Goal: Transaction & Acquisition: Purchase product/service

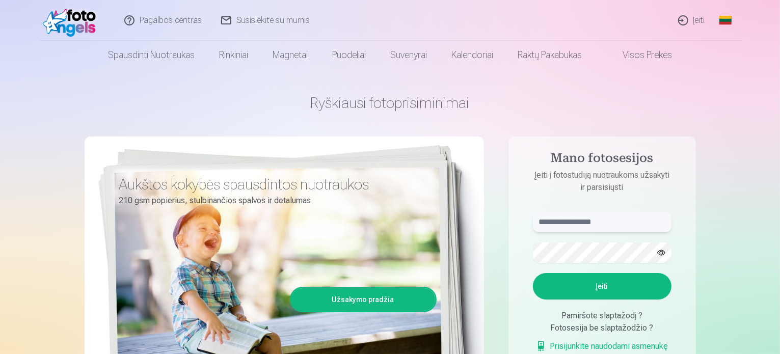
click at [579, 222] on input "text" at bounding box center [602, 222] width 139 height 20
type input "**********"
click at [661, 254] on button "button" at bounding box center [661, 252] width 19 height 19
click at [596, 281] on button "Įeiti" at bounding box center [602, 286] width 139 height 27
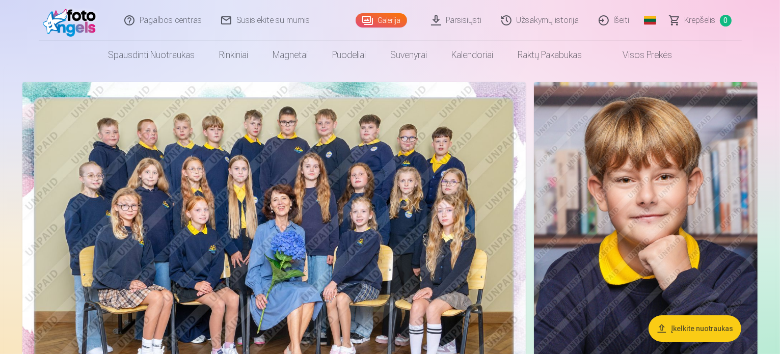
scroll to position [51, 0]
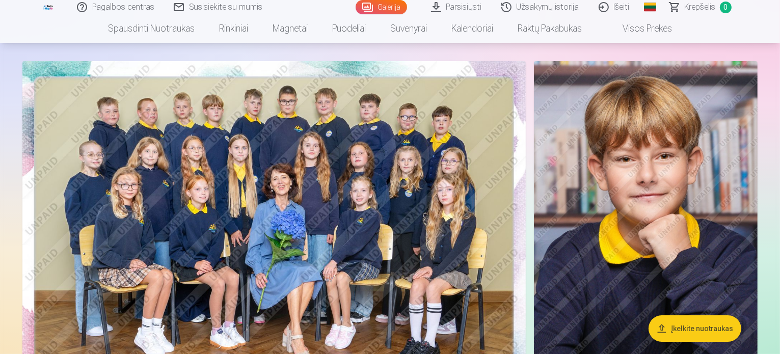
click at [251, 175] on img at bounding box center [274, 229] width 504 height 336
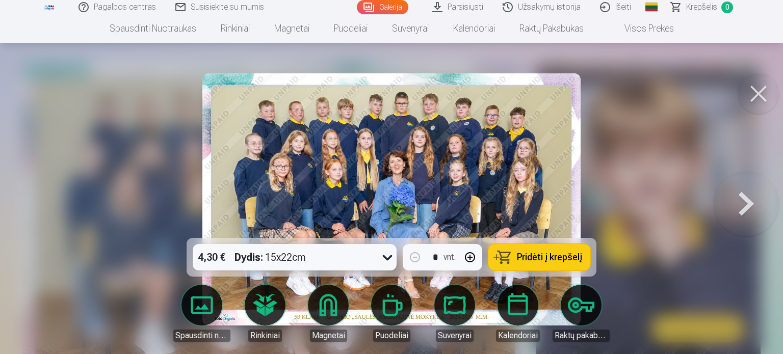
click at [156, 144] on div at bounding box center [391, 177] width 783 height 354
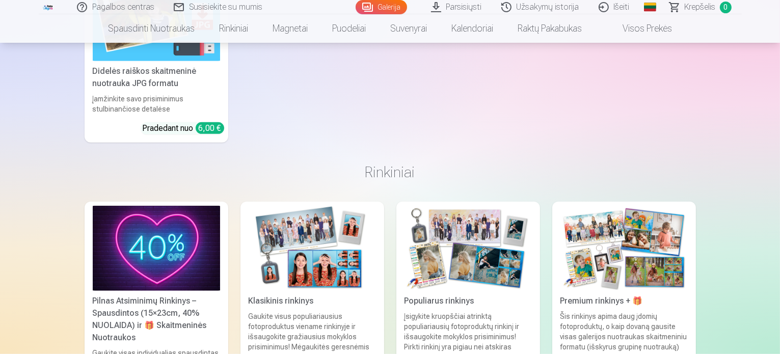
scroll to position [4588, 0]
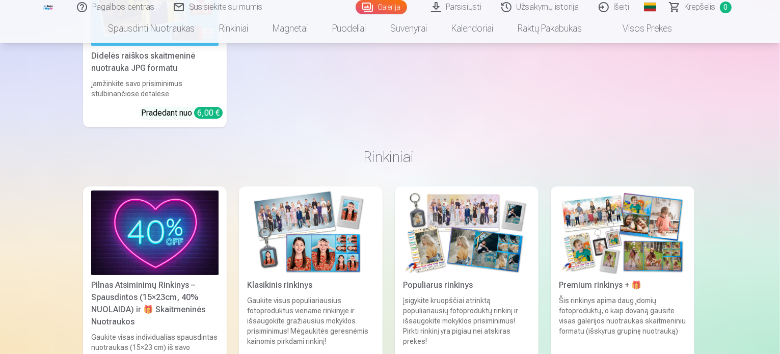
scroll to position [4602, 0]
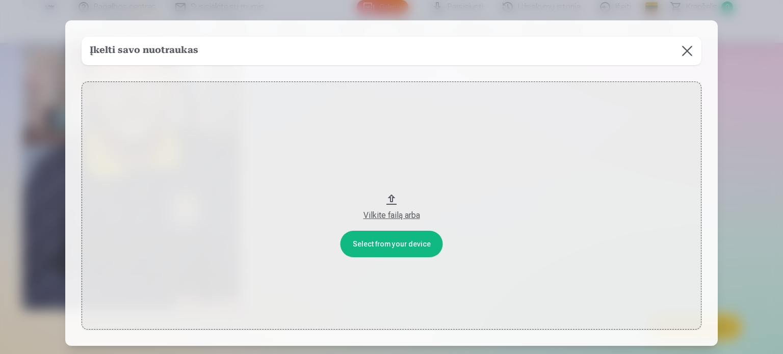
click at [687, 55] on button at bounding box center [687, 51] width 29 height 29
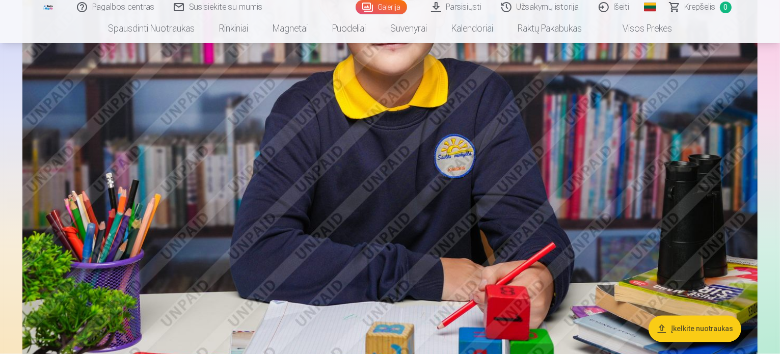
scroll to position [1799, 0]
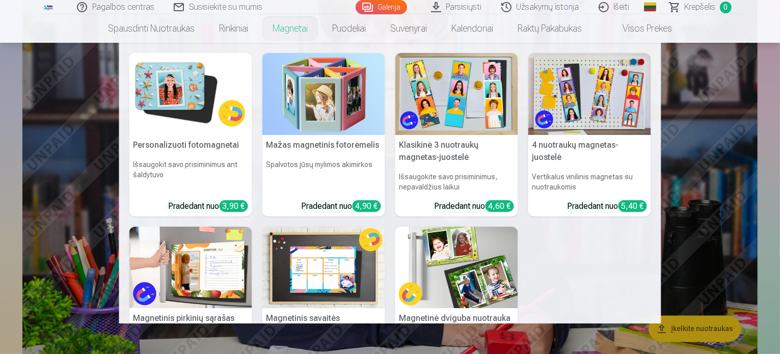
click at [296, 32] on link "Magnetai" at bounding box center [291, 28] width 60 height 29
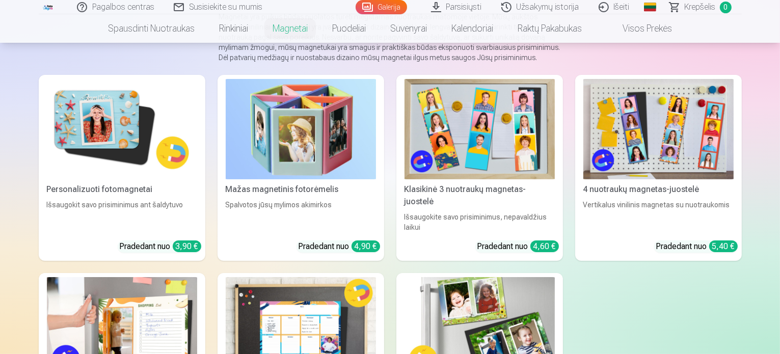
scroll to position [204, 0]
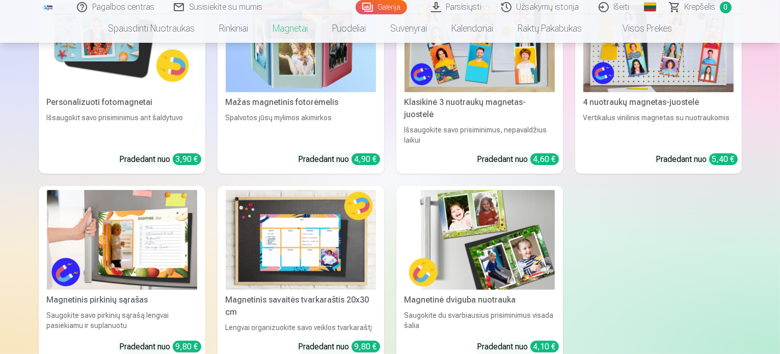
click at [320, 92] on img at bounding box center [301, 42] width 150 height 100
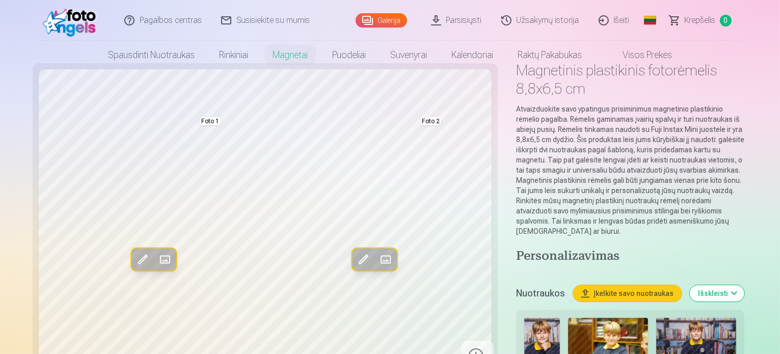
scroll to position [102, 0]
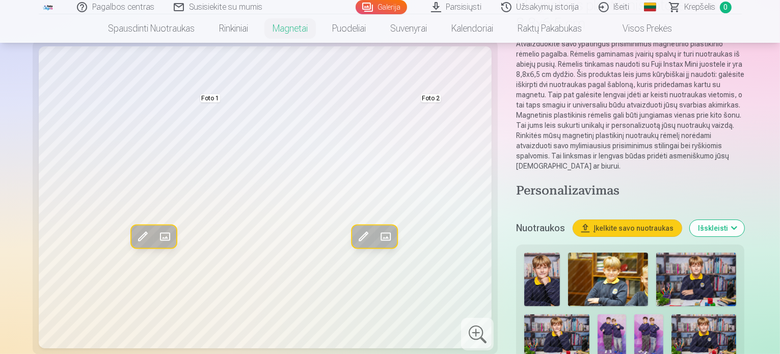
click at [525, 253] on img at bounding box center [543, 280] width 36 height 54
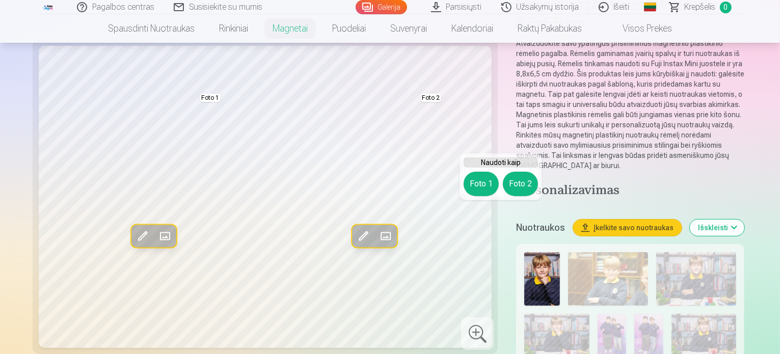
scroll to position [153, 0]
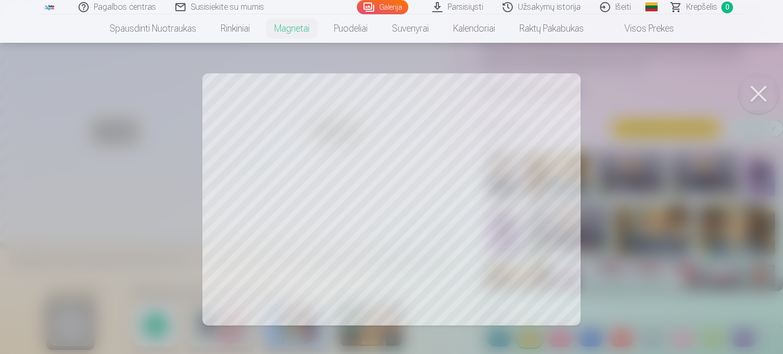
click at [765, 96] on button at bounding box center [758, 93] width 41 height 41
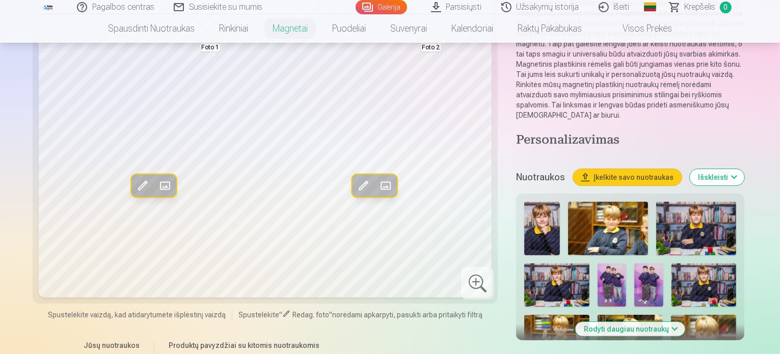
click at [590, 315] on img at bounding box center [557, 336] width 65 height 43
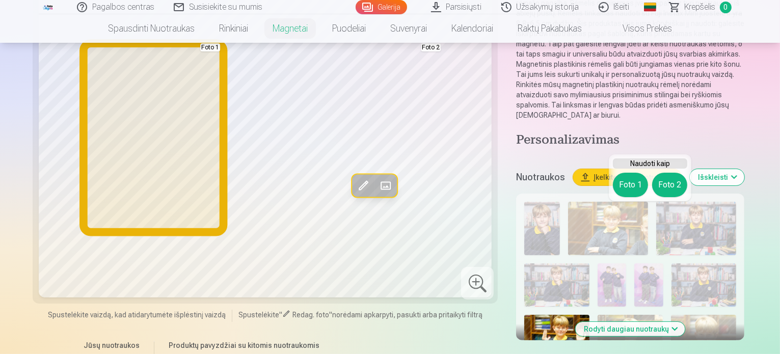
click at [632, 191] on button "Foto 1" at bounding box center [630, 185] width 35 height 24
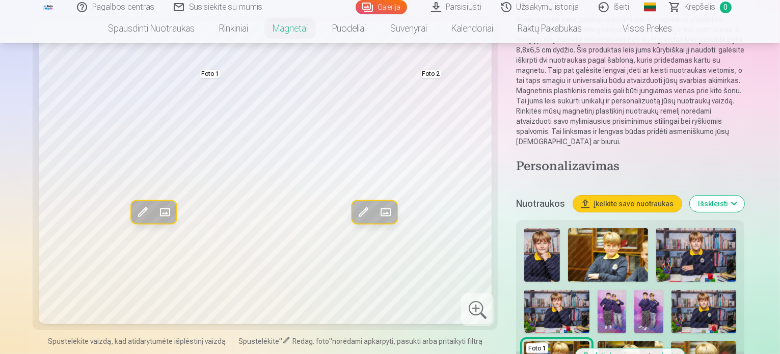
scroll to position [102, 0]
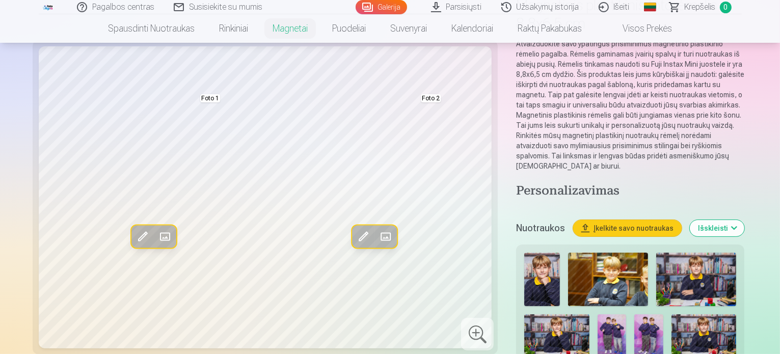
click at [525, 253] on img at bounding box center [543, 280] width 36 height 54
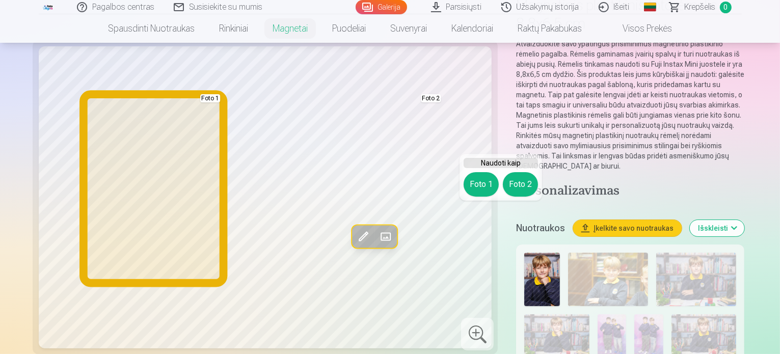
click at [483, 191] on button "Foto 1" at bounding box center [481, 184] width 35 height 24
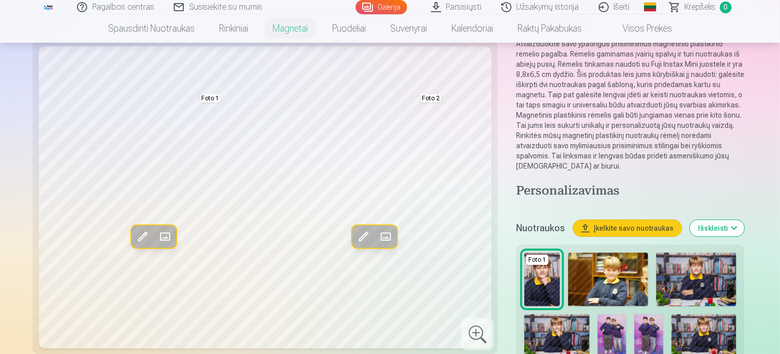
click at [635, 315] on img at bounding box center [649, 336] width 29 height 43
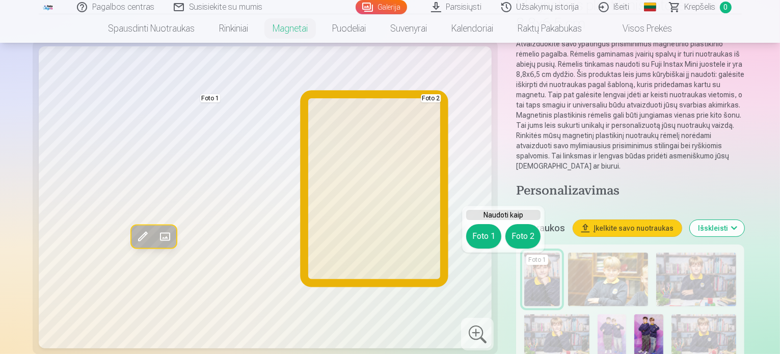
click at [518, 227] on button "Foto 2" at bounding box center [523, 236] width 35 height 24
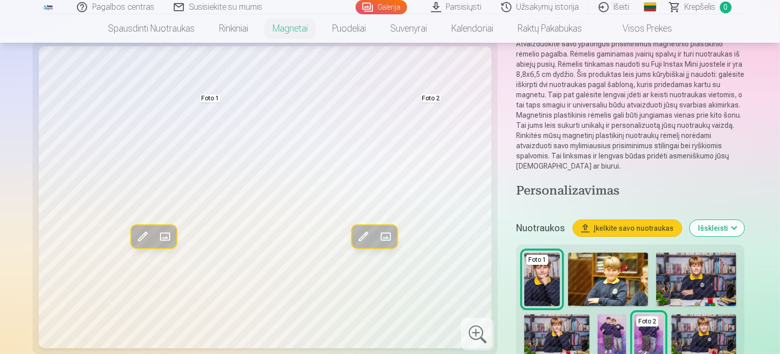
click at [672, 315] on img at bounding box center [704, 336] width 65 height 43
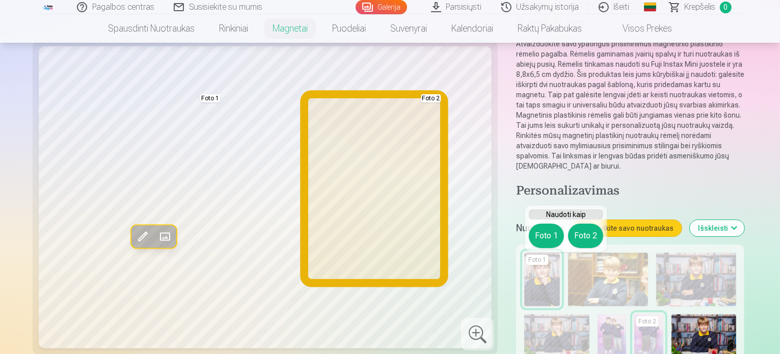
click at [584, 232] on button "Foto 2" at bounding box center [585, 236] width 35 height 24
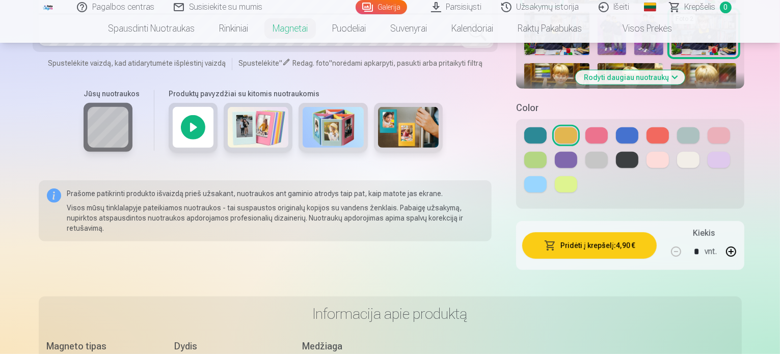
scroll to position [357, 0]
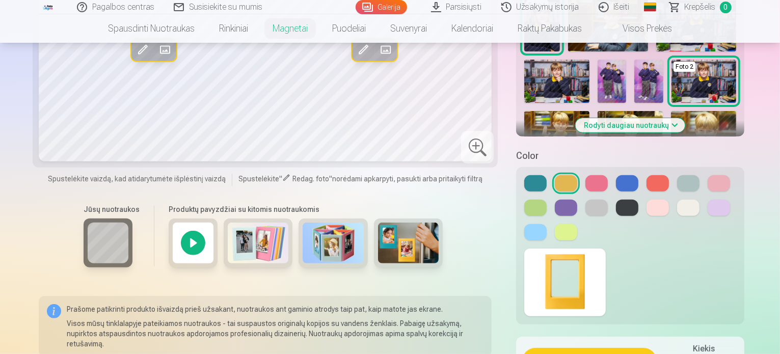
click at [616, 175] on button at bounding box center [627, 183] width 22 height 16
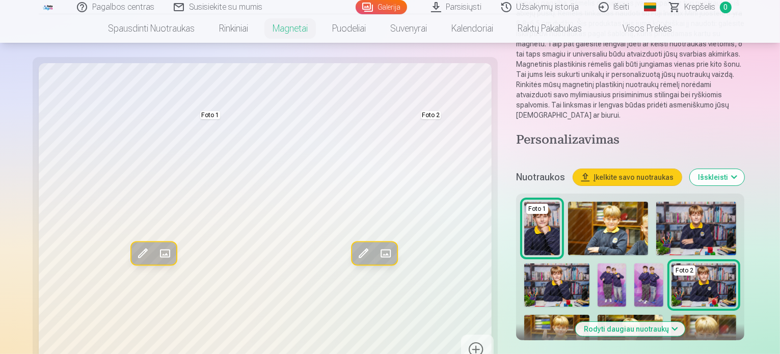
scroll to position [306, 0]
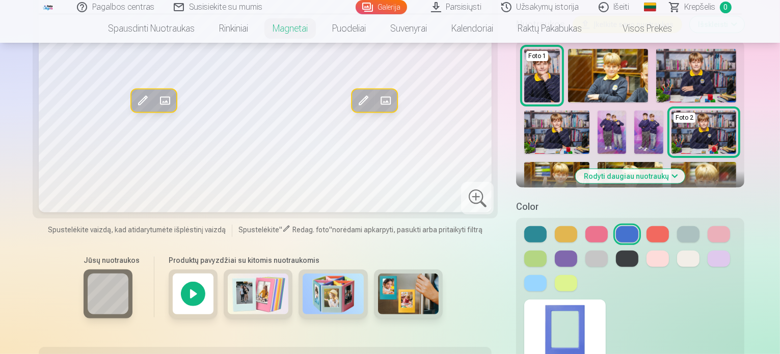
click at [547, 251] on button at bounding box center [536, 259] width 22 height 16
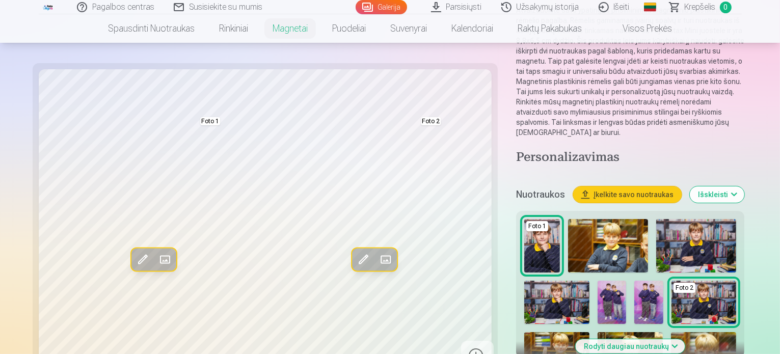
scroll to position [153, 0]
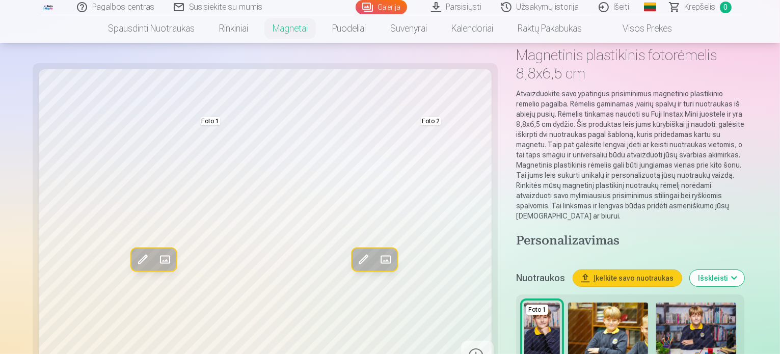
scroll to position [51, 0]
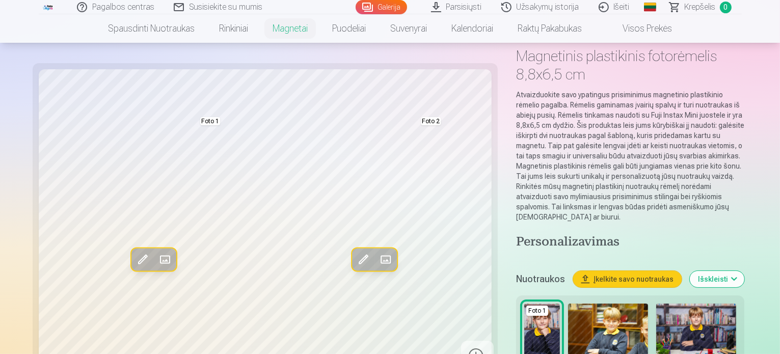
click at [568, 304] on img at bounding box center [608, 331] width 80 height 54
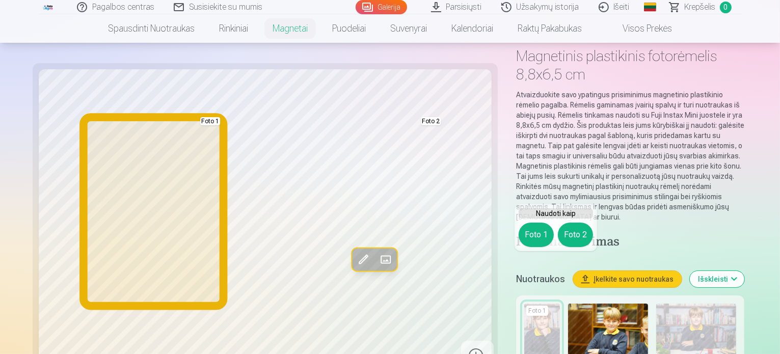
click at [542, 242] on button "Foto 1" at bounding box center [536, 235] width 35 height 24
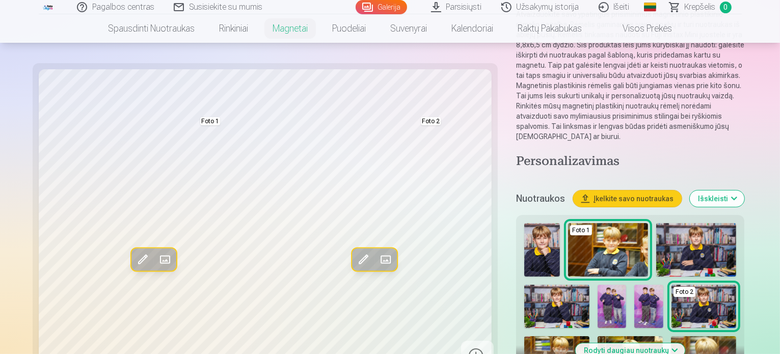
scroll to position [153, 0]
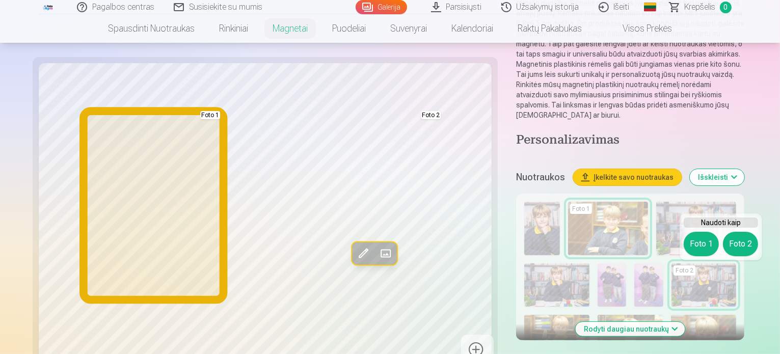
click at [697, 245] on button "Foto 1" at bounding box center [701, 244] width 35 height 24
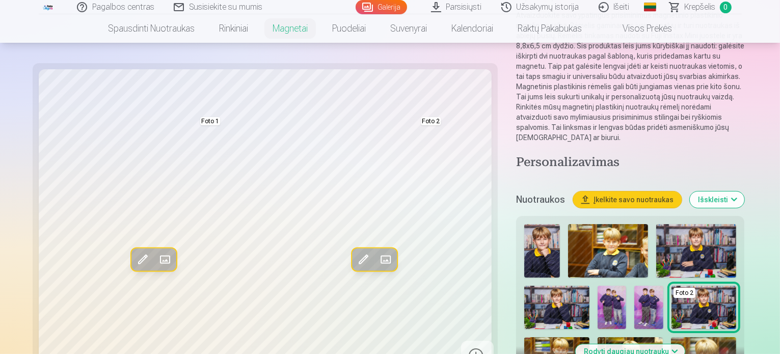
scroll to position [204, 0]
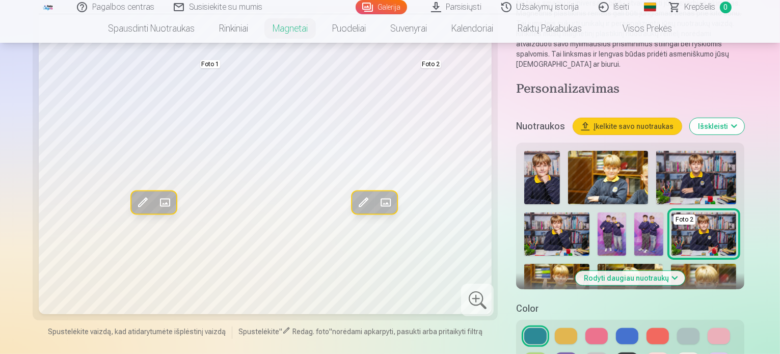
click at [586, 328] on button at bounding box center [597, 336] width 22 height 16
drag, startPoint x: 681, startPoint y: 310, endPoint x: 669, endPoint y: 307, distance: 12.3
click at [547, 353] on button at bounding box center [536, 361] width 22 height 16
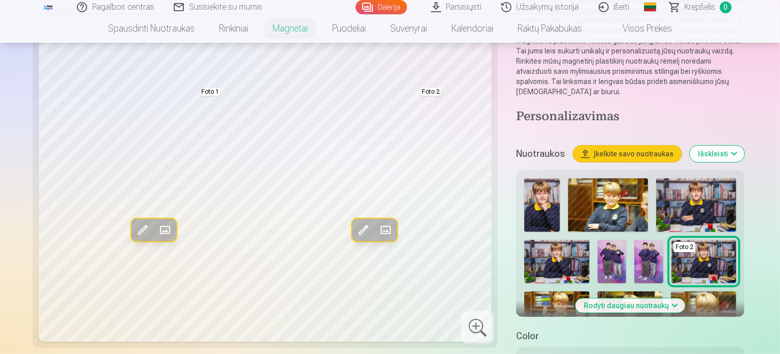
scroll to position [306, 0]
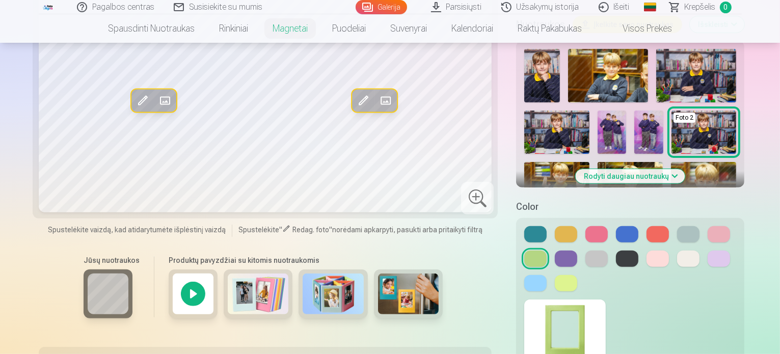
click at [678, 226] on button at bounding box center [689, 234] width 22 height 16
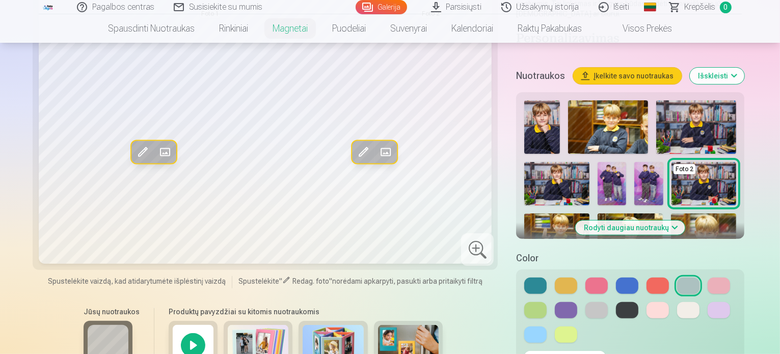
scroll to position [255, 0]
click at [525, 277] on button at bounding box center [536, 285] width 22 height 16
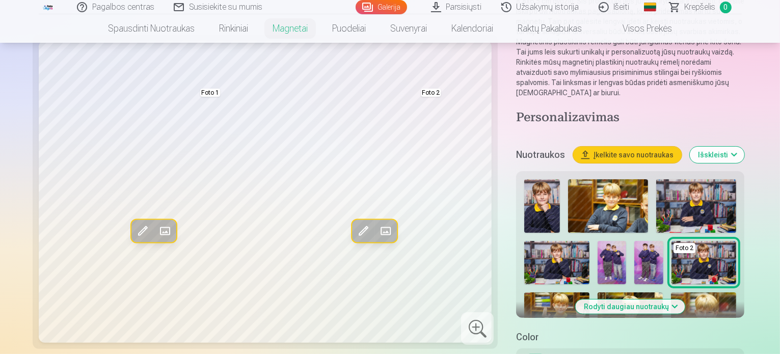
scroll to position [204, 0]
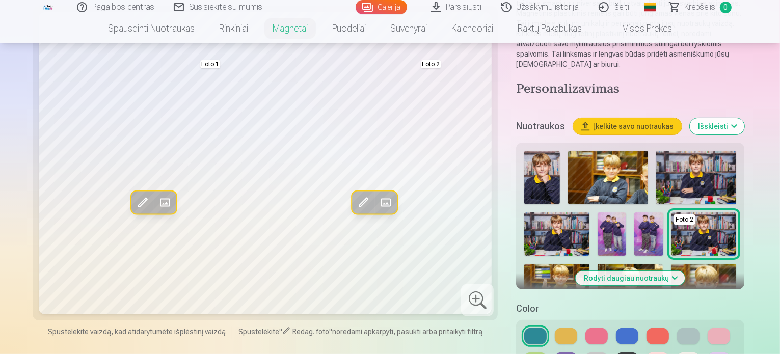
click at [555, 328] on button at bounding box center [566, 336] width 22 height 16
click at [678, 328] on button at bounding box center [689, 336] width 22 height 16
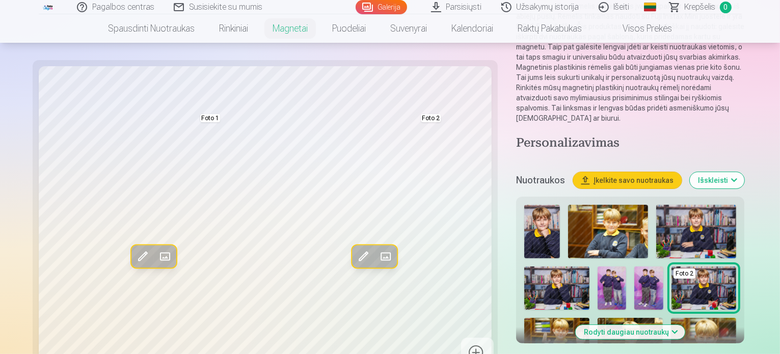
scroll to position [153, 0]
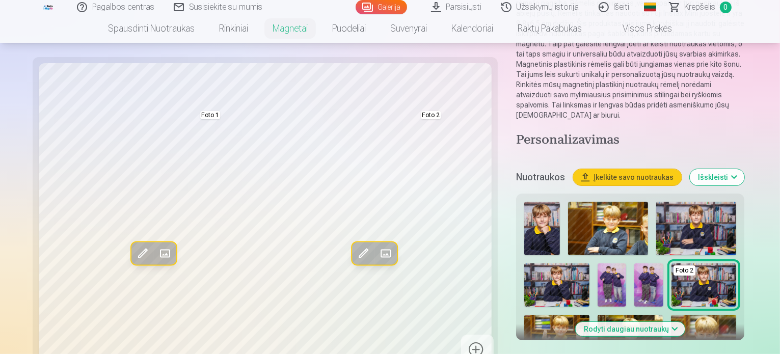
click at [673, 322] on button "Rodyti daugiau nuotraukų" at bounding box center [631, 329] width 110 height 14
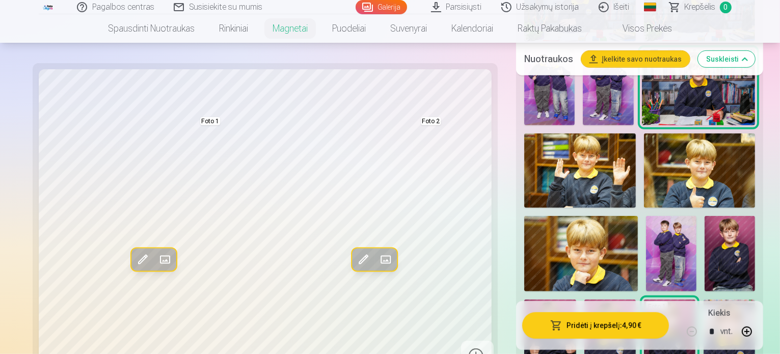
scroll to position [561, 0]
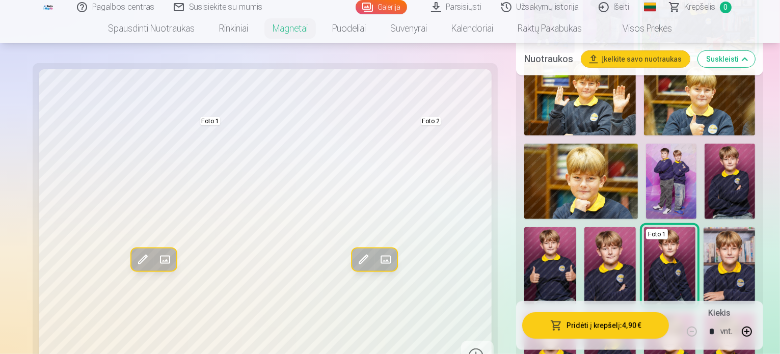
click at [705, 152] on img at bounding box center [730, 182] width 50 height 76
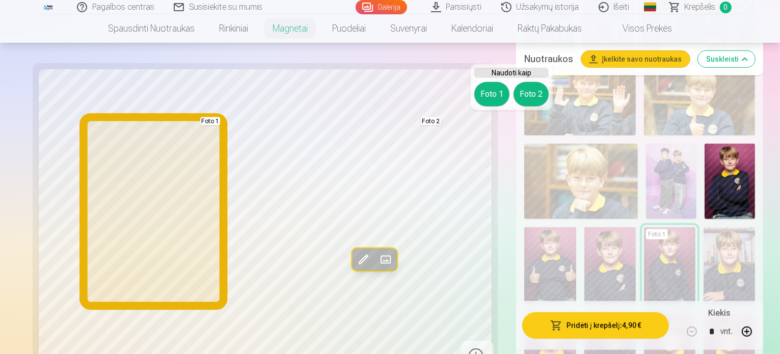
click at [497, 99] on button "Foto 1" at bounding box center [492, 94] width 35 height 24
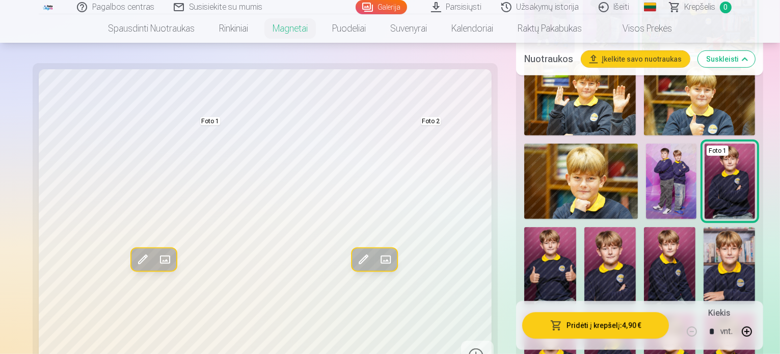
click at [575, 227] on img at bounding box center [550, 265] width 51 height 77
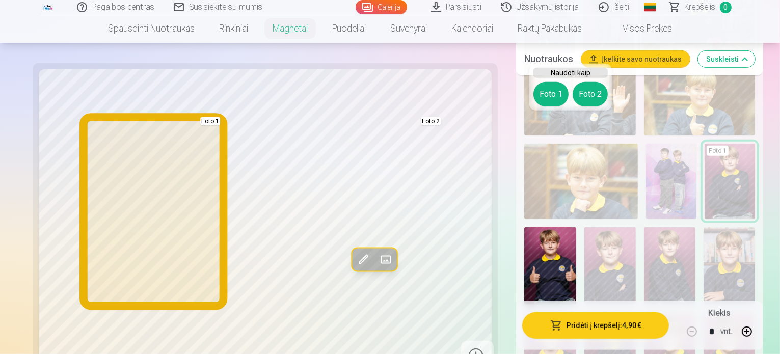
click at [561, 92] on button "Foto 1" at bounding box center [551, 94] width 35 height 24
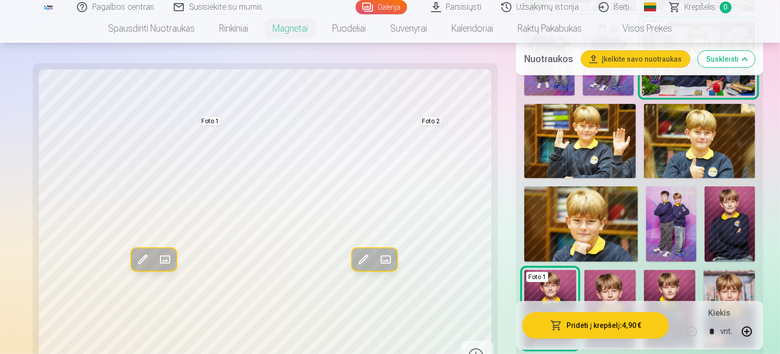
scroll to position [510, 0]
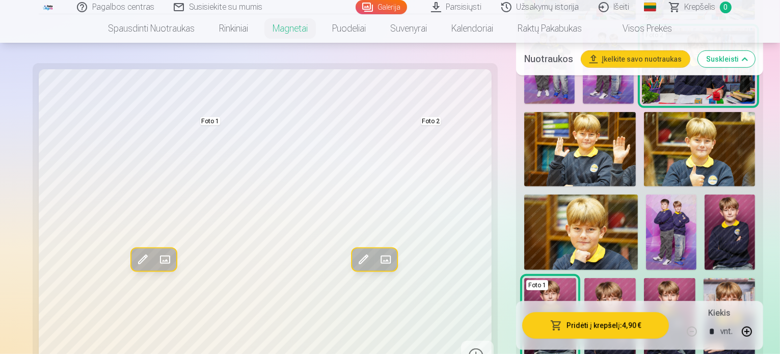
click at [697, 195] on img at bounding box center [671, 233] width 50 height 76
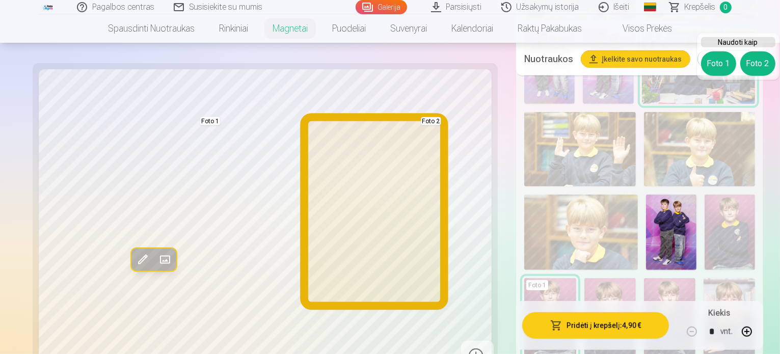
click at [756, 71] on button "Foto 2" at bounding box center [758, 63] width 35 height 24
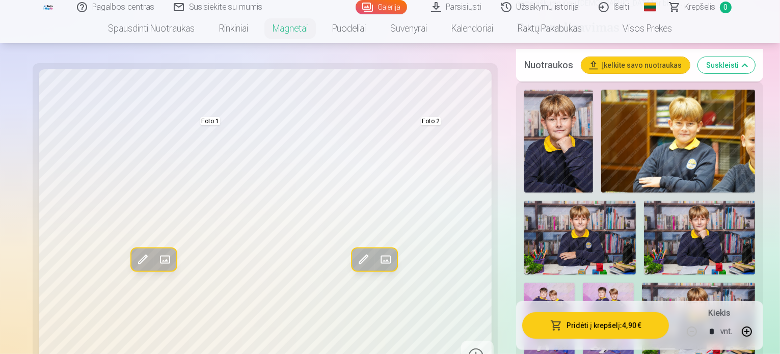
scroll to position [255, 0]
click at [575, 283] on img at bounding box center [550, 321] width 50 height 76
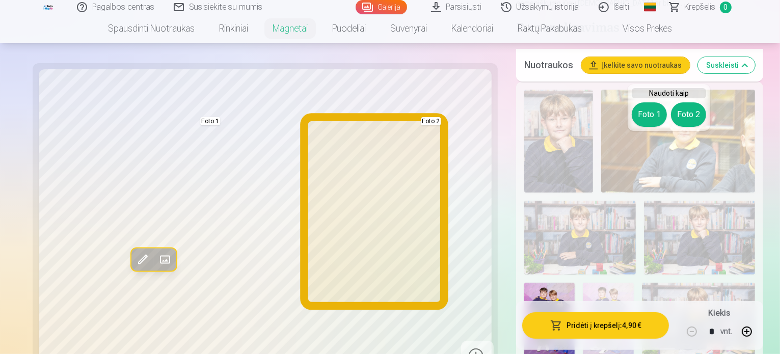
click at [687, 110] on button "Foto 2" at bounding box center [688, 114] width 35 height 24
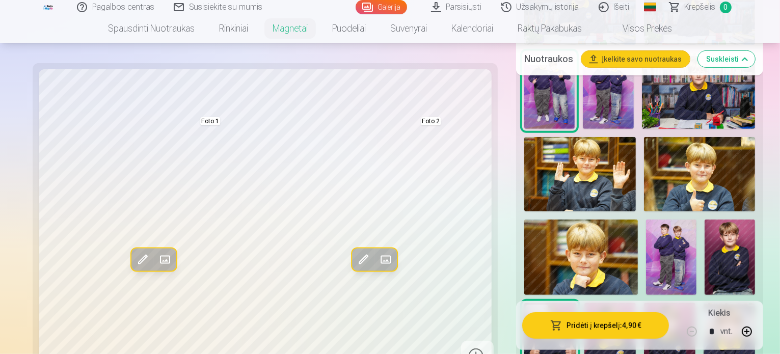
scroll to position [510, 0]
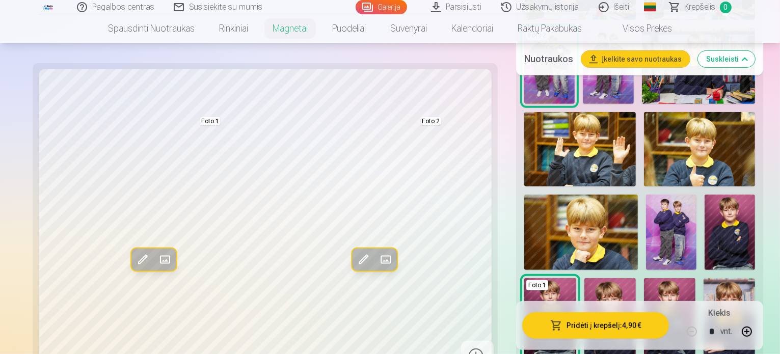
click at [629, 278] on img at bounding box center [610, 316] width 51 height 77
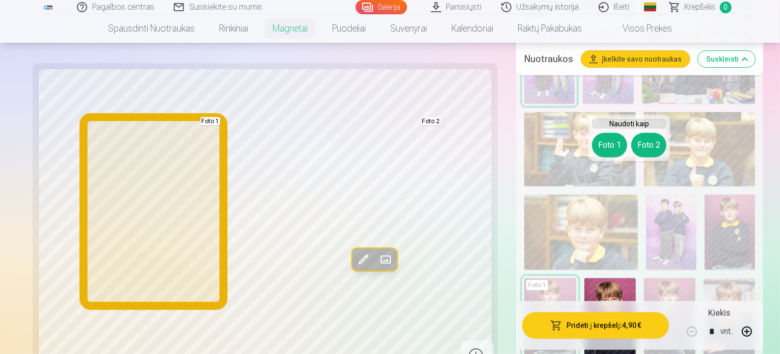
click at [608, 151] on button "Foto 1" at bounding box center [609, 145] width 35 height 24
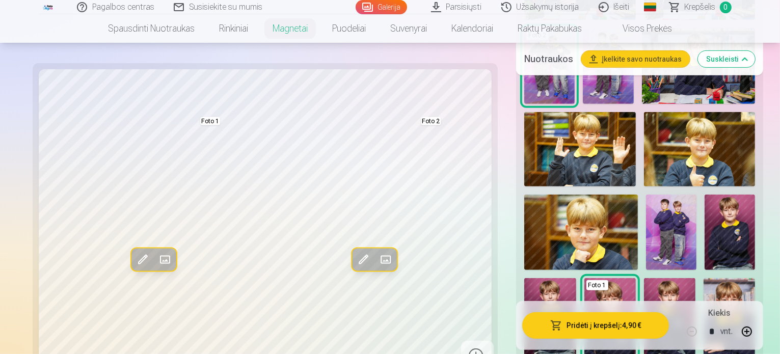
click at [742, 278] on img at bounding box center [729, 316] width 51 height 77
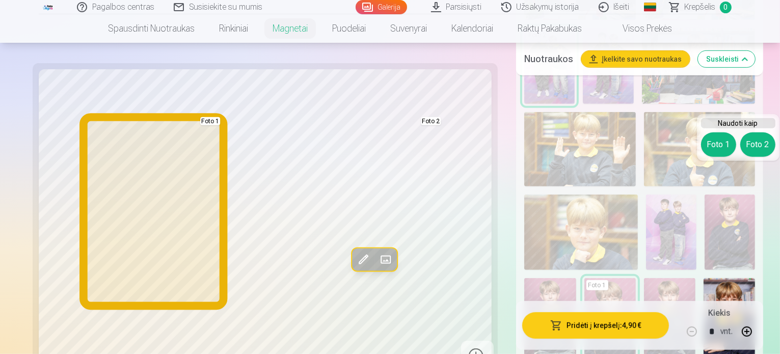
click at [711, 142] on button "Foto 1" at bounding box center [718, 145] width 35 height 24
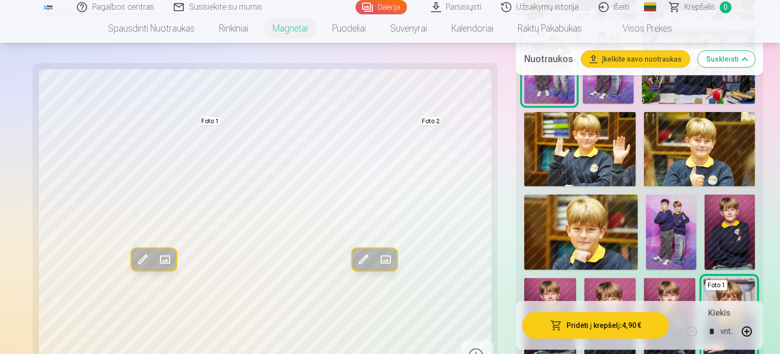
click at [576, 278] on img at bounding box center [550, 316] width 51 height 77
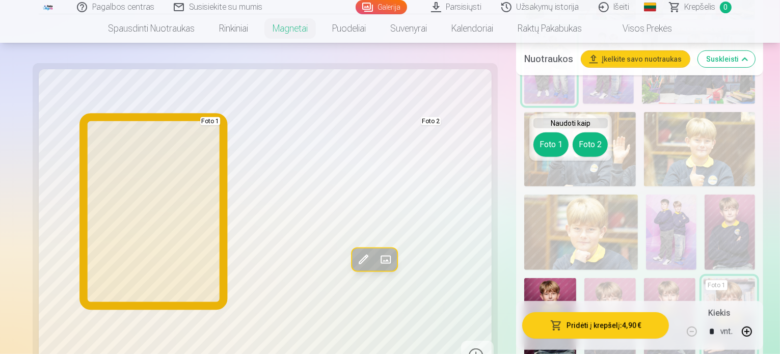
click at [553, 151] on button "Foto 1" at bounding box center [551, 145] width 35 height 24
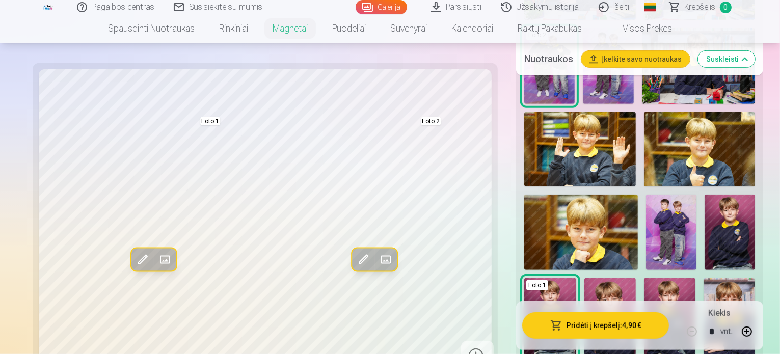
click at [705, 204] on img at bounding box center [730, 233] width 50 height 76
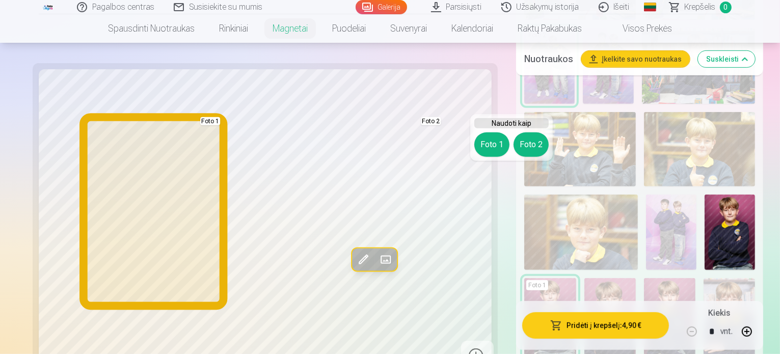
click at [498, 148] on button "Foto 1" at bounding box center [492, 145] width 35 height 24
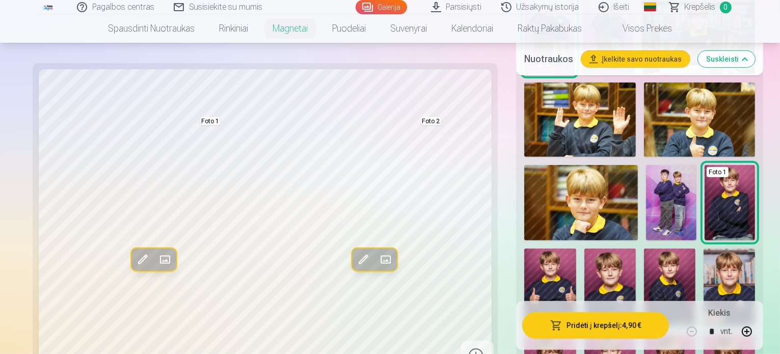
scroll to position [561, 0]
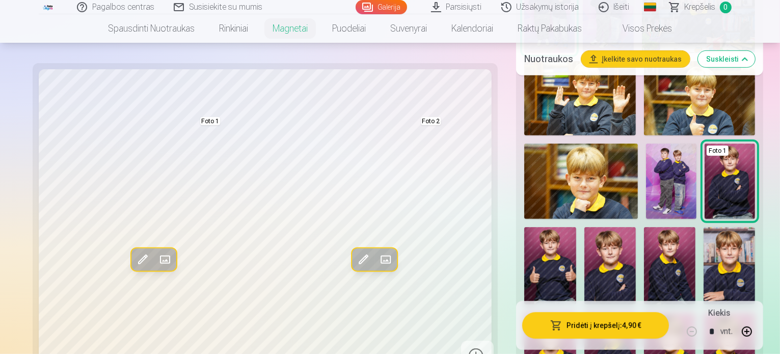
click at [528, 313] on img at bounding box center [550, 351] width 51 height 77
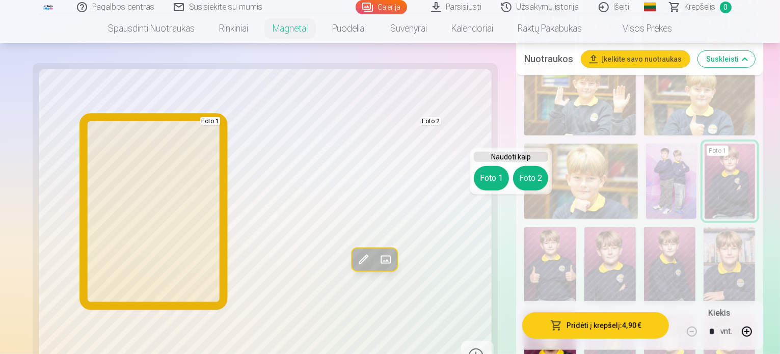
click at [498, 175] on button "Foto 1" at bounding box center [491, 178] width 35 height 24
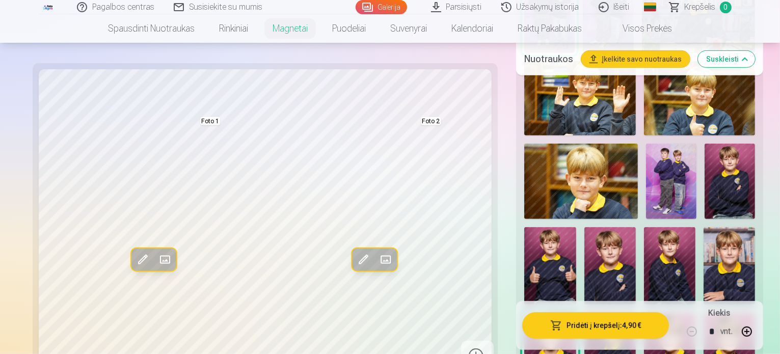
click at [585, 313] on img at bounding box center [610, 351] width 51 height 77
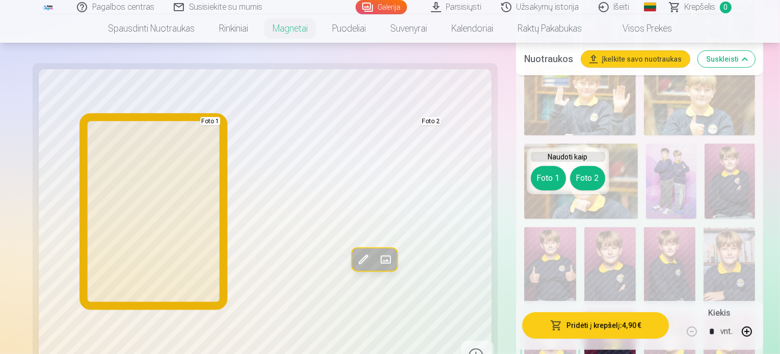
click at [543, 177] on button "Foto 1" at bounding box center [548, 178] width 35 height 24
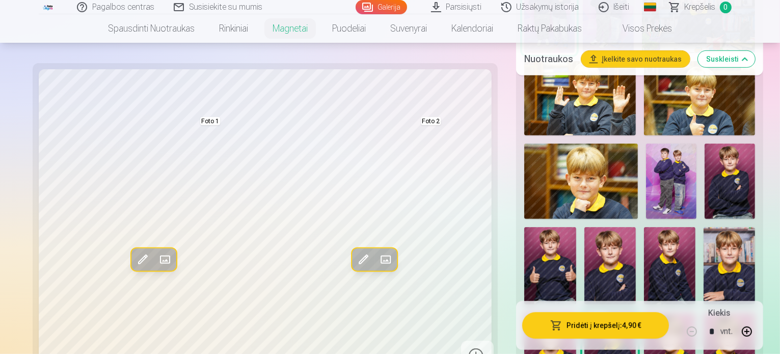
click at [705, 153] on img at bounding box center [730, 182] width 50 height 76
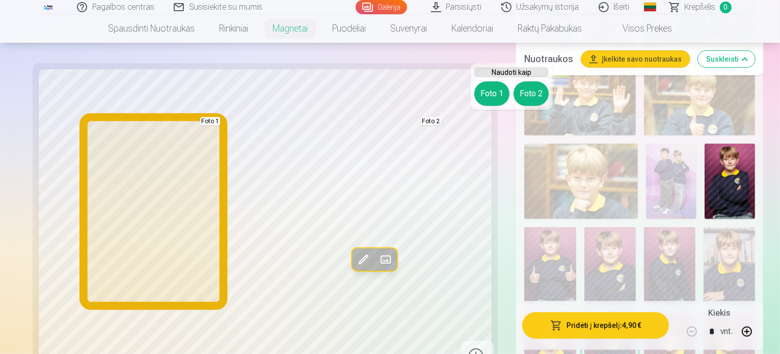
click at [496, 87] on button "Foto 1" at bounding box center [492, 94] width 35 height 24
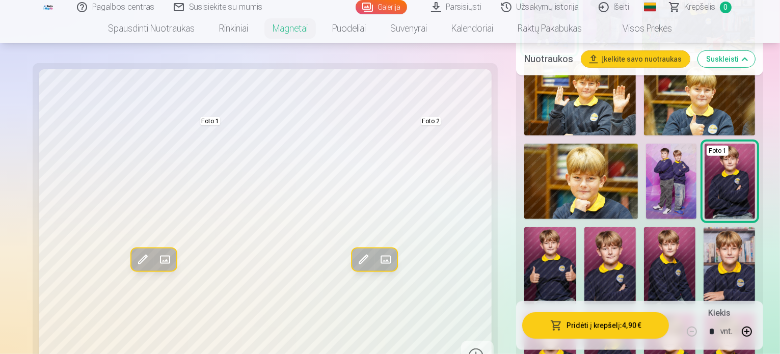
click at [555, 227] on img at bounding box center [550, 265] width 51 height 77
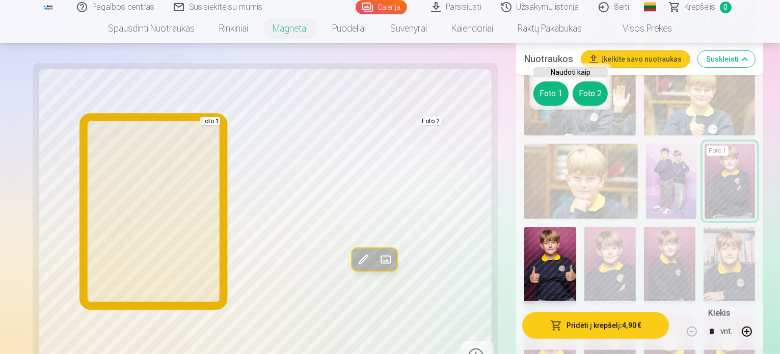
click at [551, 102] on button "Foto 1" at bounding box center [551, 94] width 35 height 24
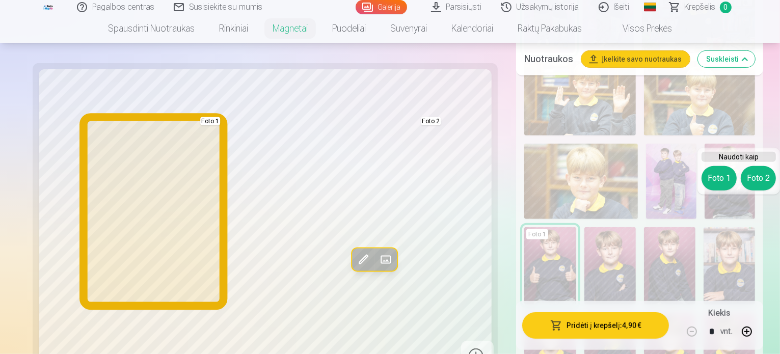
click at [718, 175] on button "Foto 1" at bounding box center [719, 178] width 35 height 24
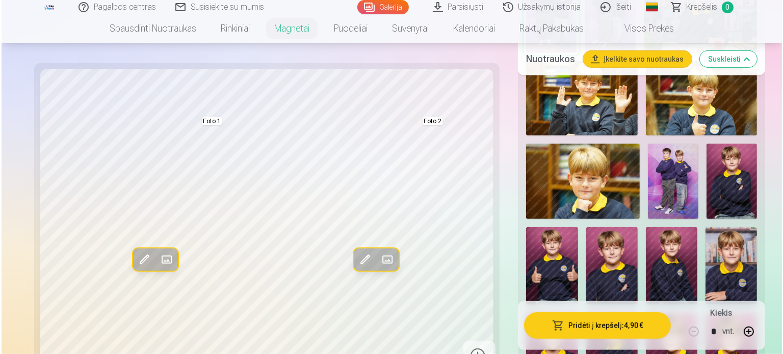
scroll to position [510, 0]
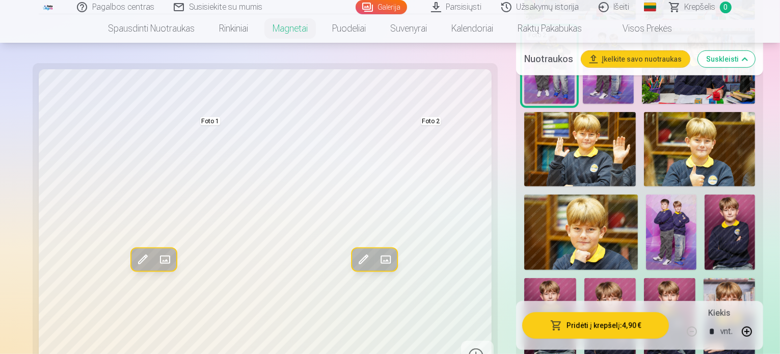
click at [705, 195] on img at bounding box center [730, 233] width 50 height 76
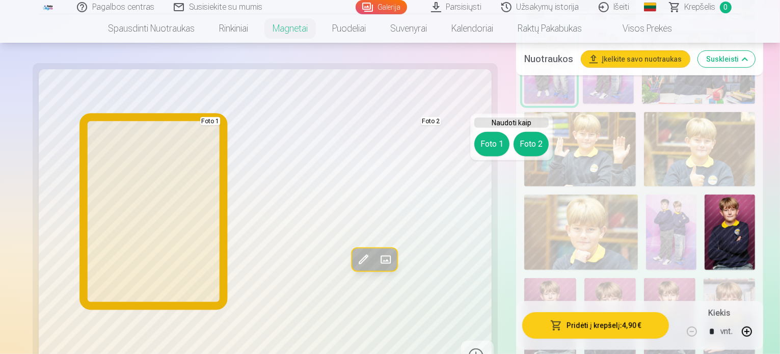
click at [500, 148] on button "Foto 1" at bounding box center [492, 144] width 35 height 24
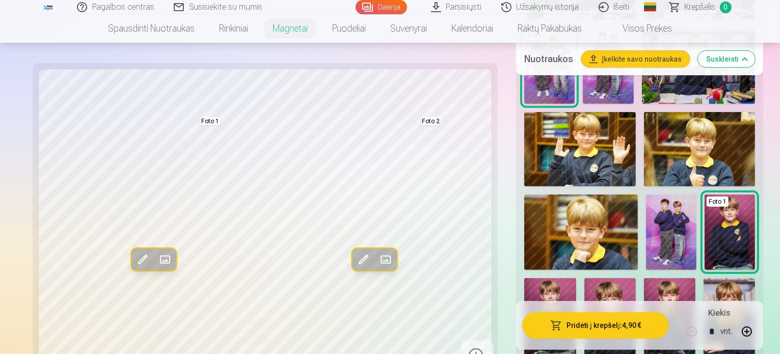
click at [589, 328] on button "Pridėti į krepšelį : 4,90 €" at bounding box center [596, 326] width 147 height 27
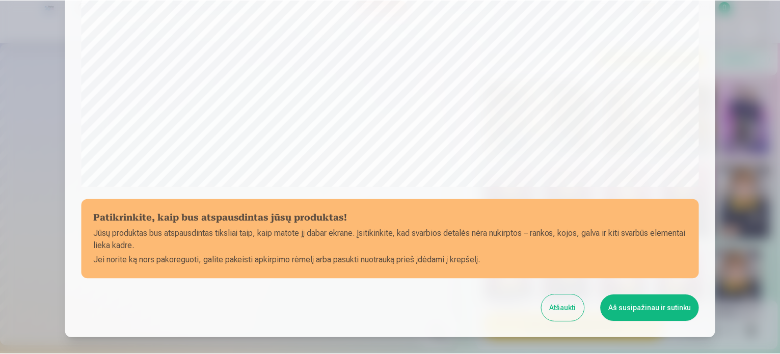
scroll to position [328, 0]
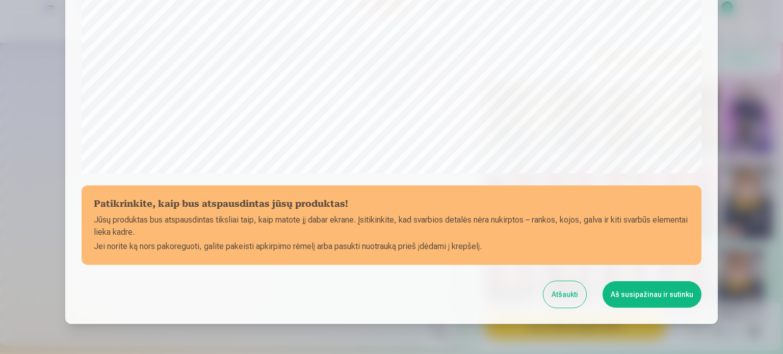
click at [636, 298] on button "Aš susipažinau ir sutinku" at bounding box center [652, 294] width 99 height 27
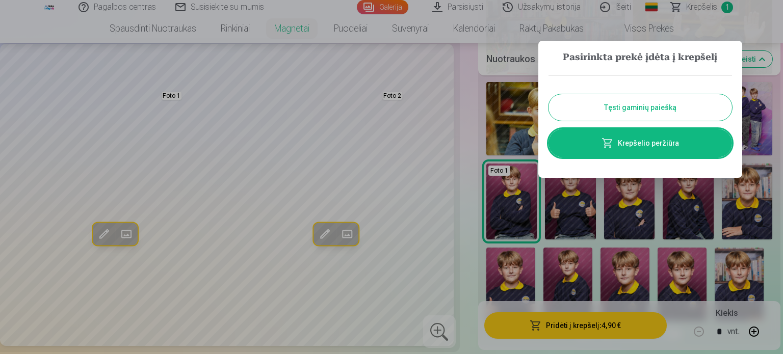
click at [601, 112] on button "Tęsti gaminių paiešką" at bounding box center [641, 107] width 184 height 27
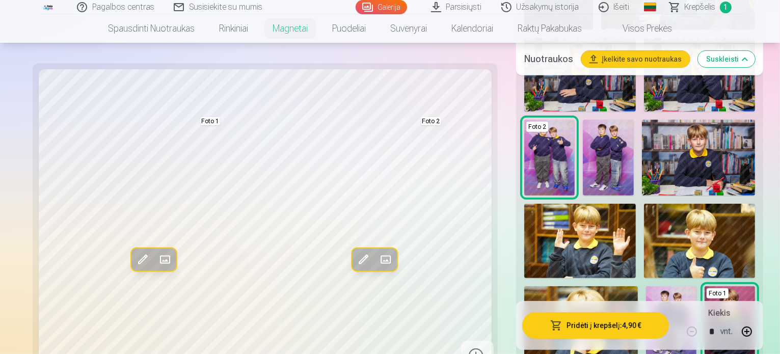
scroll to position [408, 0]
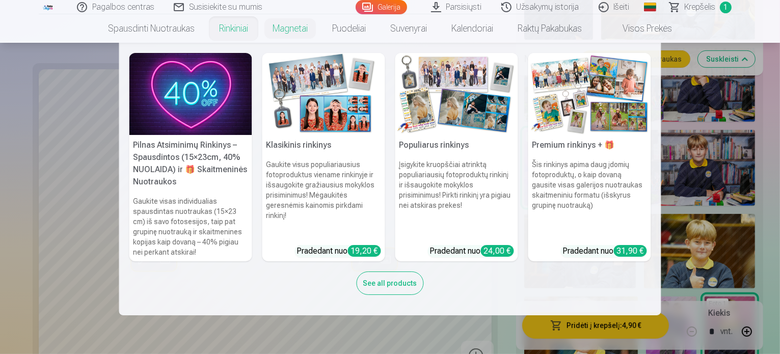
click at [233, 32] on link "Rinkiniai" at bounding box center [234, 28] width 54 height 29
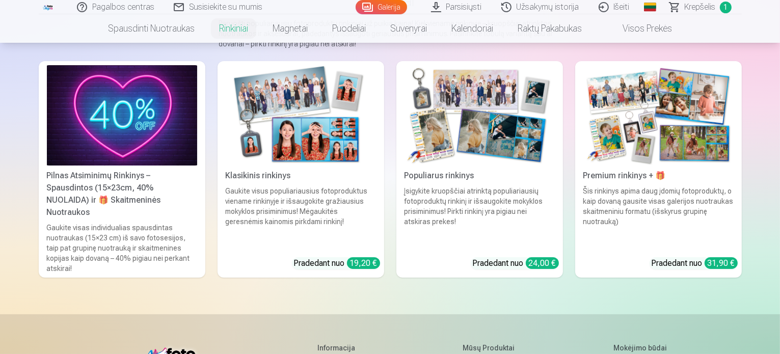
scroll to position [102, 0]
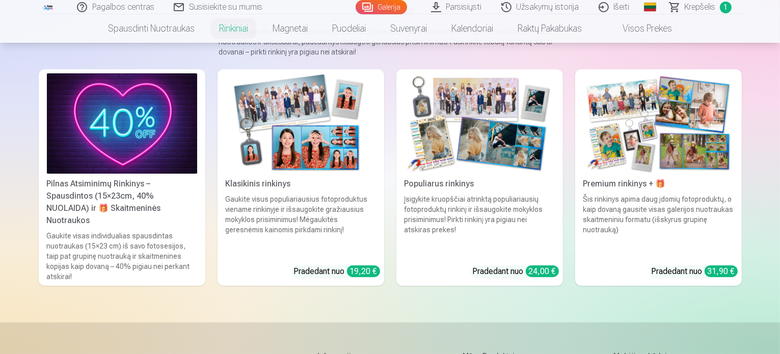
click at [108, 201] on div "Pilnas Atsiminimų Rinkinys – Spausdintos (15×23cm, 40% NUOLAIDA) ir 🎁 Skaitmeni…" at bounding box center [122, 202] width 159 height 49
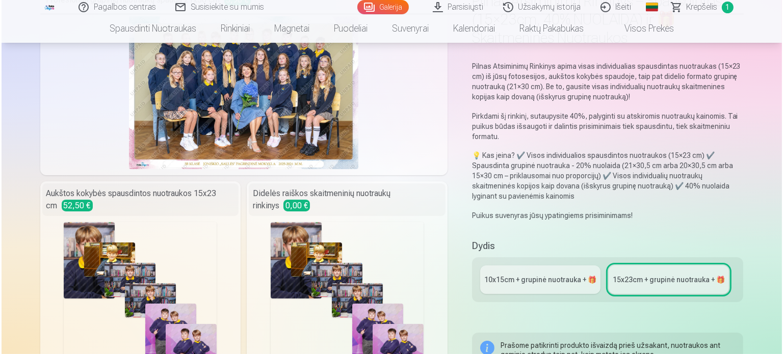
scroll to position [102, 0]
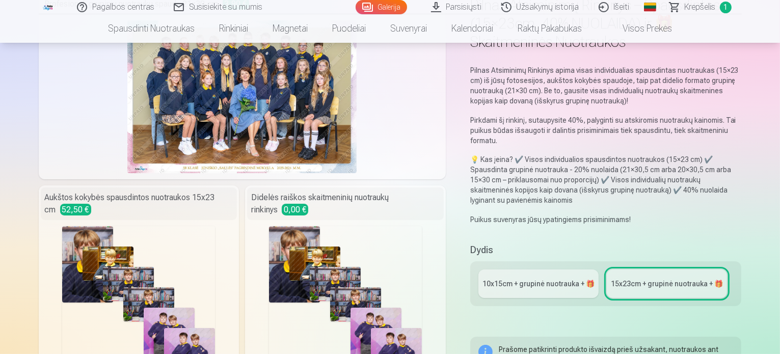
click at [261, 122] on img at bounding box center [241, 96] width 229 height 153
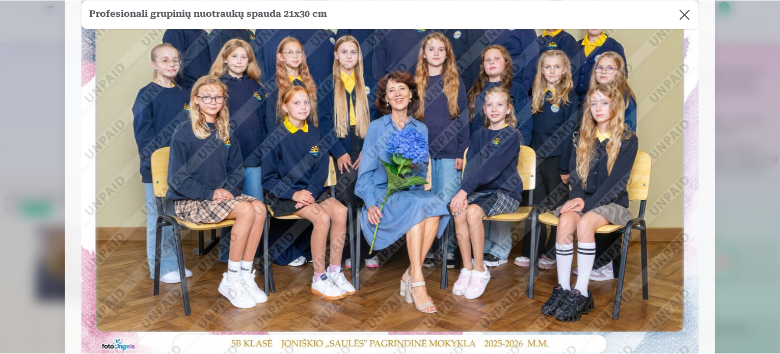
scroll to position [86, 0]
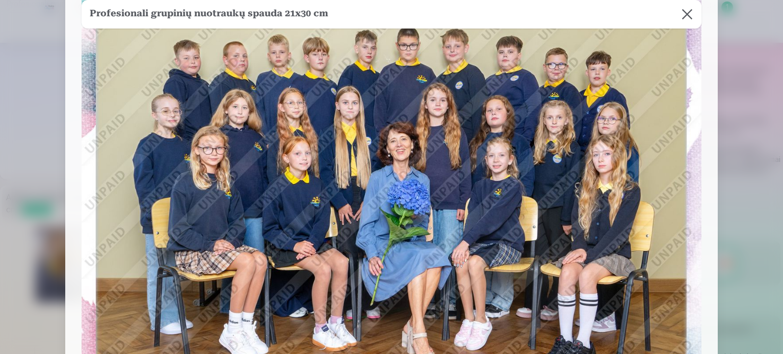
click at [686, 12] on button at bounding box center [687, 14] width 29 height 29
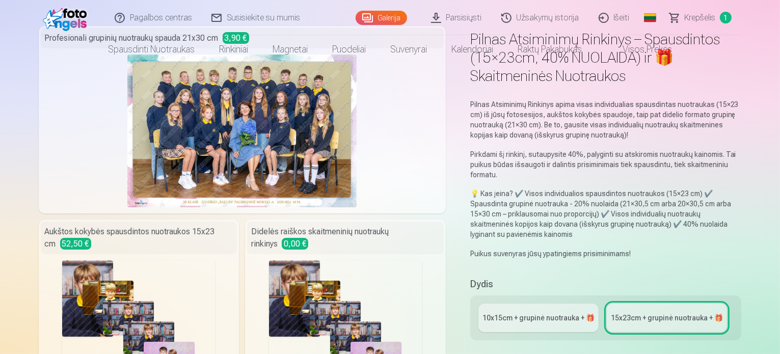
scroll to position [0, 0]
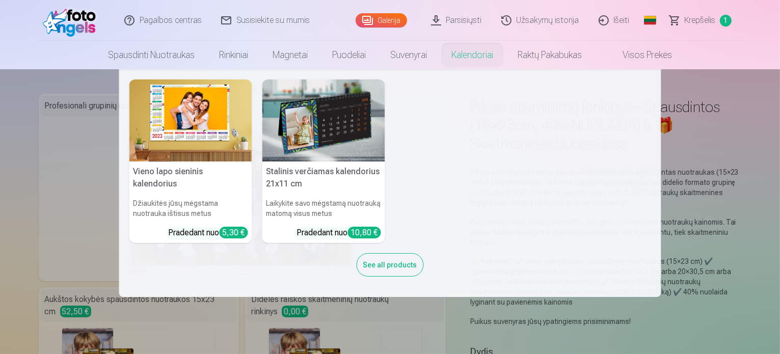
click at [488, 56] on link "Kalendoriai" at bounding box center [472, 55] width 66 height 29
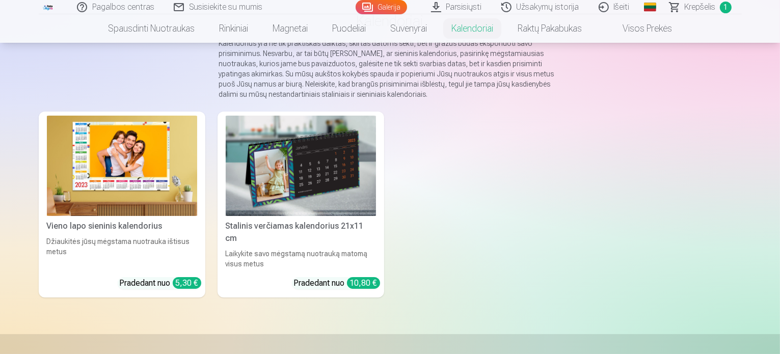
scroll to position [102, 0]
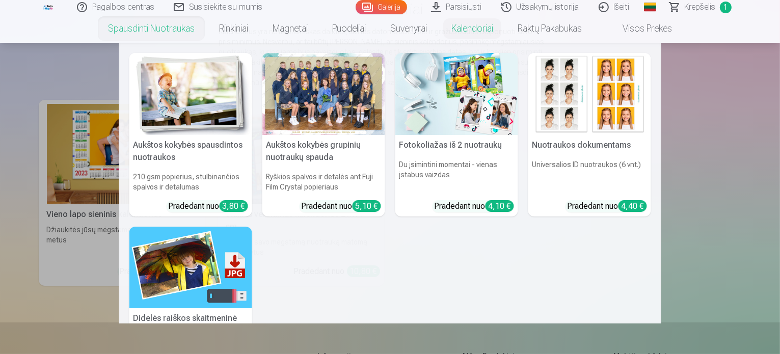
click at [155, 36] on link "Spausdinti nuotraukas" at bounding box center [151, 28] width 111 height 29
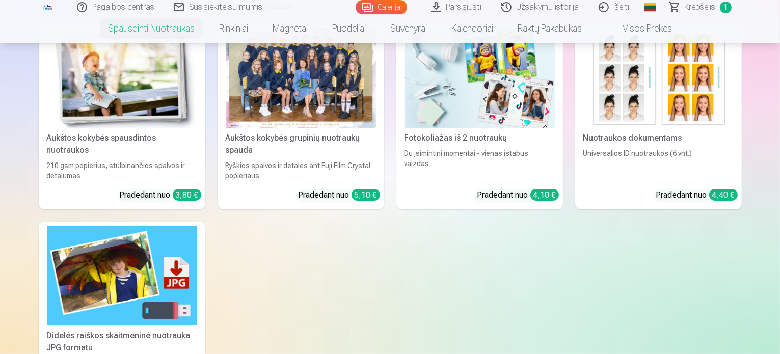
scroll to position [204, 0]
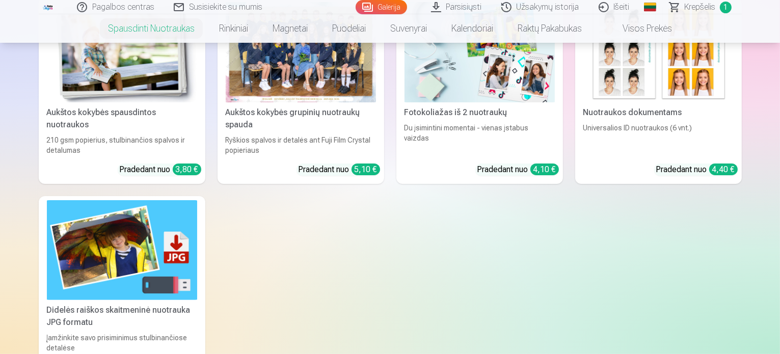
click at [301, 87] on div at bounding box center [301, 52] width 150 height 100
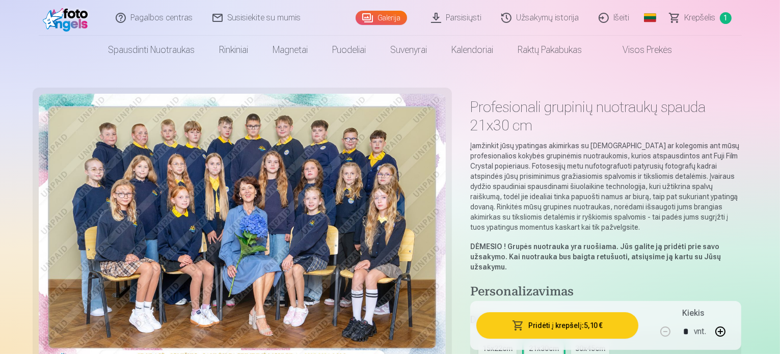
scroll to position [102, 0]
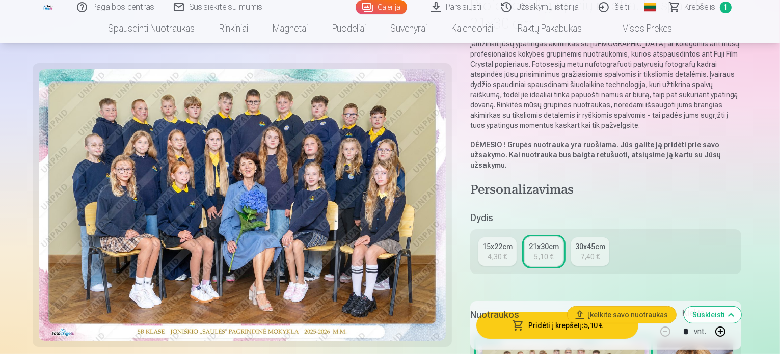
click at [505, 242] on div "15x22cm" at bounding box center [498, 247] width 30 height 10
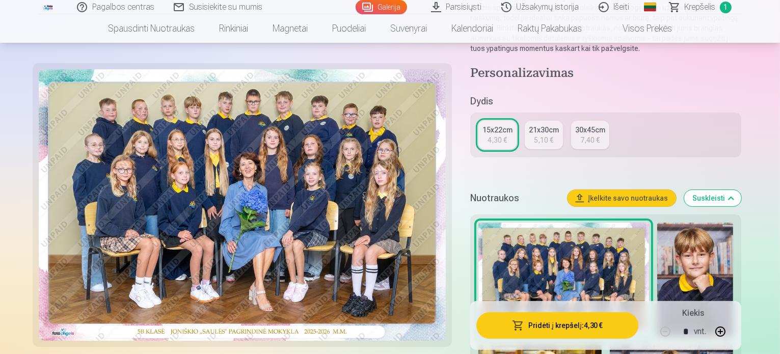
scroll to position [204, 0]
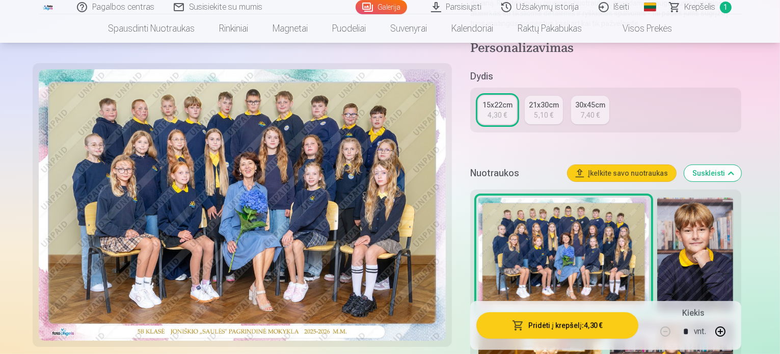
click at [594, 110] on div "7,40 €" at bounding box center [590, 115] width 19 height 10
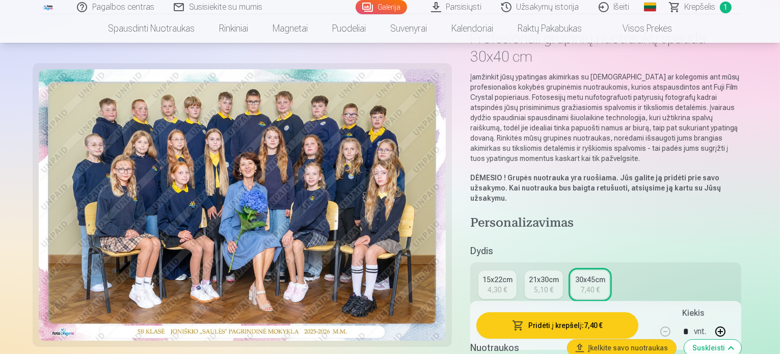
scroll to position [102, 0]
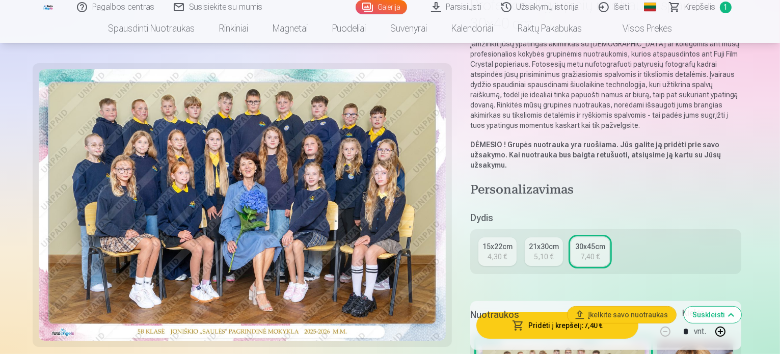
click at [502, 252] on div "4,30 €" at bounding box center [497, 257] width 19 height 10
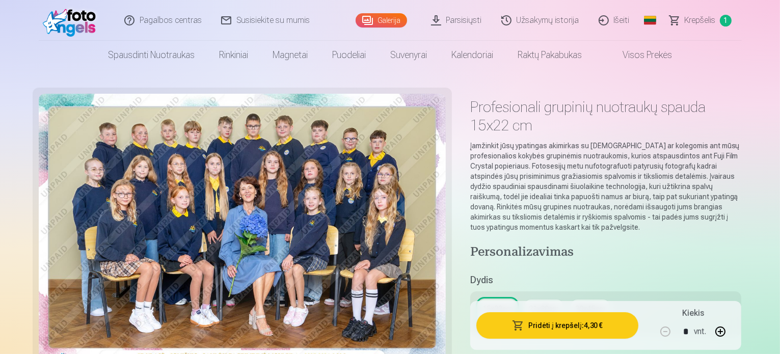
click at [577, 328] on button "Pridėti į krepšelį : 4,30 €" at bounding box center [558, 326] width 163 height 27
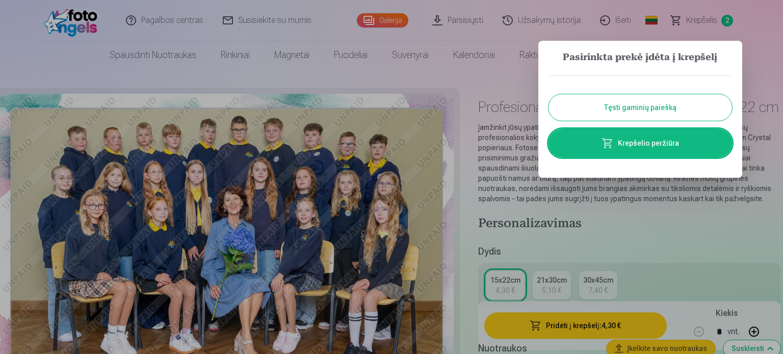
click at [624, 117] on button "Tęsti gaminių paiešką" at bounding box center [641, 107] width 184 height 27
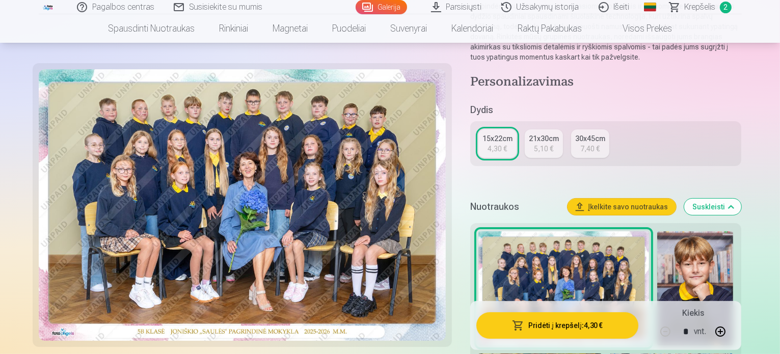
scroll to position [153, 0]
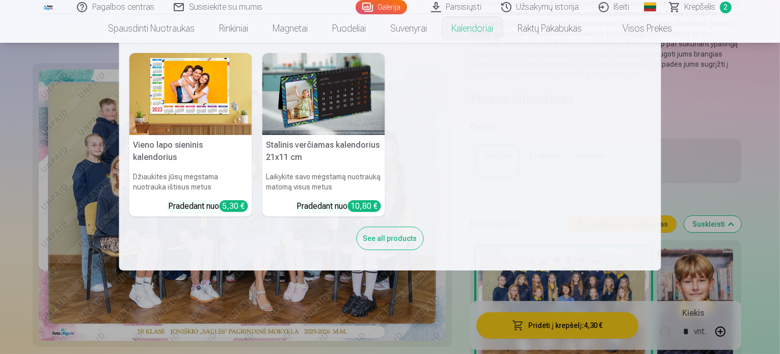
click at [487, 27] on link "Kalendoriai" at bounding box center [472, 28] width 66 height 29
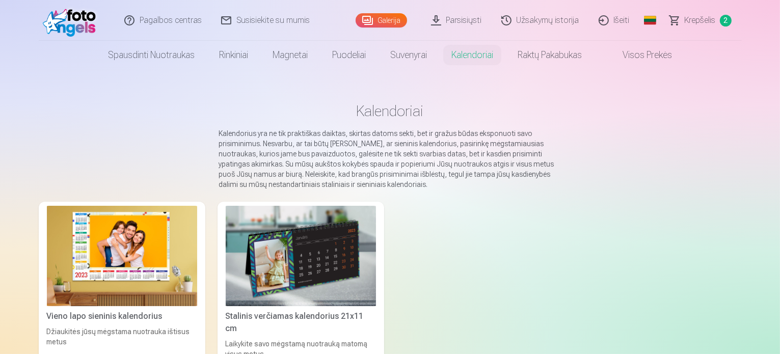
click at [301, 245] on img at bounding box center [301, 256] width 150 height 100
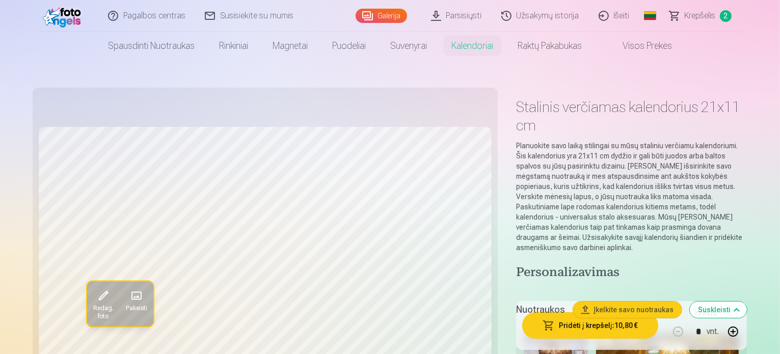
scroll to position [51, 0]
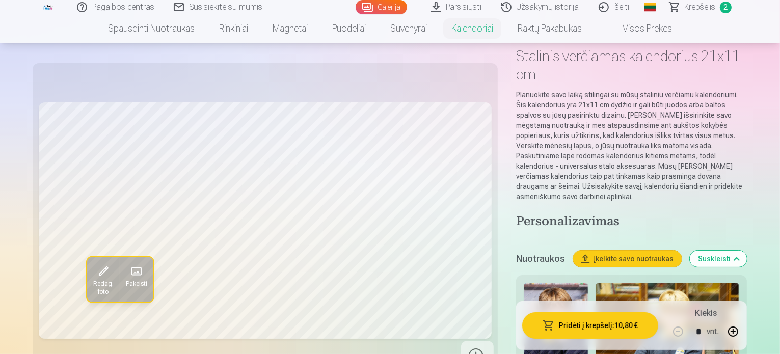
click at [616, 283] on img at bounding box center [667, 330] width 143 height 95
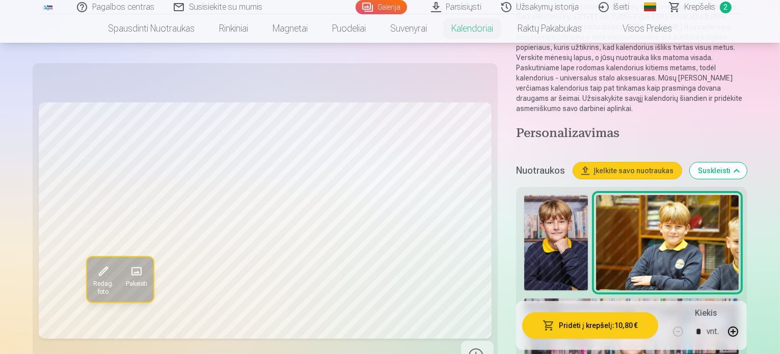
scroll to position [153, 0]
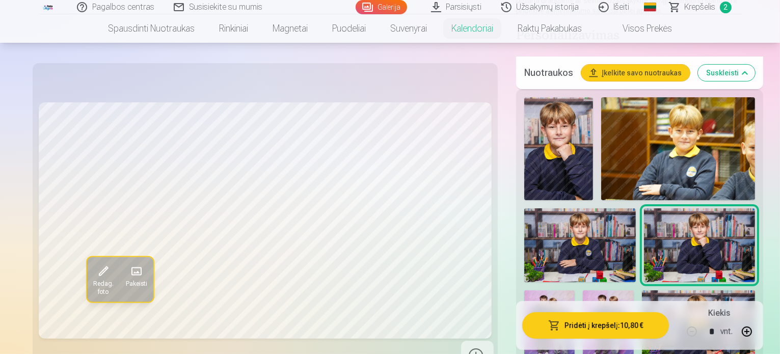
scroll to position [255, 0]
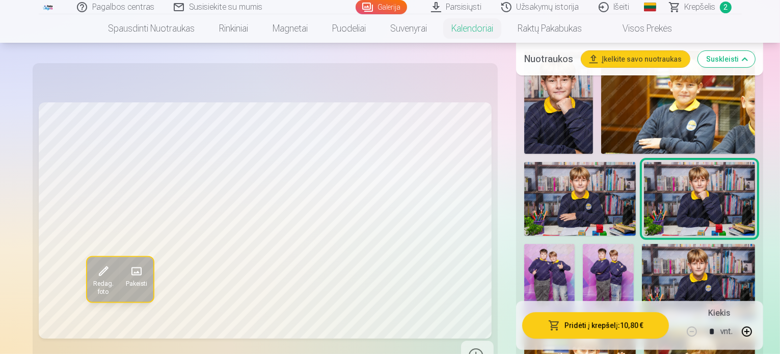
click at [642, 248] on img at bounding box center [699, 282] width 114 height 76
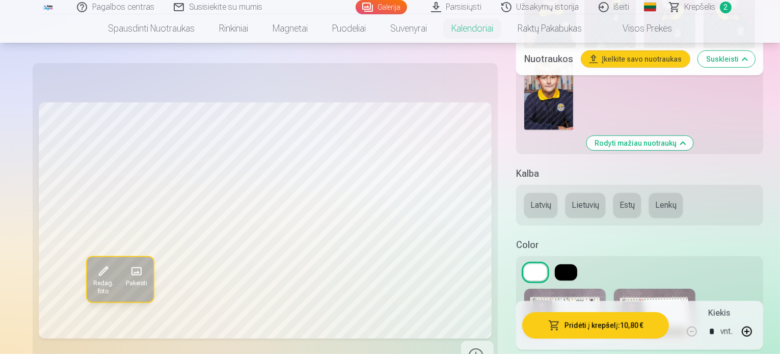
scroll to position [918, 0]
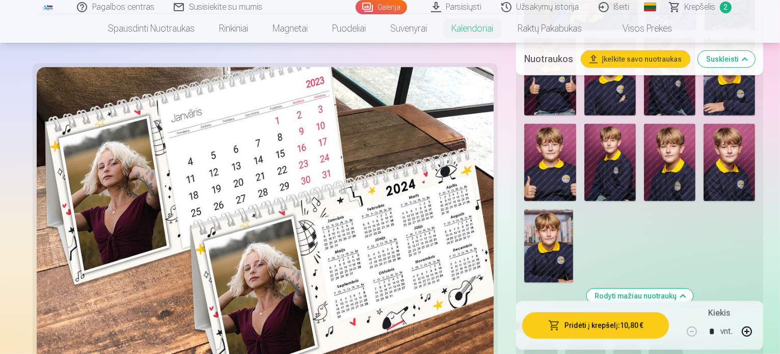
scroll to position [765, 0]
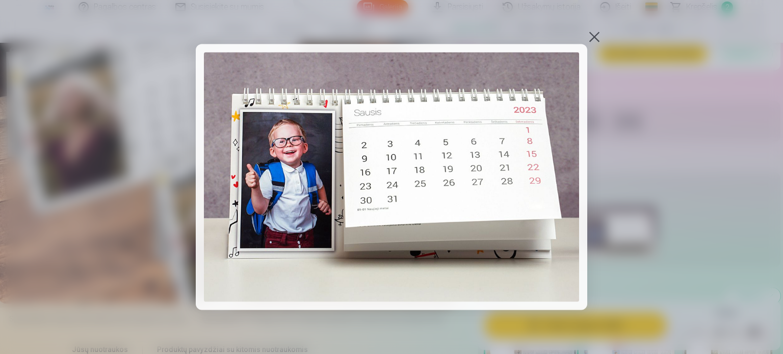
click at [593, 37] on div at bounding box center [594, 37] width 14 height 14
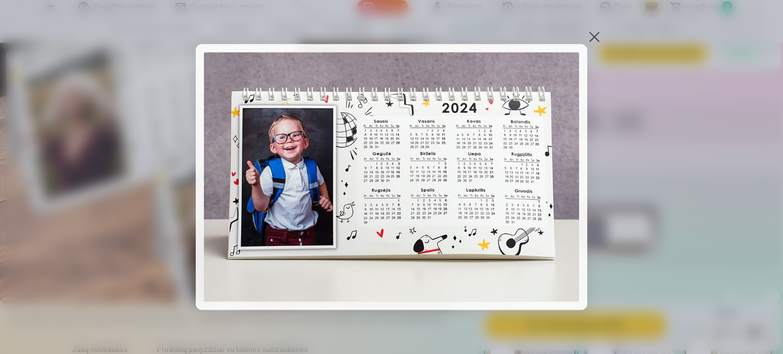
click at [593, 39] on div at bounding box center [594, 37] width 14 height 14
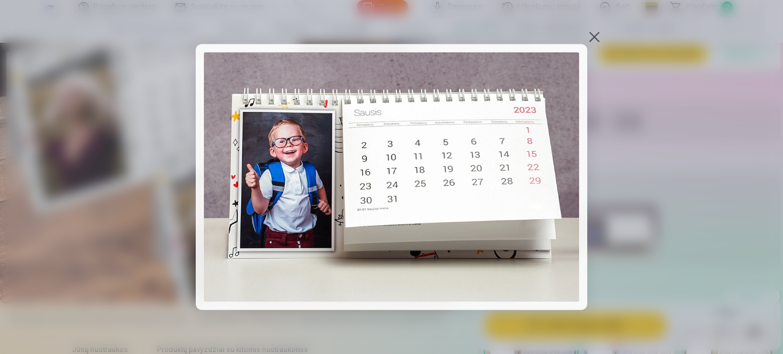
click at [592, 39] on div at bounding box center [594, 37] width 14 height 14
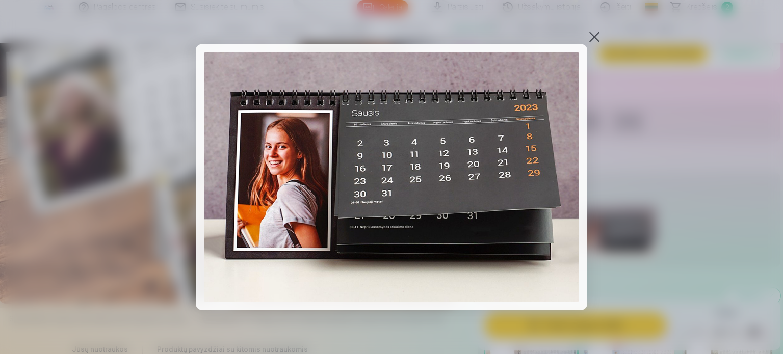
drag, startPoint x: 596, startPoint y: 37, endPoint x: 592, endPoint y: 88, distance: 51.2
click at [596, 37] on div at bounding box center [594, 37] width 14 height 14
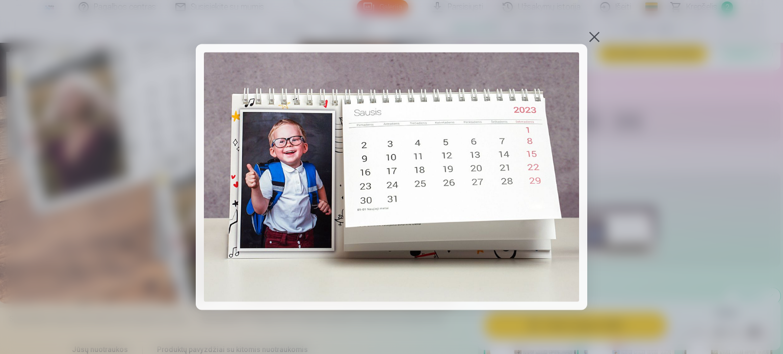
click at [596, 36] on div at bounding box center [594, 37] width 14 height 14
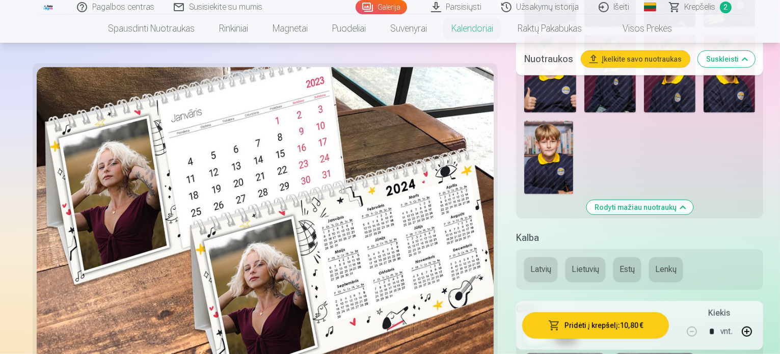
scroll to position [867, 0]
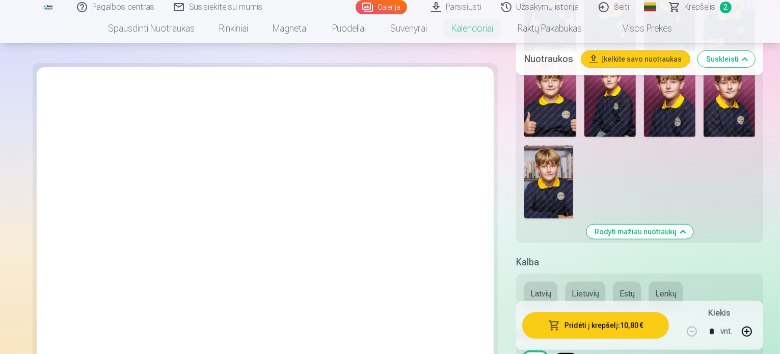
scroll to position [765, 0]
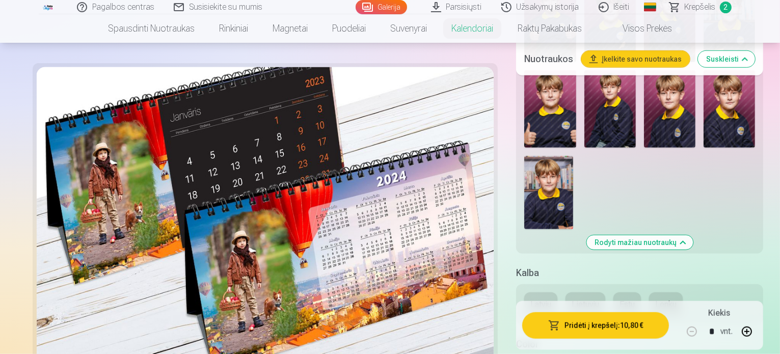
click at [566, 293] on button "Lietuvių" at bounding box center [586, 305] width 40 height 24
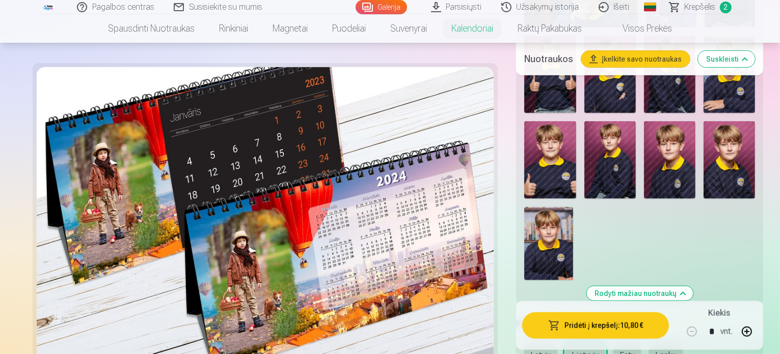
scroll to position [561, 0]
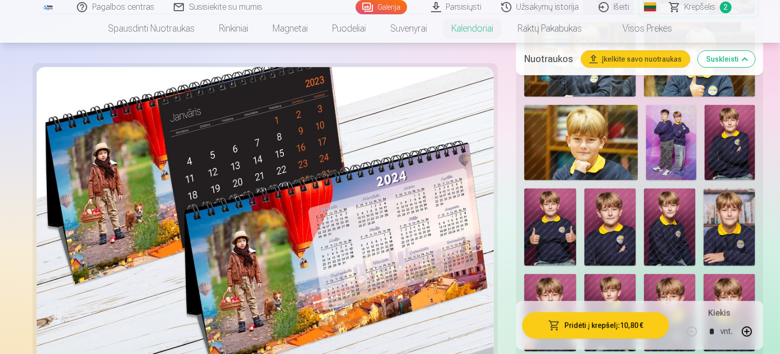
click at [525, 274] on img at bounding box center [550, 312] width 51 height 77
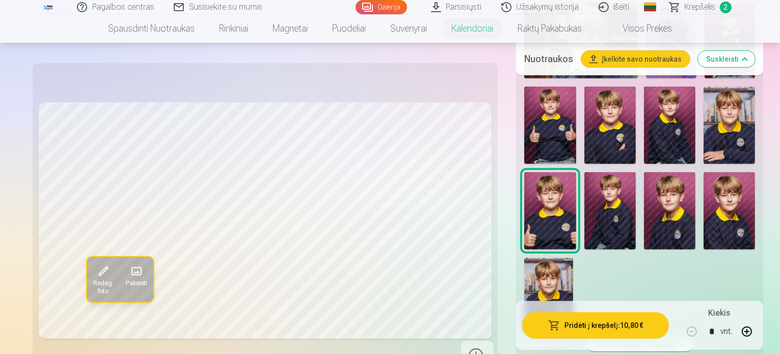
scroll to position [816, 0]
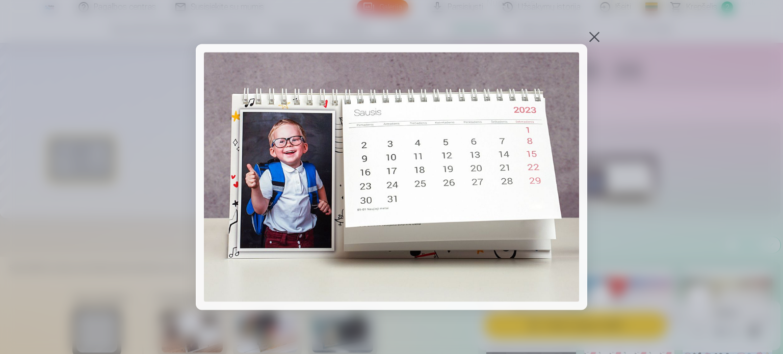
click at [593, 40] on div at bounding box center [594, 37] width 14 height 14
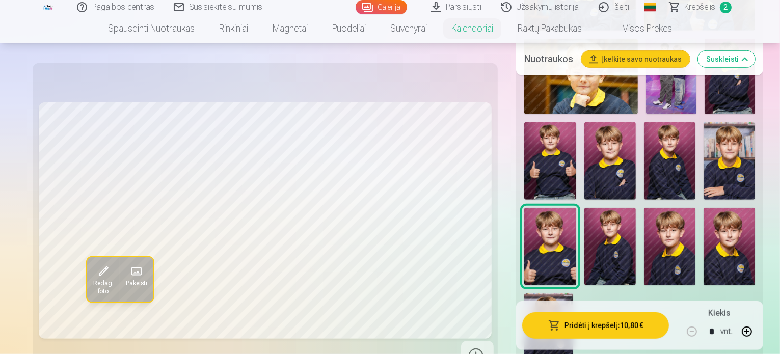
scroll to position [612, 0]
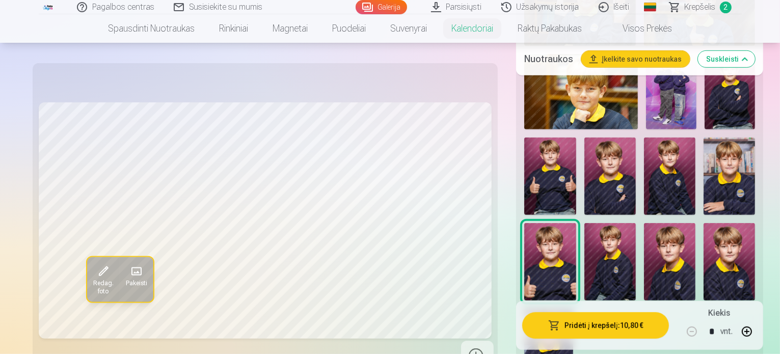
click at [644, 223] on img at bounding box center [669, 261] width 51 height 77
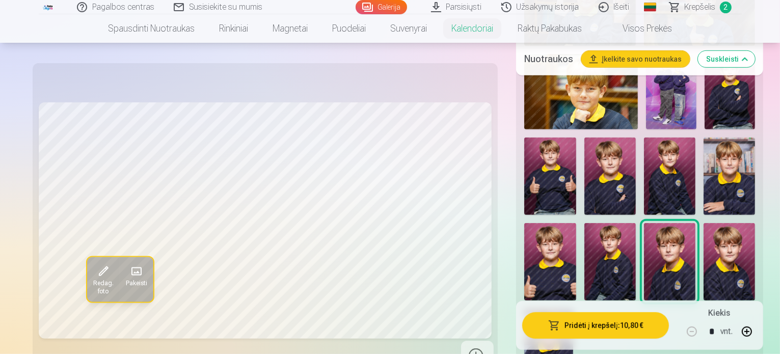
click at [704, 223] on img at bounding box center [729, 261] width 51 height 77
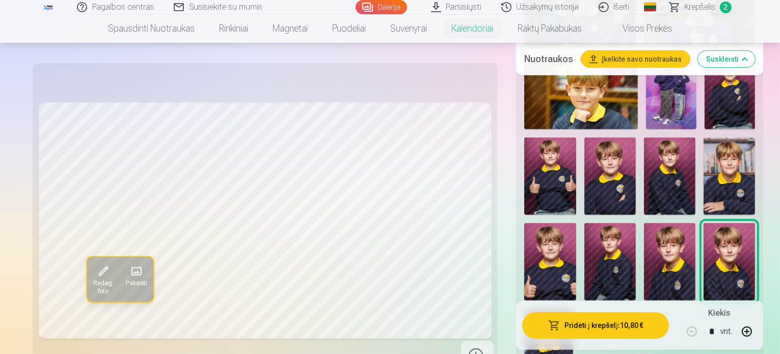
click at [574, 309] on img at bounding box center [549, 345] width 49 height 73
click at [557, 138] on img at bounding box center [550, 176] width 51 height 77
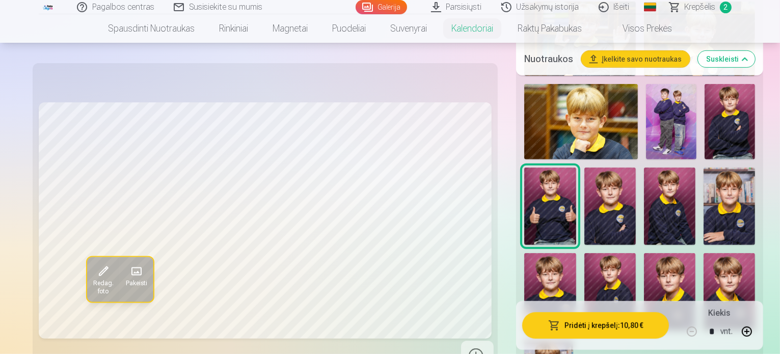
scroll to position [561, 0]
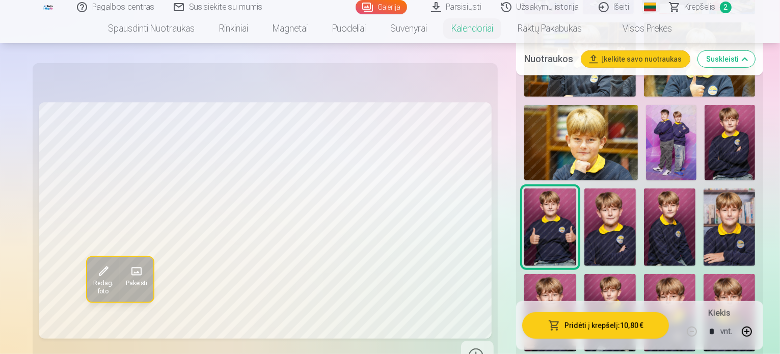
click at [705, 118] on img at bounding box center [730, 143] width 50 height 76
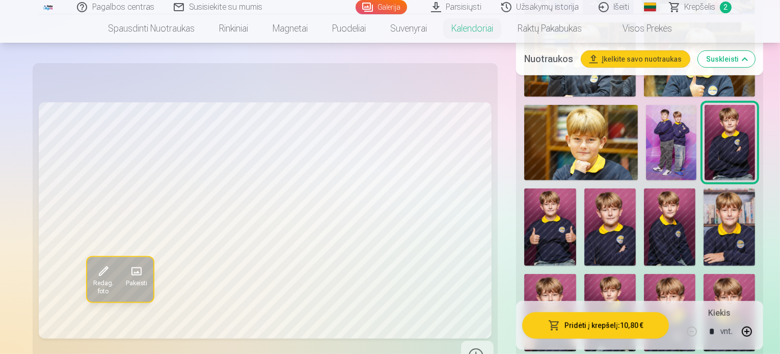
click at [740, 189] on img at bounding box center [729, 227] width 51 height 77
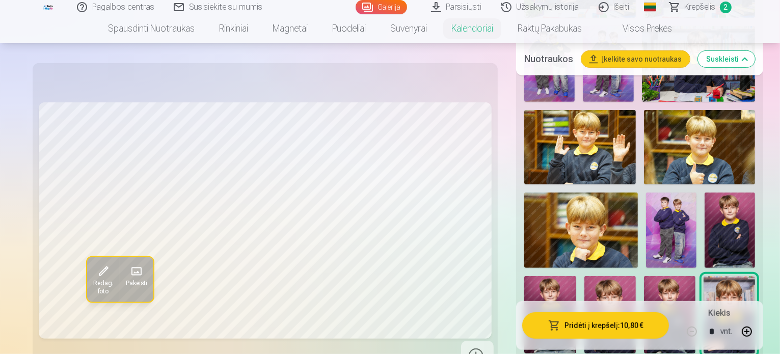
scroll to position [459, 0]
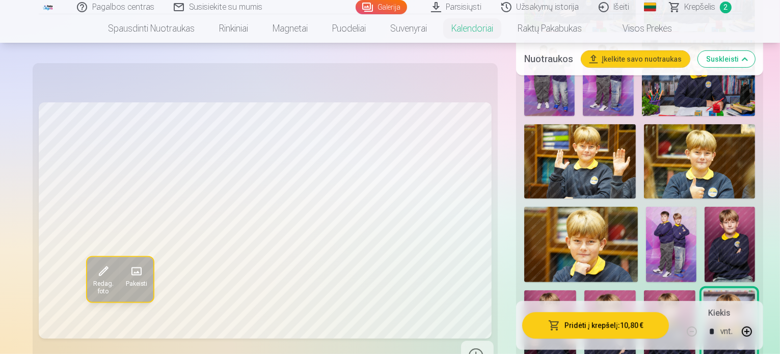
click at [638, 207] on img at bounding box center [582, 245] width 114 height 76
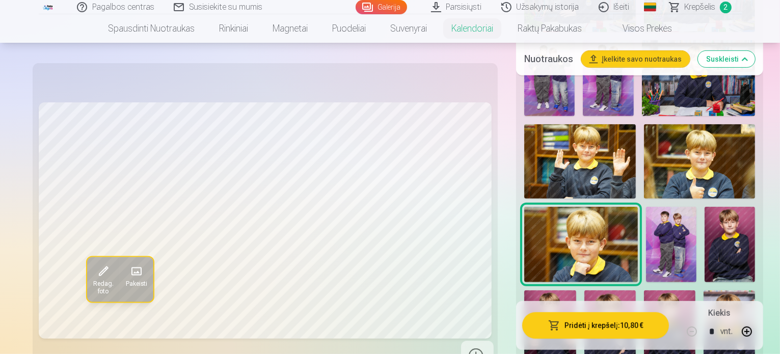
click at [644, 152] on img at bounding box center [700, 161] width 112 height 74
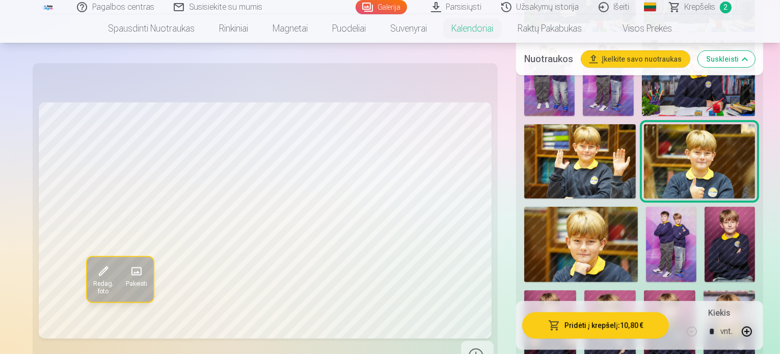
scroll to position [408, 0]
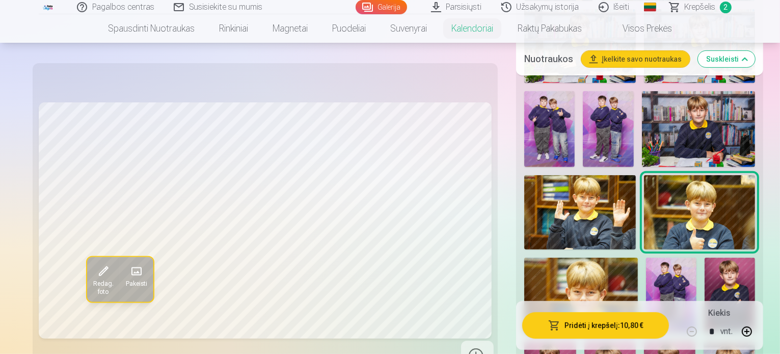
click at [642, 124] on img at bounding box center [699, 129] width 114 height 76
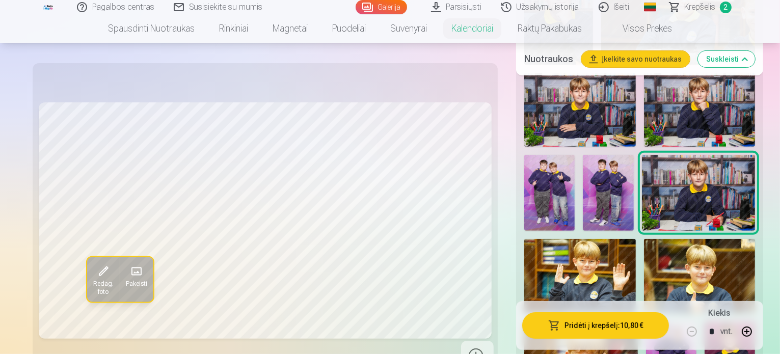
scroll to position [255, 0]
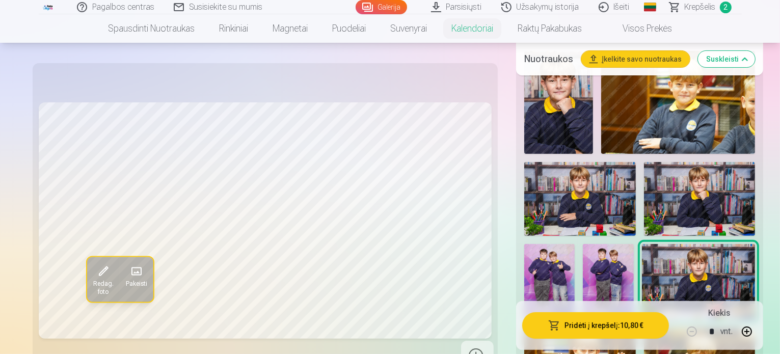
click at [644, 177] on img at bounding box center [700, 199] width 112 height 74
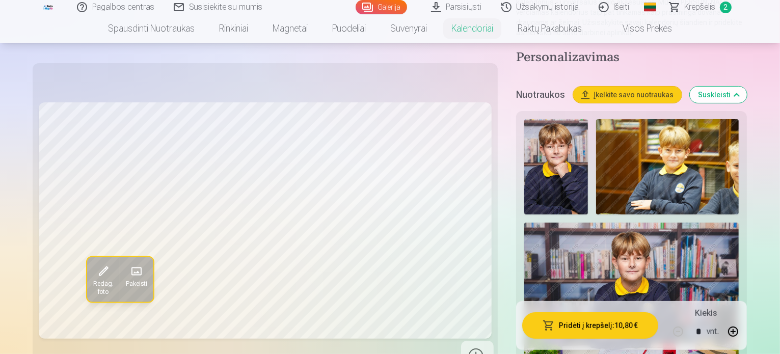
scroll to position [153, 0]
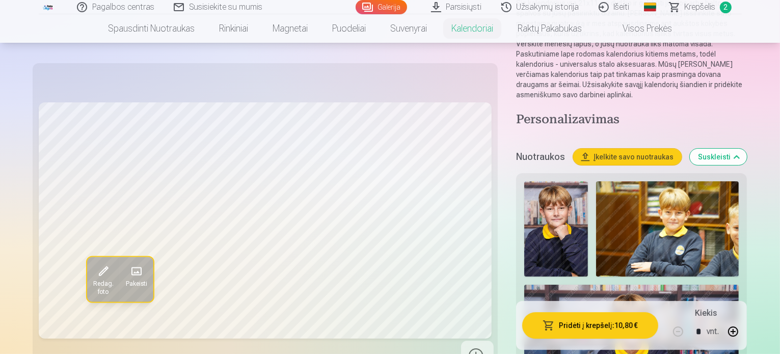
click at [607, 181] on img at bounding box center [667, 228] width 143 height 95
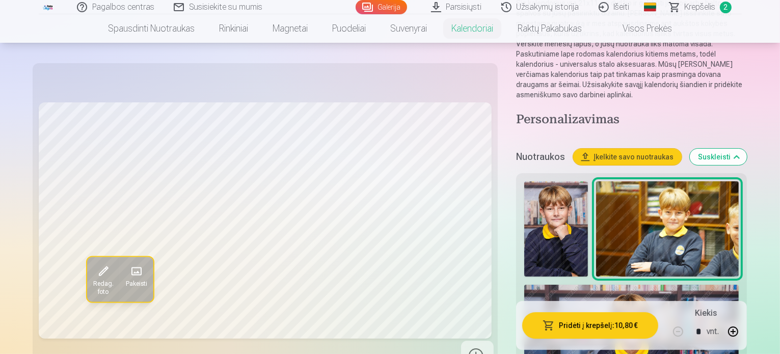
click at [689, 285] on img at bounding box center [632, 356] width 215 height 143
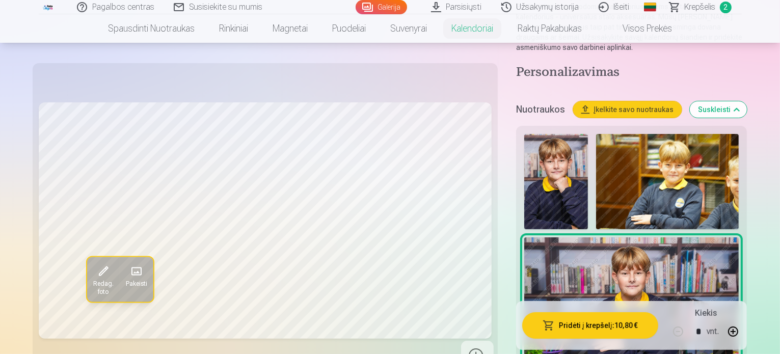
scroll to position [255, 0]
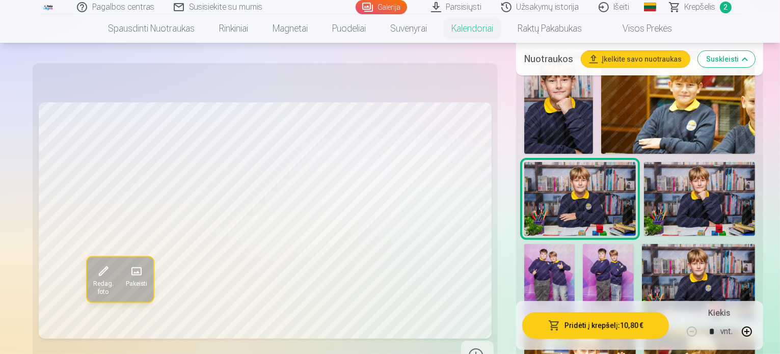
click at [642, 244] on img at bounding box center [699, 282] width 114 height 76
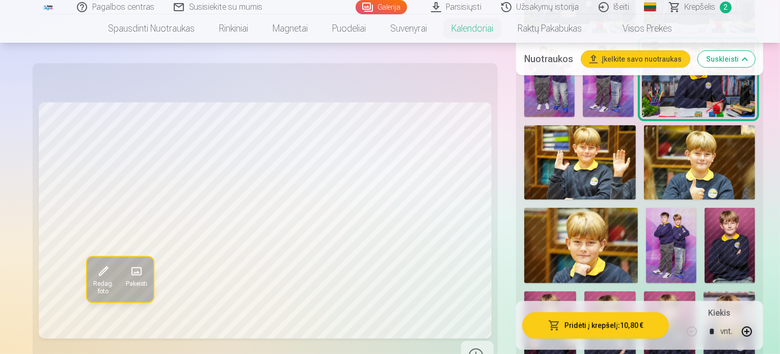
scroll to position [459, 0]
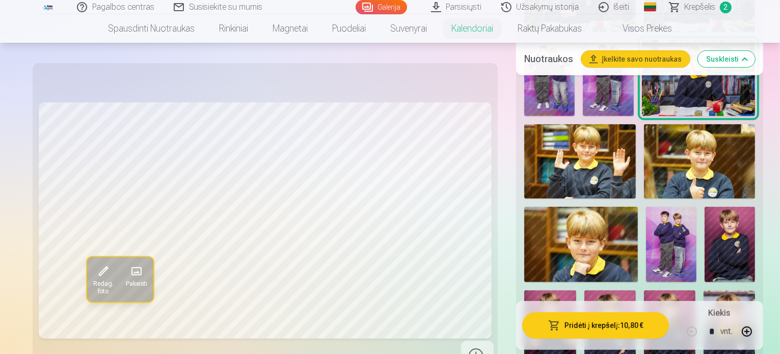
click at [705, 217] on img at bounding box center [730, 245] width 50 height 76
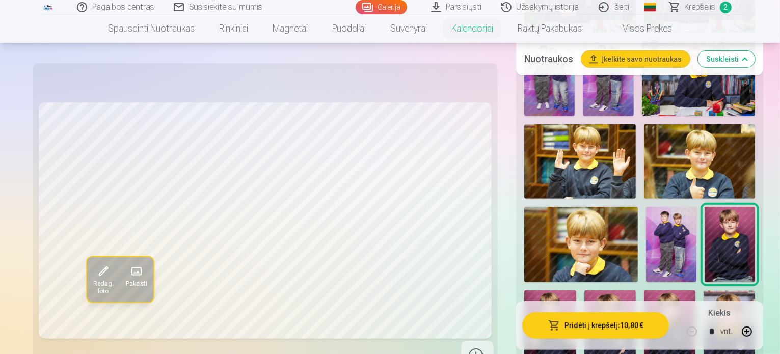
click at [559, 291] on img at bounding box center [550, 329] width 51 height 77
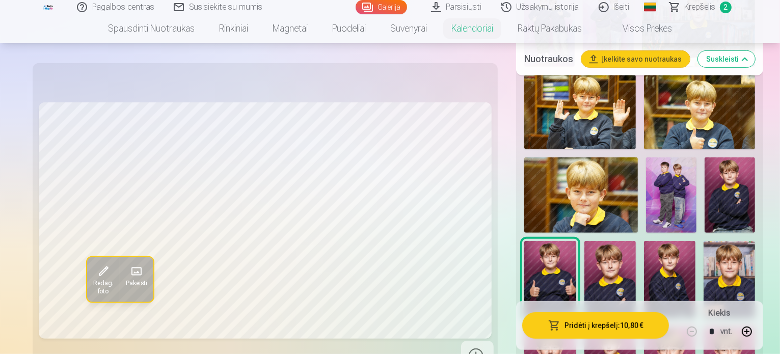
scroll to position [510, 0]
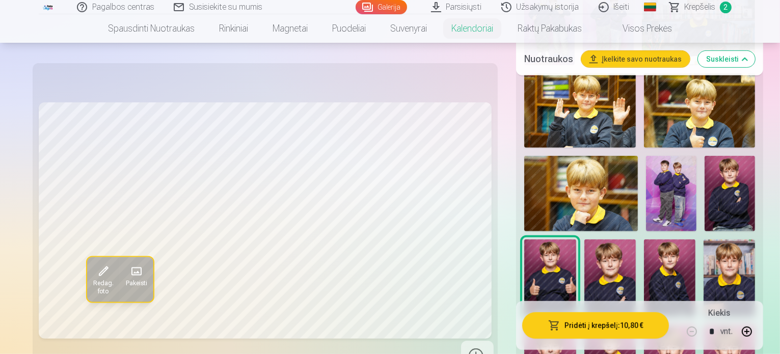
click at [634, 240] on img at bounding box center [610, 278] width 51 height 77
click at [682, 240] on img at bounding box center [669, 278] width 51 height 77
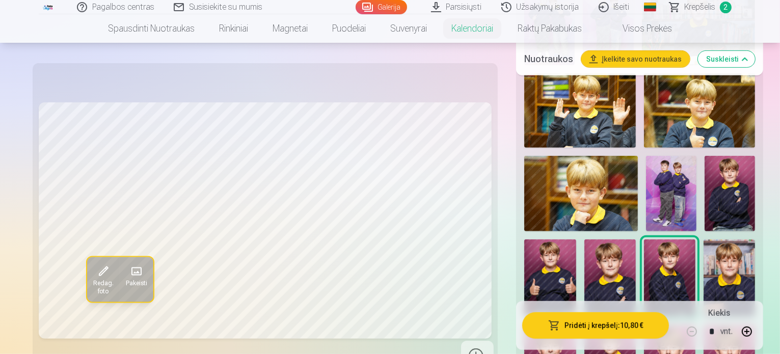
click at [742, 240] on img at bounding box center [729, 278] width 51 height 77
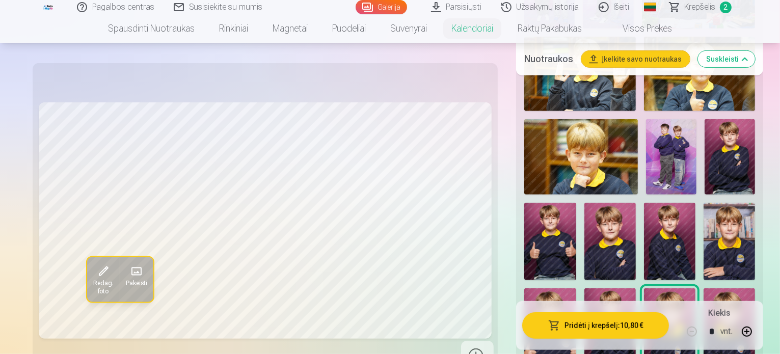
scroll to position [561, 0]
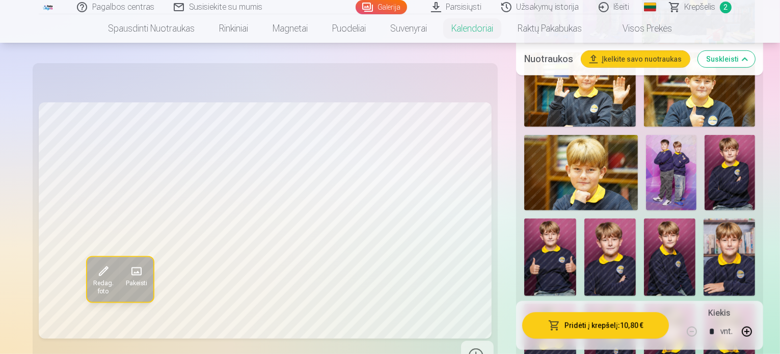
scroll to position [510, 0]
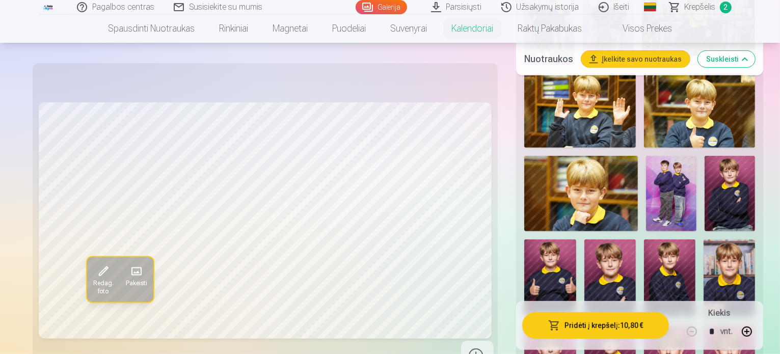
click at [673, 240] on img at bounding box center [669, 278] width 51 height 77
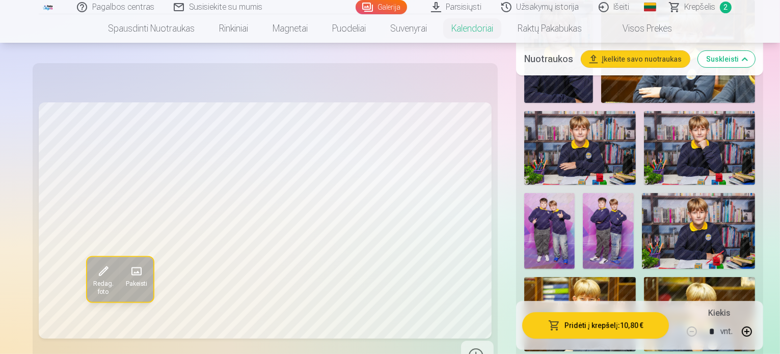
scroll to position [306, 0]
click at [642, 204] on img at bounding box center [699, 231] width 114 height 76
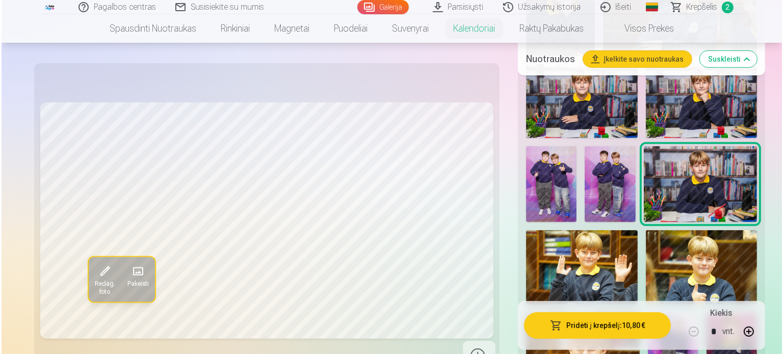
scroll to position [408, 0]
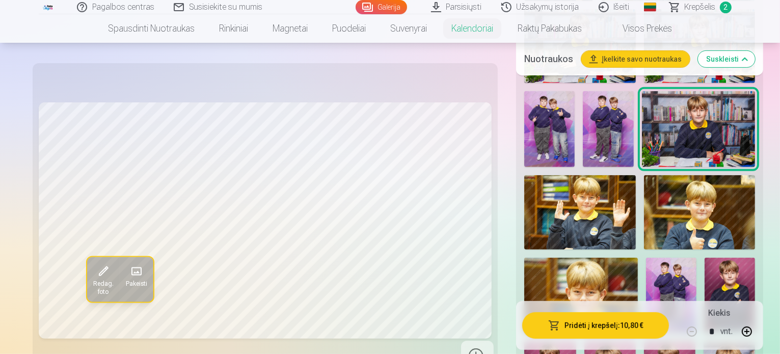
click at [93, 288] on span "Redag. foto" at bounding box center [103, 288] width 20 height 16
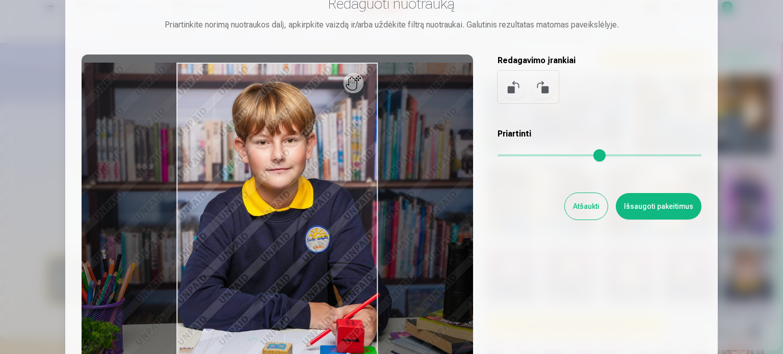
scroll to position [0, 0]
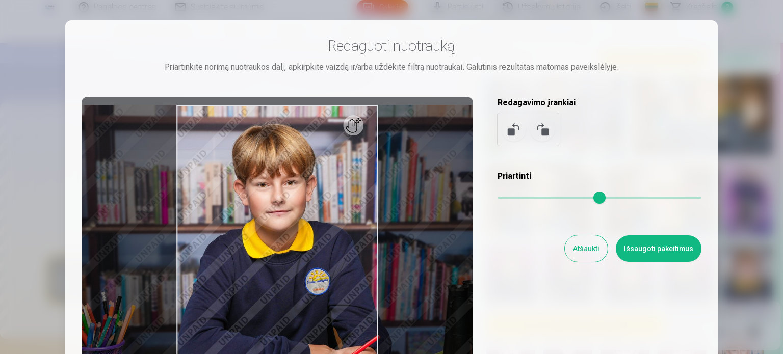
click at [584, 244] on button "Atšaukti" at bounding box center [586, 249] width 43 height 27
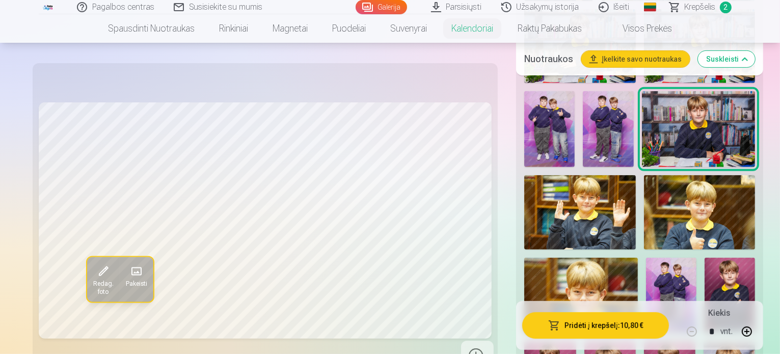
click at [128, 275] on span at bounding box center [136, 272] width 16 height 16
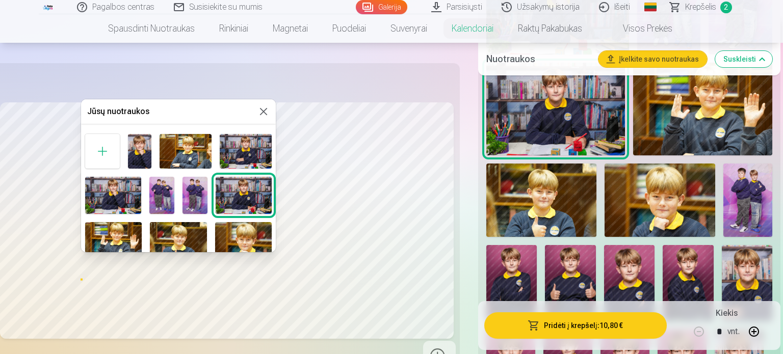
drag, startPoint x: 192, startPoint y: 107, endPoint x: 275, endPoint y: 105, distance: 83.6
click at [275, 105] on div "Jūsų nuotraukos" at bounding box center [178, 175] width 195 height 153
click at [263, 112] on button at bounding box center [263, 112] width 12 height 12
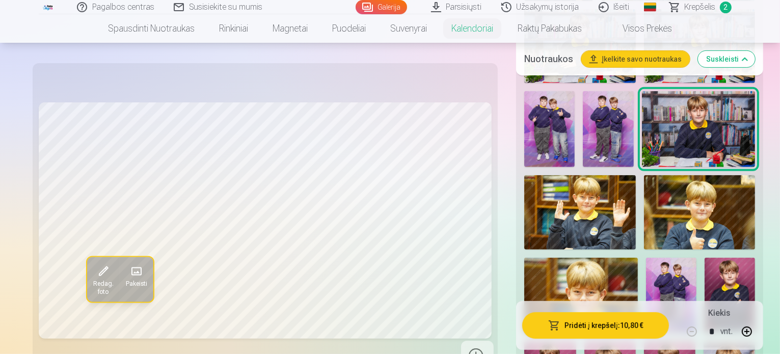
click at [752, 331] on button "button" at bounding box center [747, 332] width 24 height 24
type input "*"
click at [585, 327] on button "Pridėti į krepšelį : 21,60 €" at bounding box center [596, 326] width 147 height 27
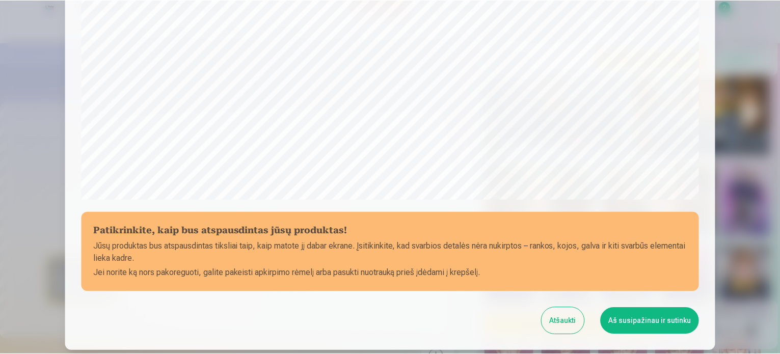
scroll to position [328, 0]
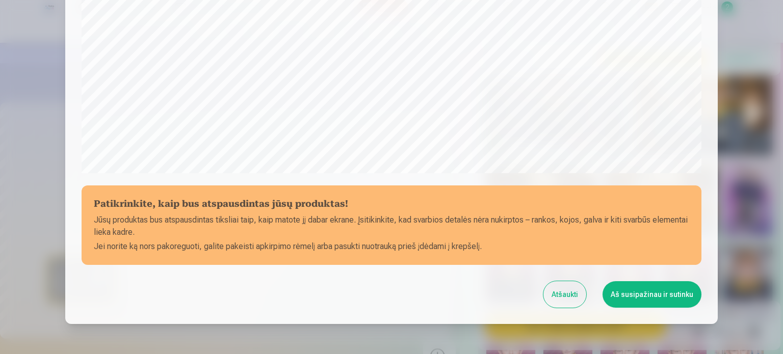
click at [566, 288] on button "Atšaukti" at bounding box center [564, 294] width 43 height 27
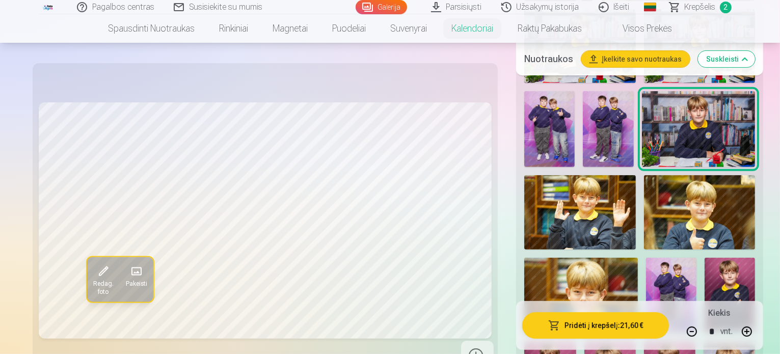
click at [705, 258] on img at bounding box center [730, 296] width 50 height 76
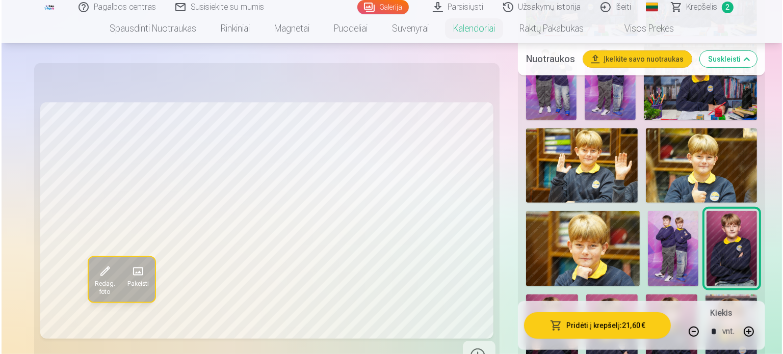
scroll to position [510, 0]
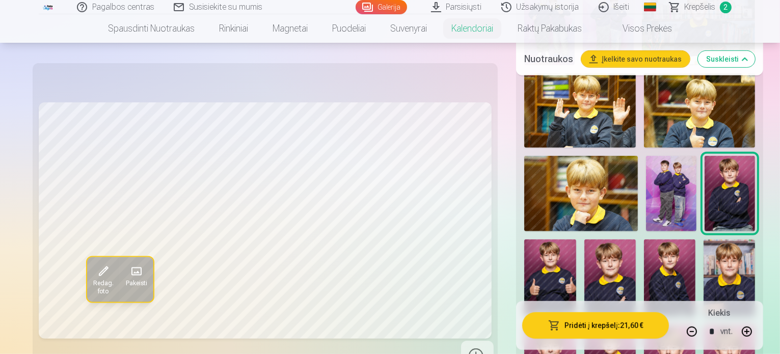
click at [559, 329] on button "Pridėti į krepšelį : 21,60 €" at bounding box center [596, 326] width 147 height 27
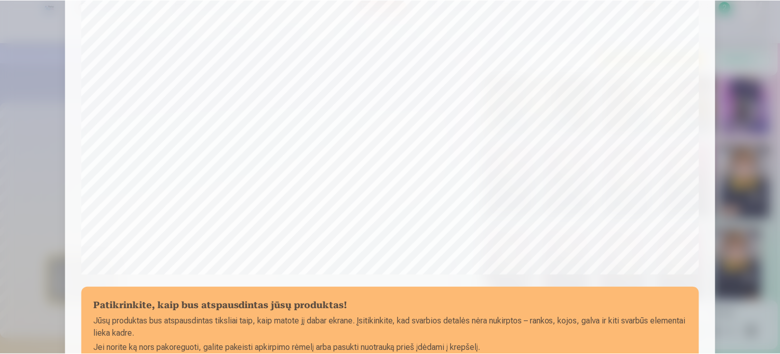
scroll to position [328, 0]
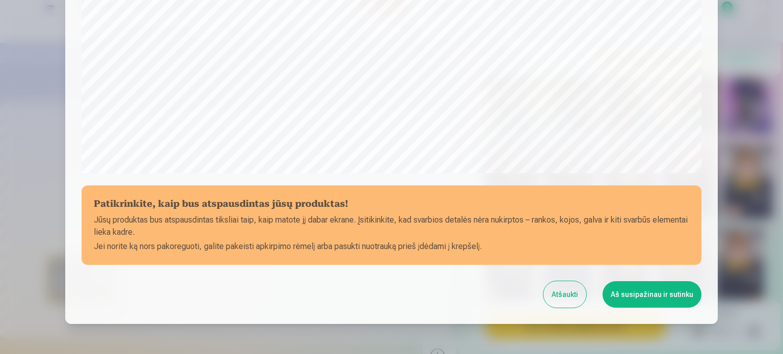
click at [573, 295] on button "Atšaukti" at bounding box center [564, 294] width 43 height 27
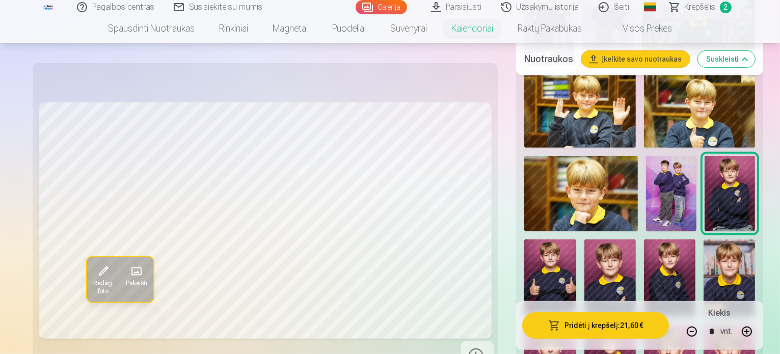
click at [644, 91] on img at bounding box center [700, 110] width 112 height 74
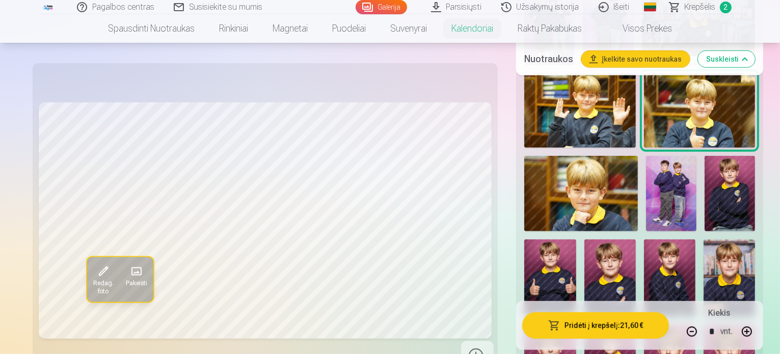
click at [612, 156] on img at bounding box center [582, 194] width 114 height 76
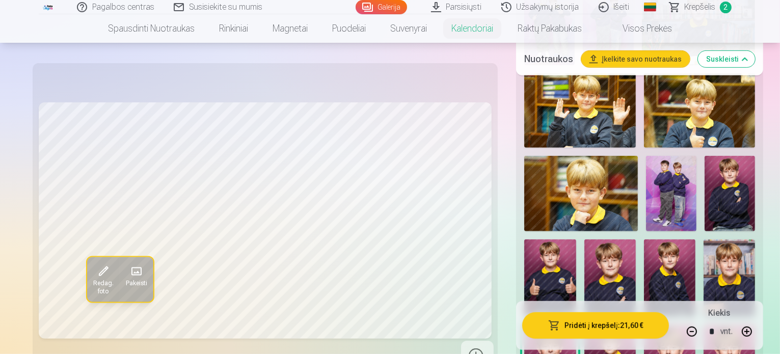
click at [705, 201] on img at bounding box center [730, 194] width 50 height 76
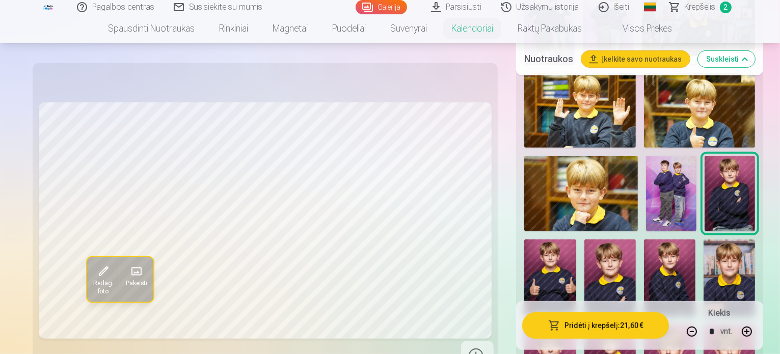
click at [695, 240] on img at bounding box center [669, 278] width 51 height 77
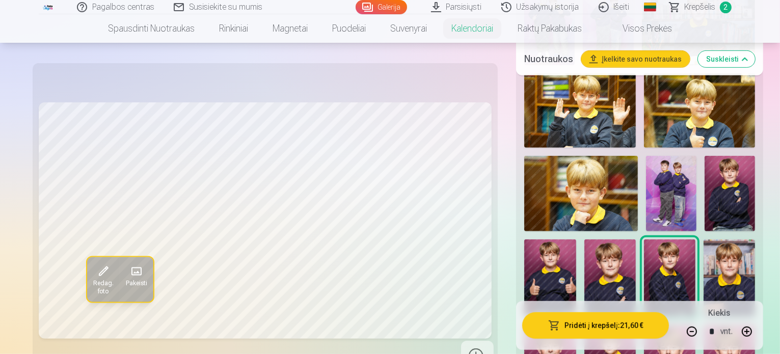
click at [636, 240] on img at bounding box center [610, 278] width 51 height 77
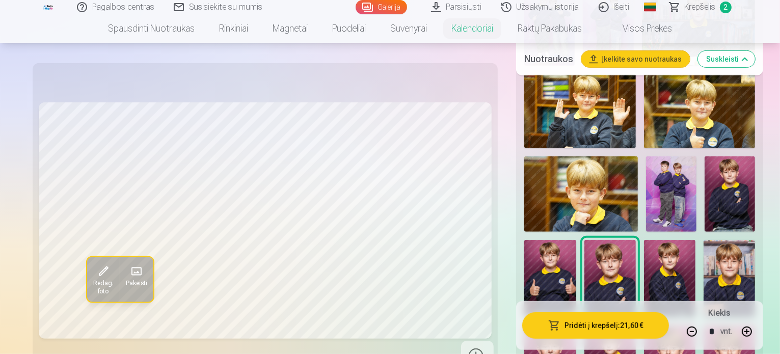
scroll to position [510, 0]
click at [576, 240] on img at bounding box center [550, 278] width 51 height 77
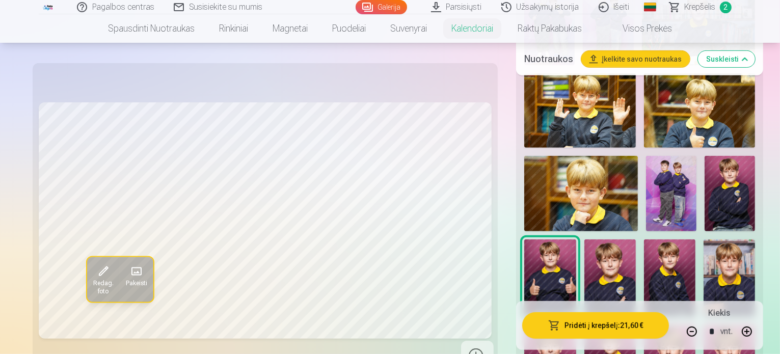
click at [731, 240] on img at bounding box center [729, 278] width 51 height 77
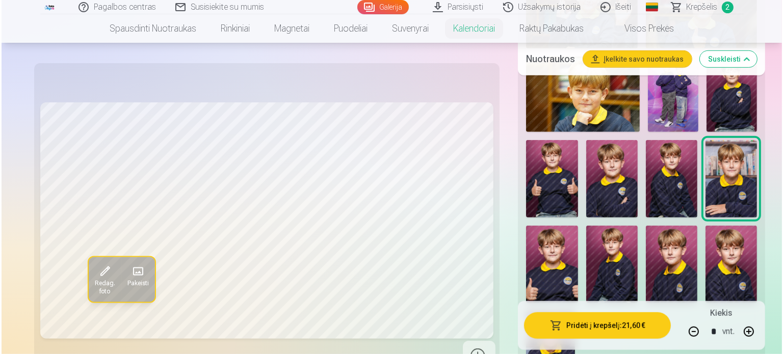
scroll to position [612, 0]
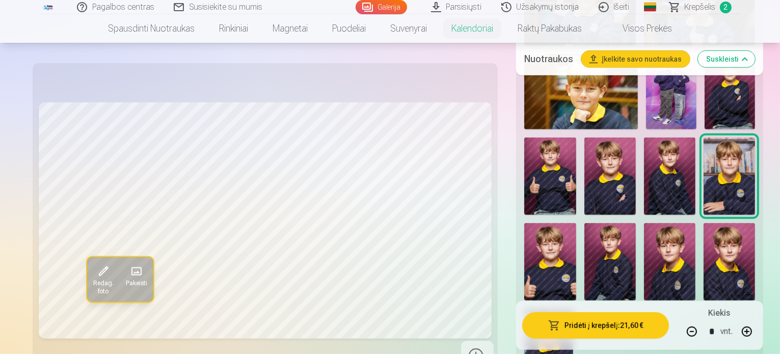
click at [579, 322] on button "Pridėti į krepšelį : 21,60 €" at bounding box center [596, 326] width 147 height 27
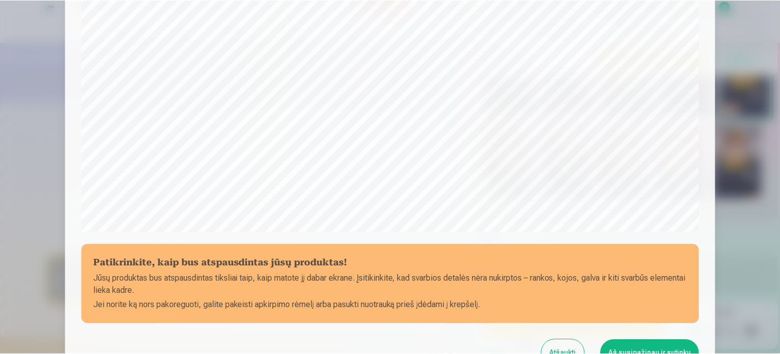
scroll to position [277, 0]
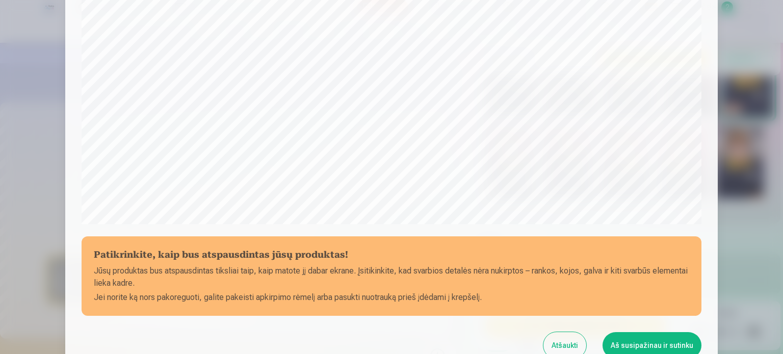
click at [573, 340] on button "Atšaukti" at bounding box center [564, 345] width 43 height 27
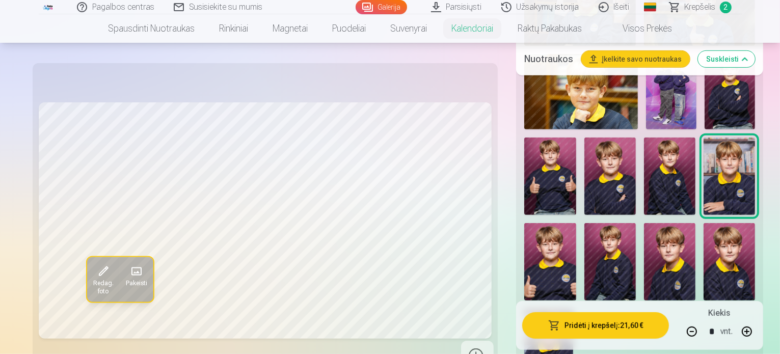
click at [585, 223] on img at bounding box center [610, 261] width 51 height 77
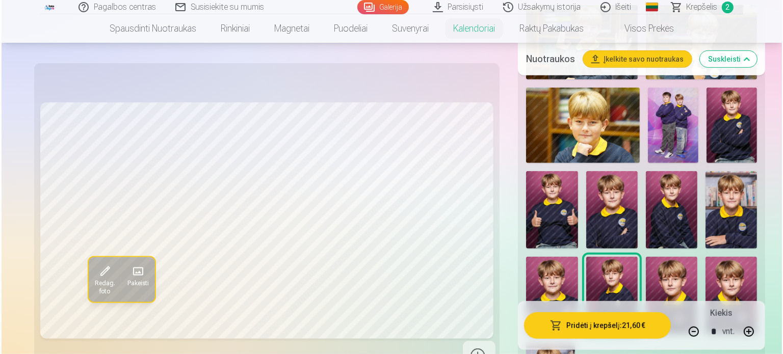
scroll to position [561, 0]
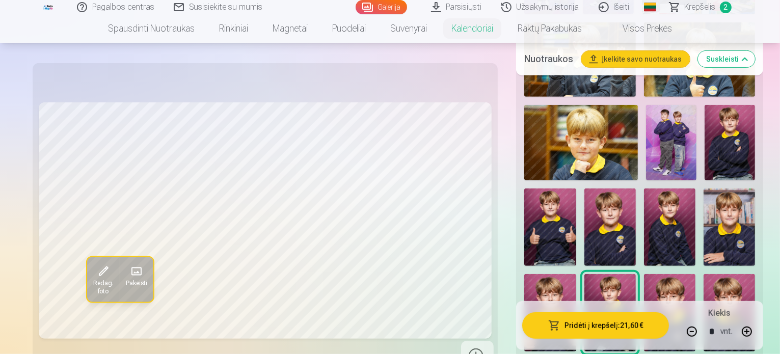
click at [705, 150] on img at bounding box center [730, 143] width 50 height 76
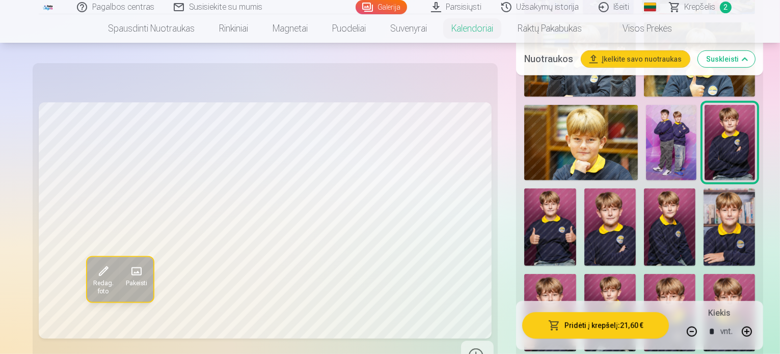
click at [540, 328] on button "Pridėti į krepšelį : 21,60 €" at bounding box center [596, 326] width 147 height 27
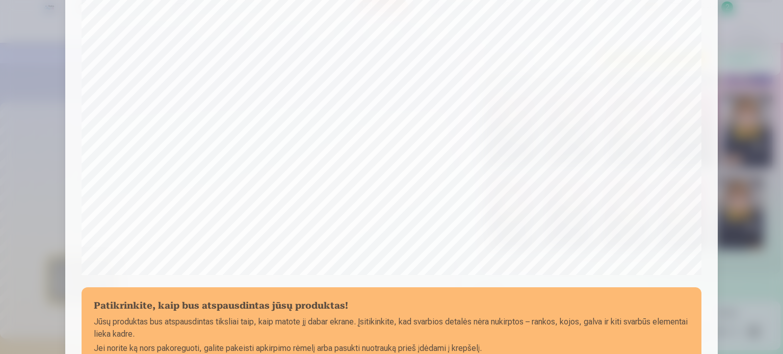
scroll to position [328, 0]
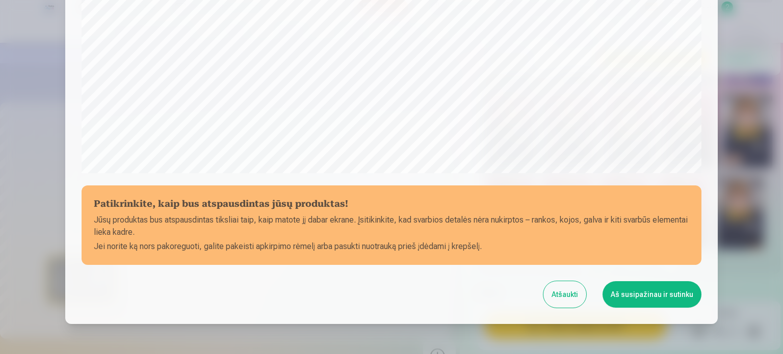
click at [579, 294] on button "Atšaukti" at bounding box center [564, 294] width 43 height 27
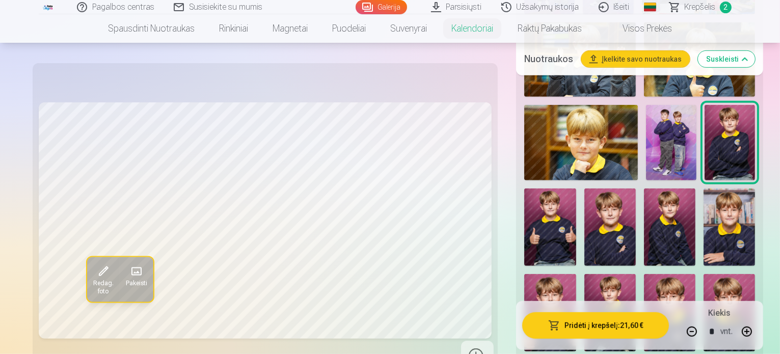
click at [544, 325] on button "Pridėti į krepšelį : 21,60 €" at bounding box center [596, 326] width 147 height 27
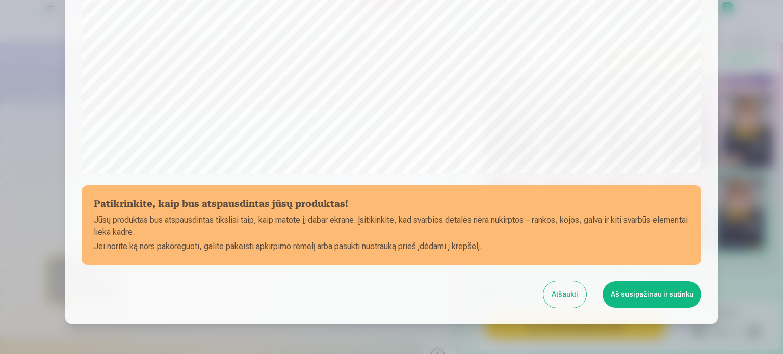
click at [620, 295] on button "Aš susipažinau ir sutinku" at bounding box center [652, 294] width 99 height 27
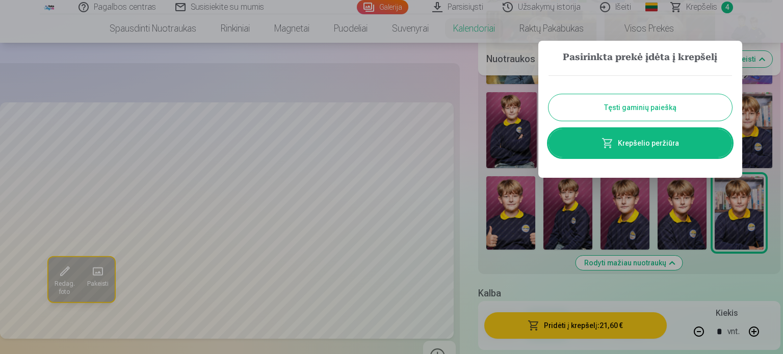
click at [644, 149] on link "Krepšelio peržiūra" at bounding box center [641, 143] width 184 height 29
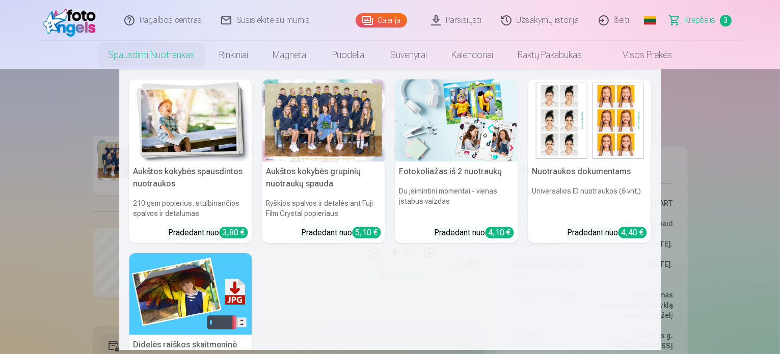
click at [183, 59] on link "Spausdinti nuotraukas" at bounding box center [151, 55] width 111 height 29
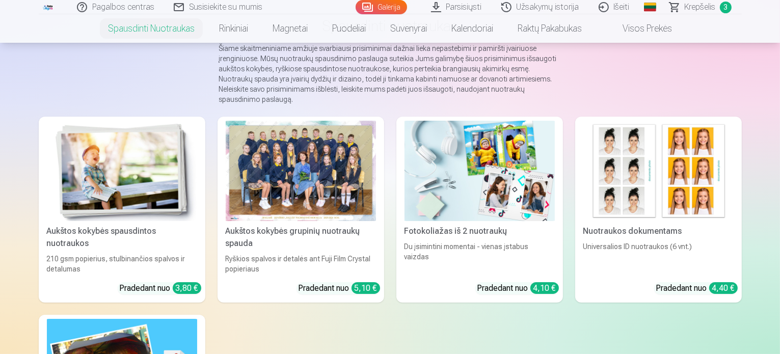
scroll to position [51, 0]
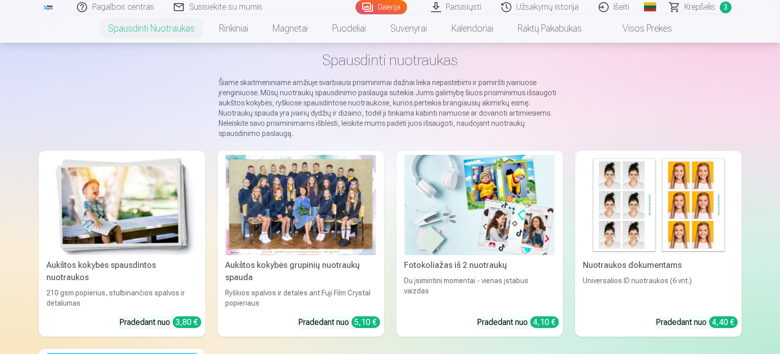
click at [321, 183] on div at bounding box center [301, 205] width 150 height 100
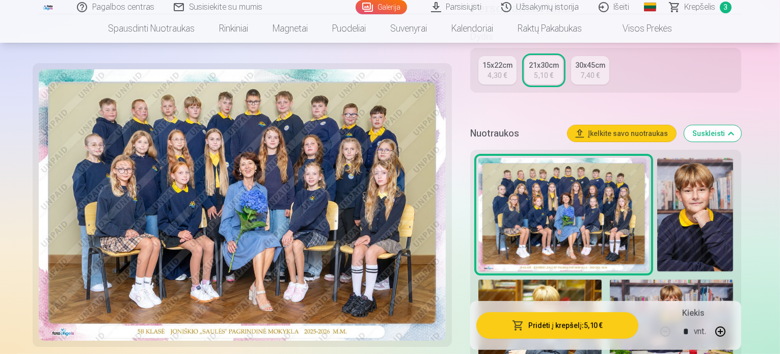
scroll to position [306, 0]
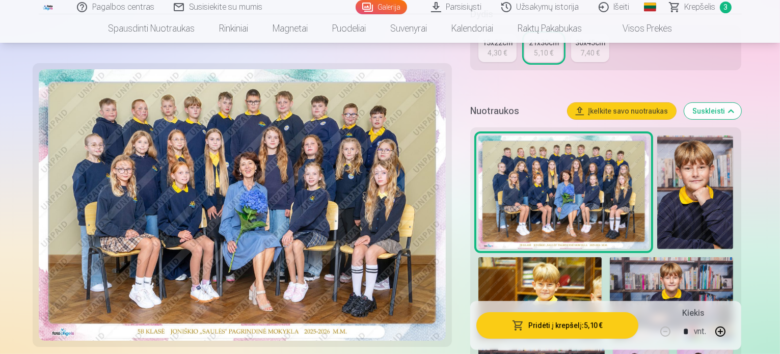
click at [610, 257] on img at bounding box center [671, 298] width 123 height 83
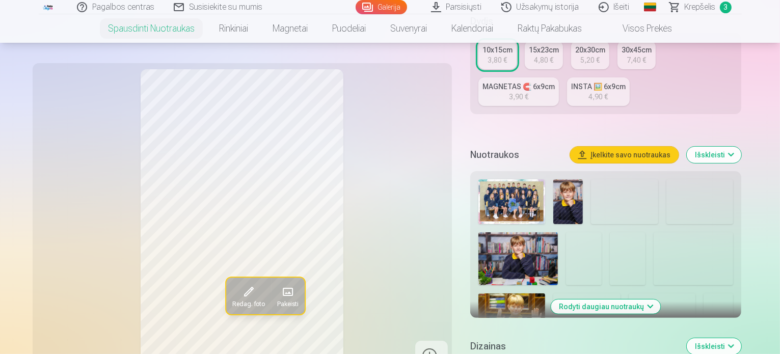
scroll to position [255, 0]
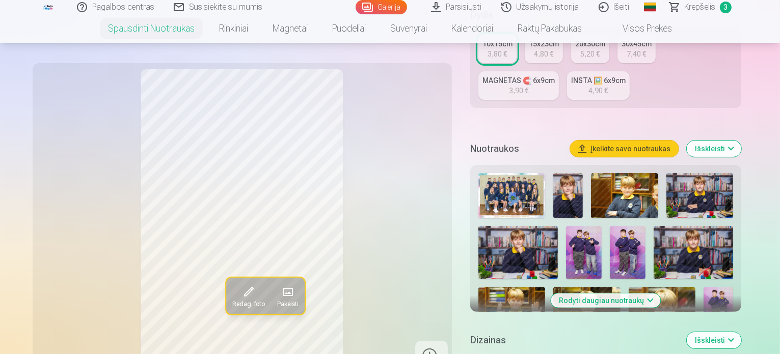
click at [665, 242] on img at bounding box center [694, 252] width 80 height 53
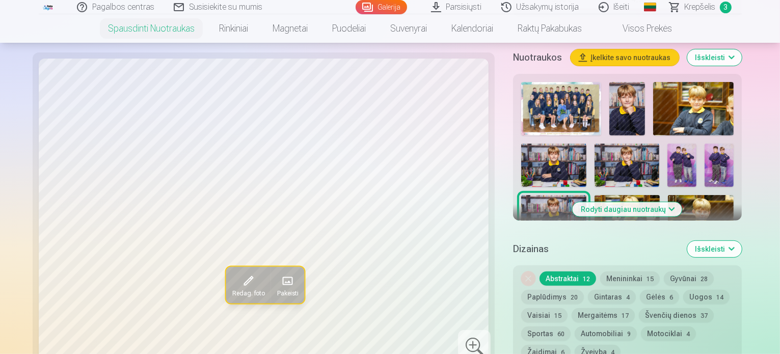
scroll to position [357, 0]
click at [601, 271] on button "Menininkai 15" at bounding box center [631, 278] width 60 height 14
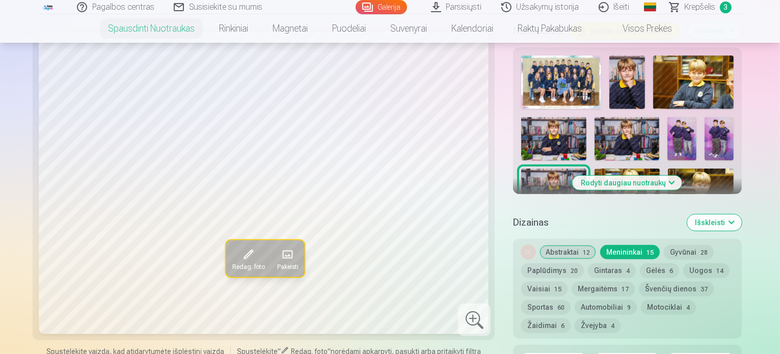
scroll to position [408, 0]
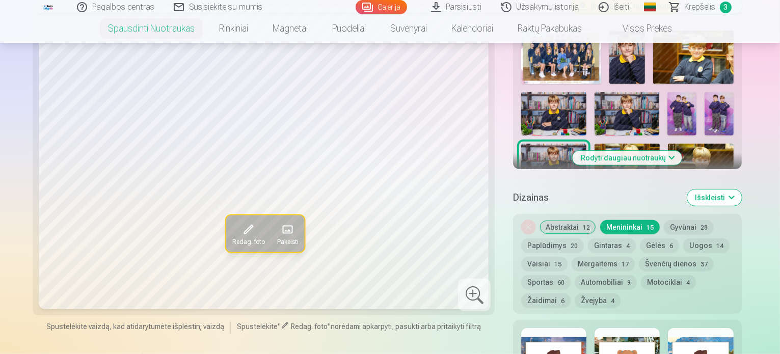
click at [588, 239] on button "Gintaras 4" at bounding box center [612, 246] width 48 height 14
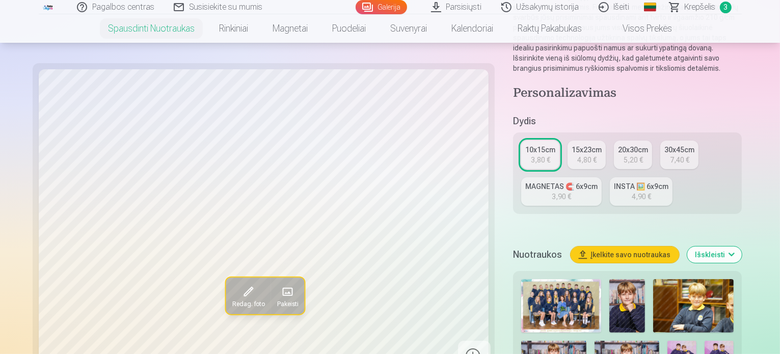
scroll to position [153, 0]
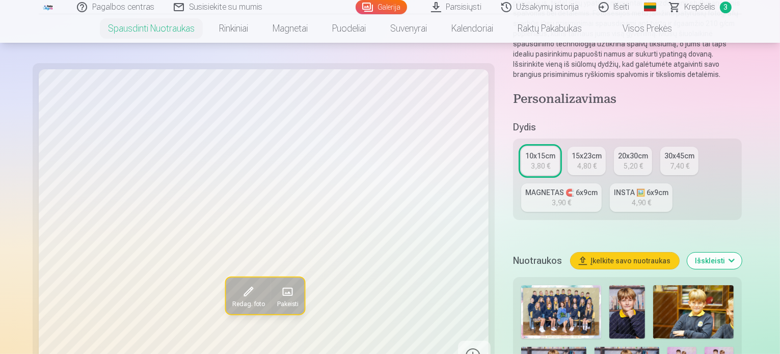
click at [572, 151] on div "15x23cm" at bounding box center [587, 156] width 30 height 10
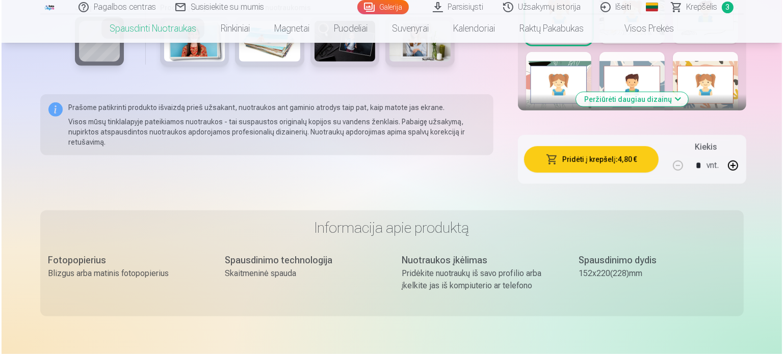
scroll to position [765, 0]
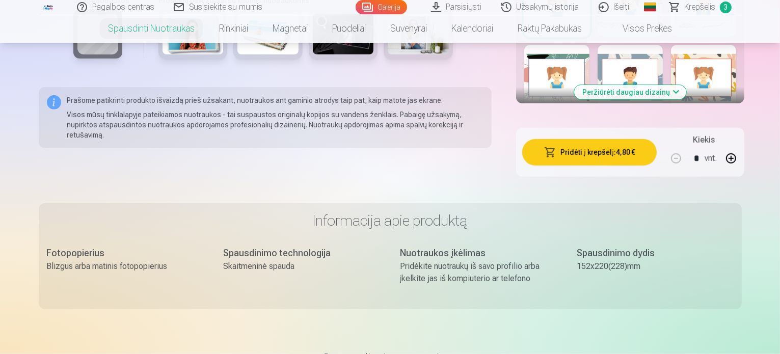
click at [569, 139] on button "Pridėti į krepšelį : 4,80 €" at bounding box center [590, 152] width 135 height 27
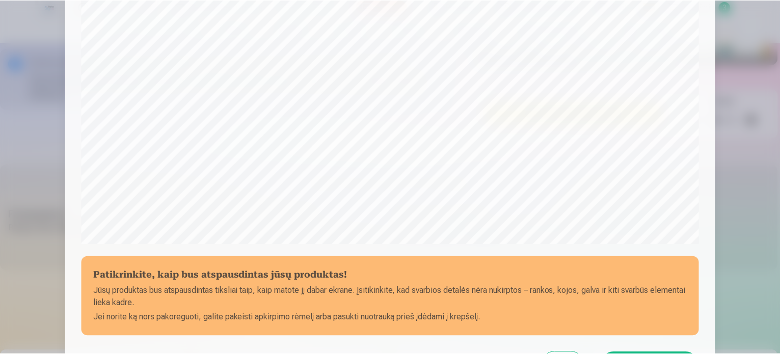
scroll to position [328, 0]
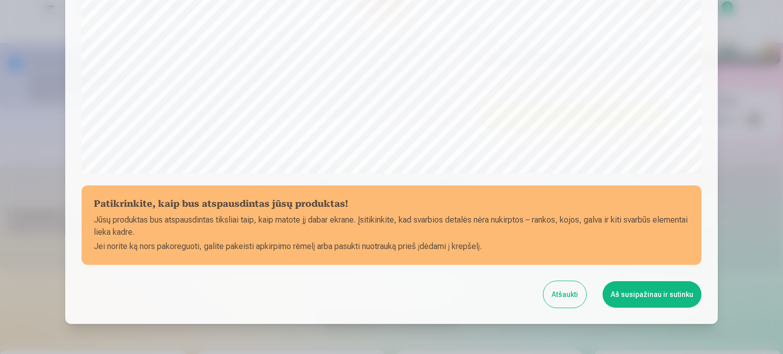
click at [642, 289] on button "Aš susipažinau ir sutinku" at bounding box center [652, 294] width 99 height 27
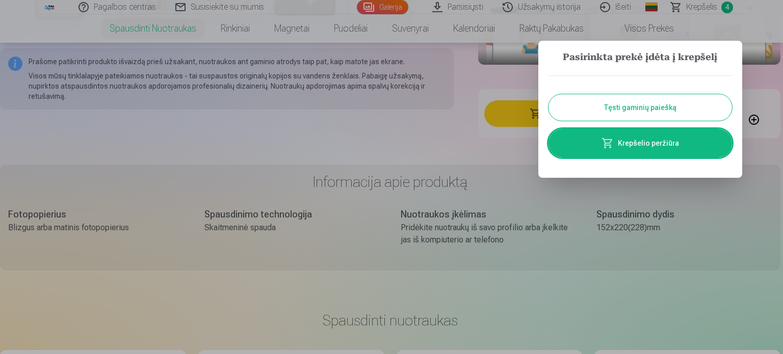
click at [635, 113] on button "Tęsti gaminių paiešką" at bounding box center [641, 107] width 184 height 27
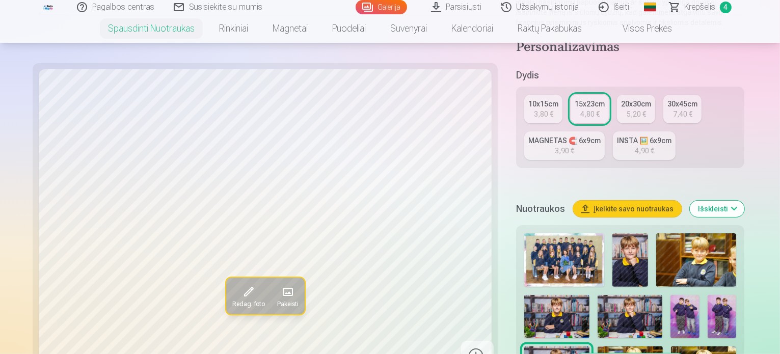
scroll to position [204, 0]
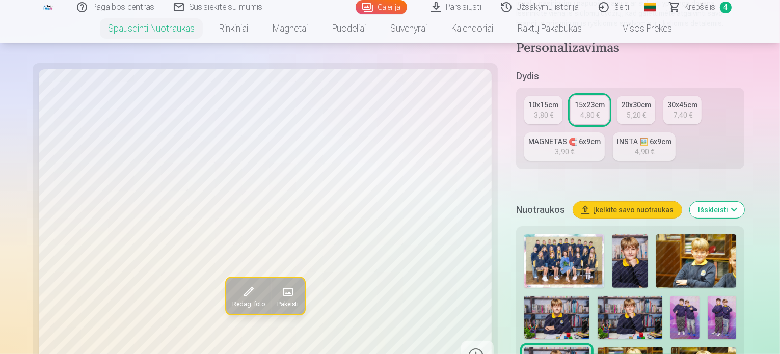
click at [589, 296] on img at bounding box center [557, 317] width 65 height 43
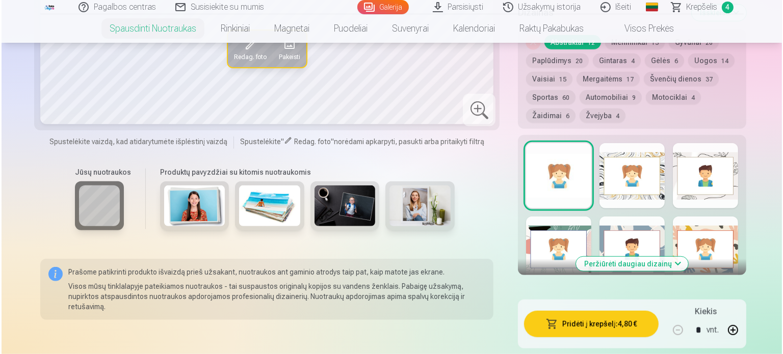
scroll to position [663, 0]
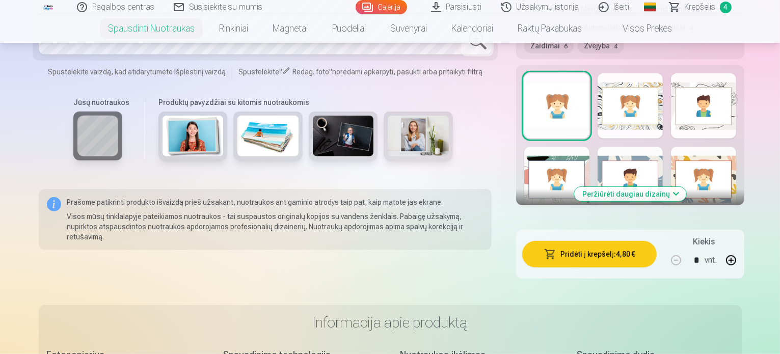
click at [551, 241] on button "Pridėti į krepšelį : 4,80 €" at bounding box center [590, 254] width 135 height 27
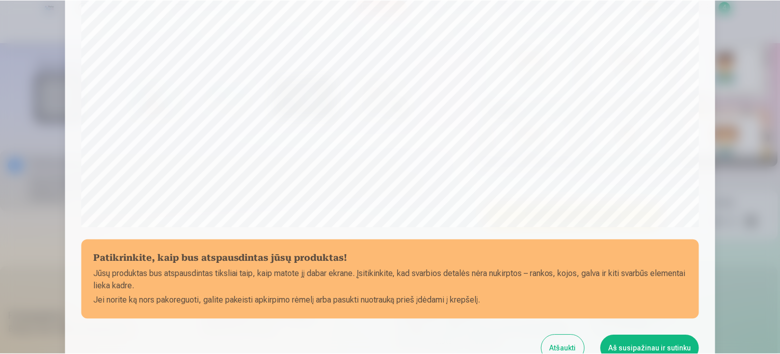
scroll to position [277, 0]
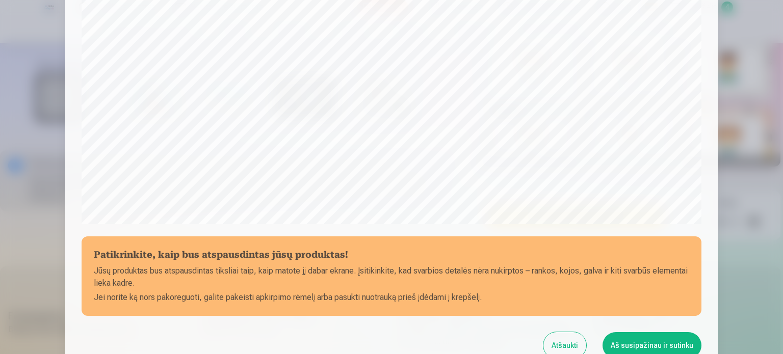
click at [646, 344] on button "Aš susipažinau ir sutinku" at bounding box center [652, 345] width 99 height 27
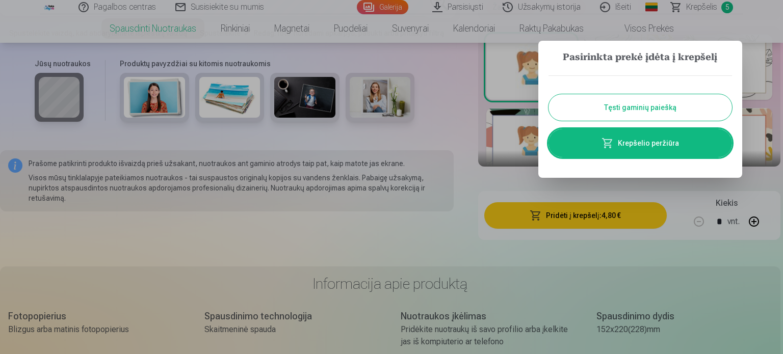
click at [645, 116] on button "Tęsti gaminių paiešką" at bounding box center [641, 107] width 184 height 27
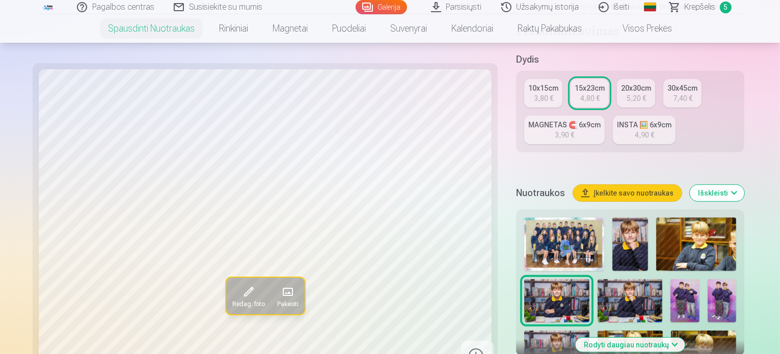
scroll to position [270, 0]
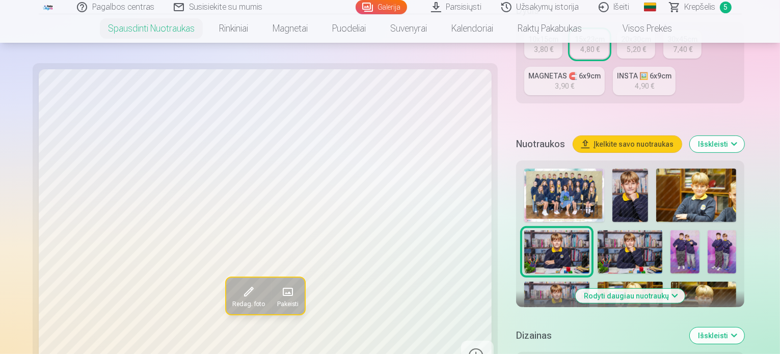
click at [671, 230] on img at bounding box center [685, 251] width 29 height 43
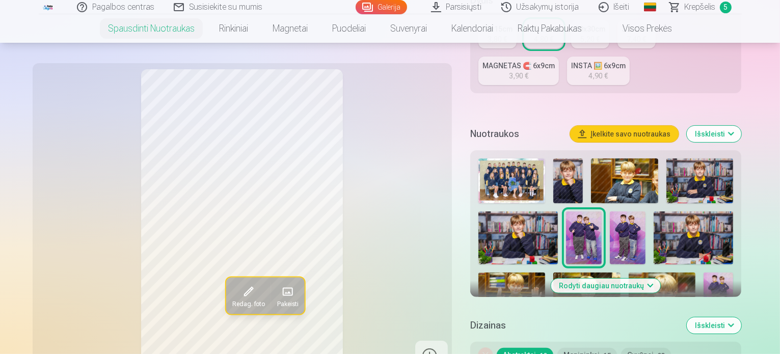
click at [610, 223] on img at bounding box center [628, 239] width 36 height 54
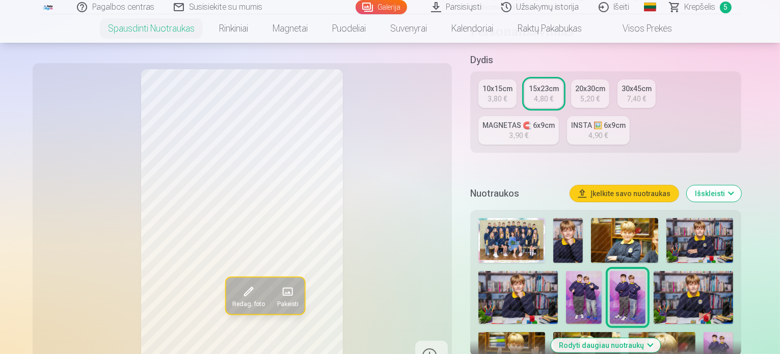
scroll to position [168, 0]
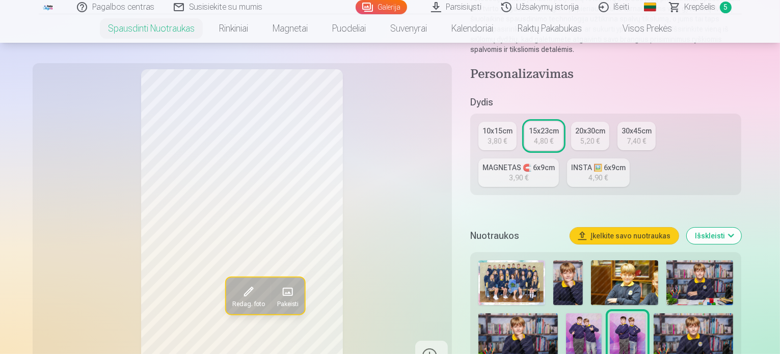
click at [510, 126] on div "10x15cm" at bounding box center [498, 131] width 30 height 10
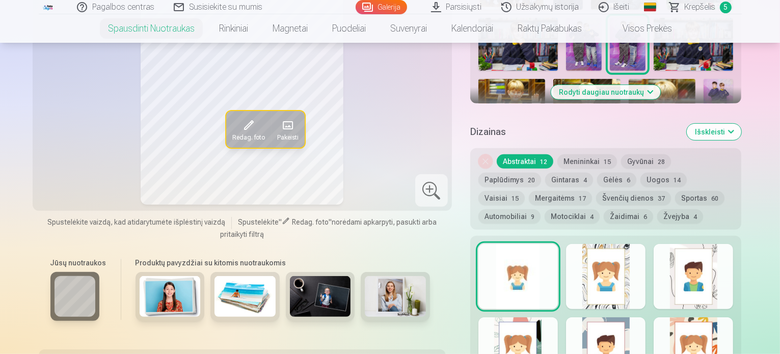
scroll to position [357, 0]
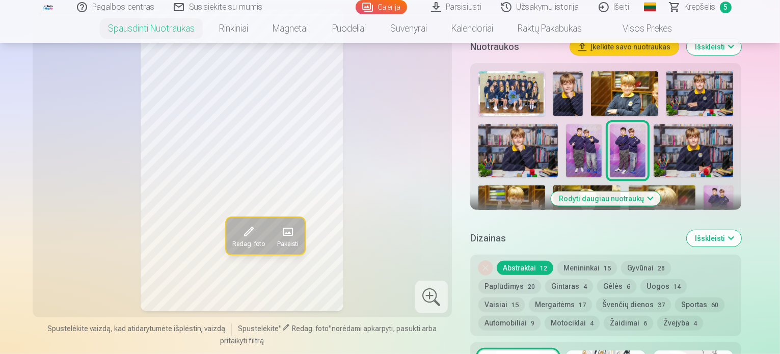
click at [585, 261] on button "Menininkai 15" at bounding box center [588, 268] width 60 height 14
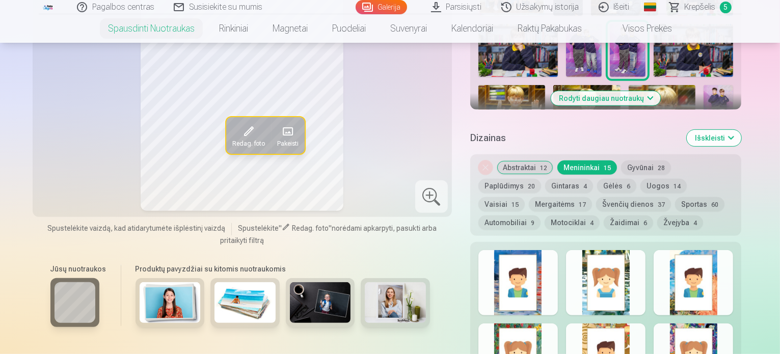
scroll to position [459, 0]
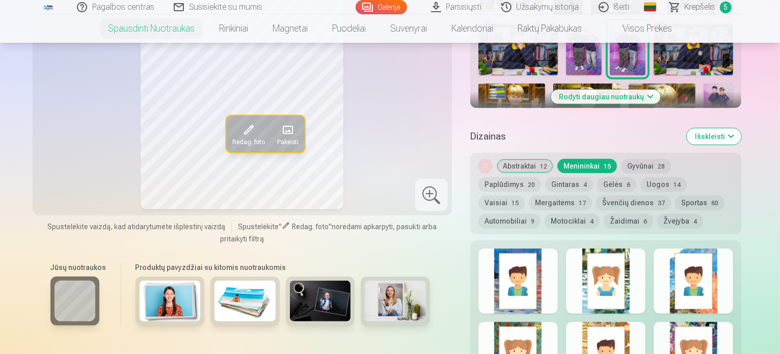
click at [552, 258] on div at bounding box center [519, 281] width 80 height 65
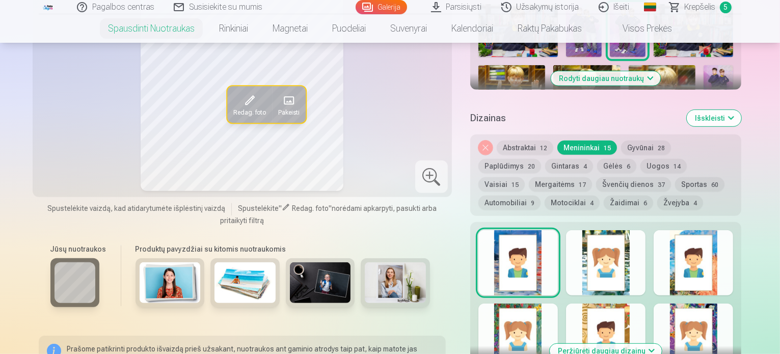
scroll to position [510, 0]
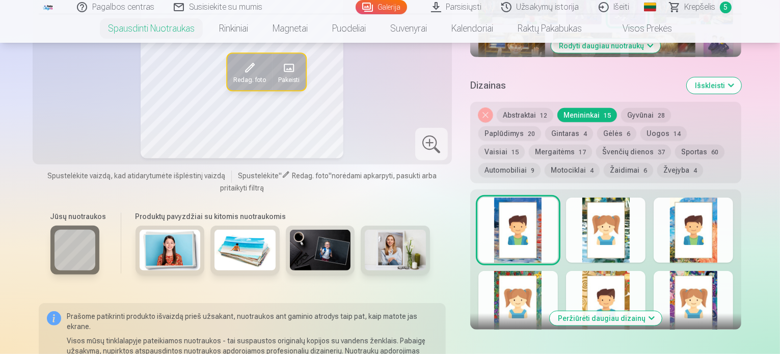
click at [707, 229] on div at bounding box center [694, 230] width 80 height 65
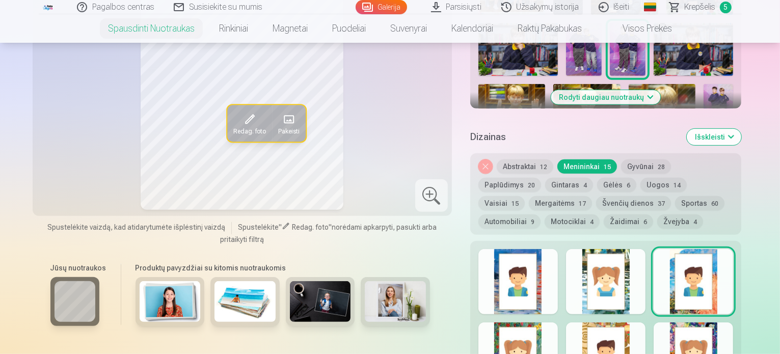
scroll to position [459, 0]
click at [522, 159] on button "Abstraktai 12" at bounding box center [525, 166] width 57 height 14
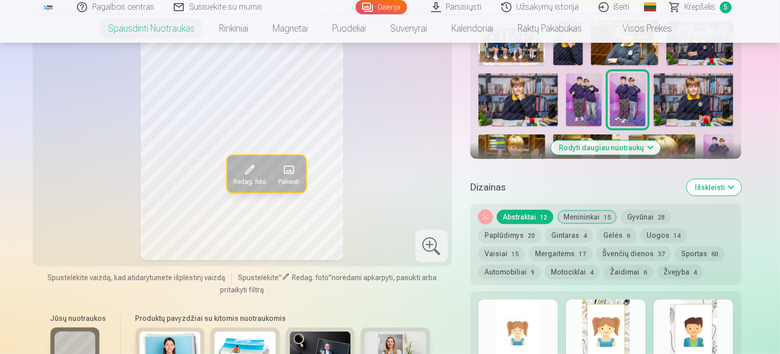
scroll to position [306, 0]
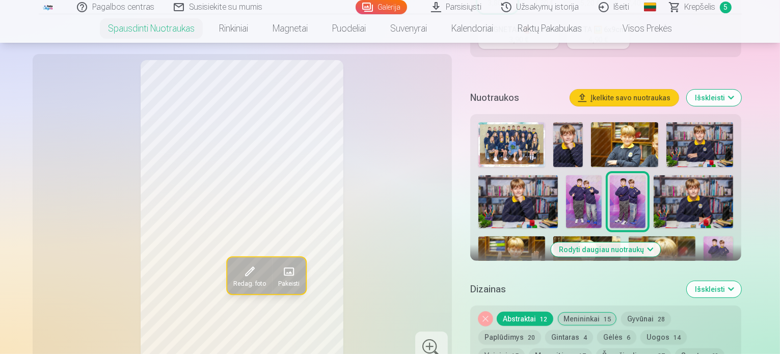
click at [489, 312] on button "Nuimkite dizainą" at bounding box center [486, 319] width 14 height 14
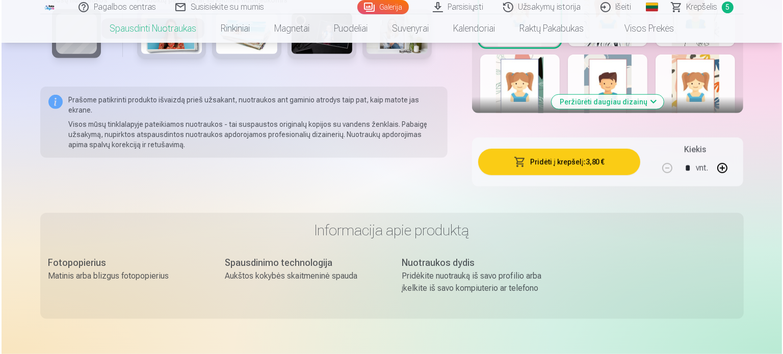
scroll to position [732, 0]
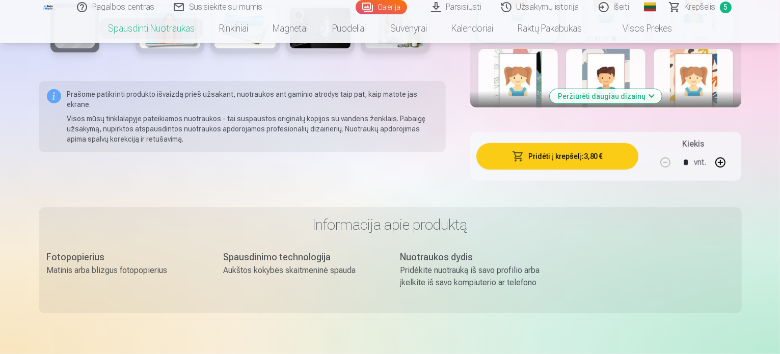
click at [610, 149] on button "Pridėti į krepšelį : 3,80 €" at bounding box center [558, 156] width 163 height 27
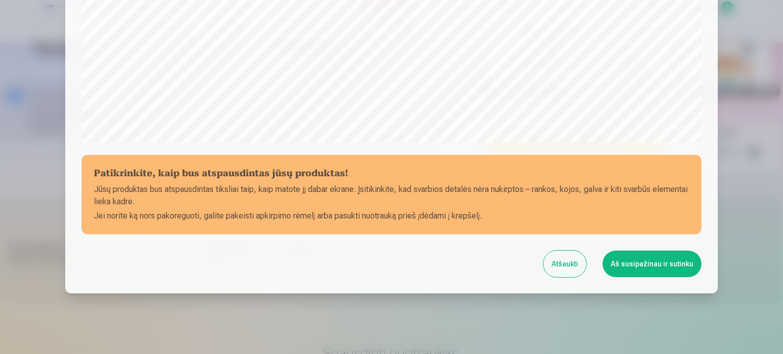
scroll to position [379, 0]
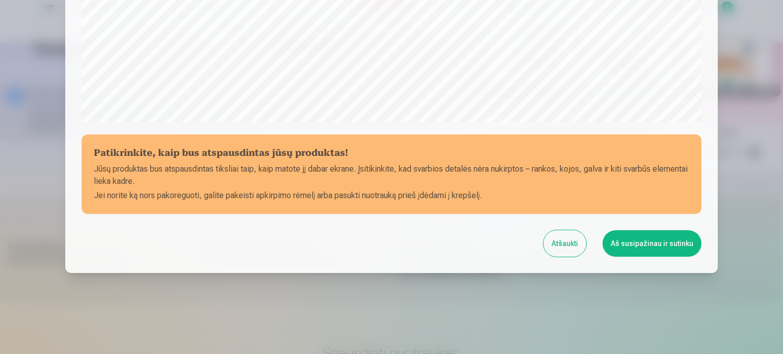
click at [624, 245] on button "Aš susipažinau ir sutinku" at bounding box center [652, 243] width 99 height 27
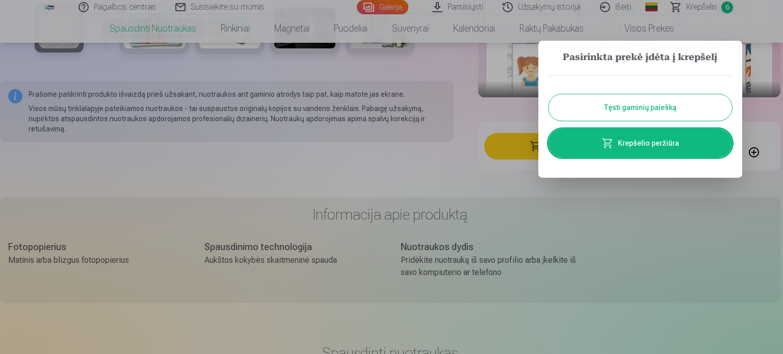
click at [643, 148] on link "Krepšelio peržiūra" at bounding box center [641, 143] width 184 height 29
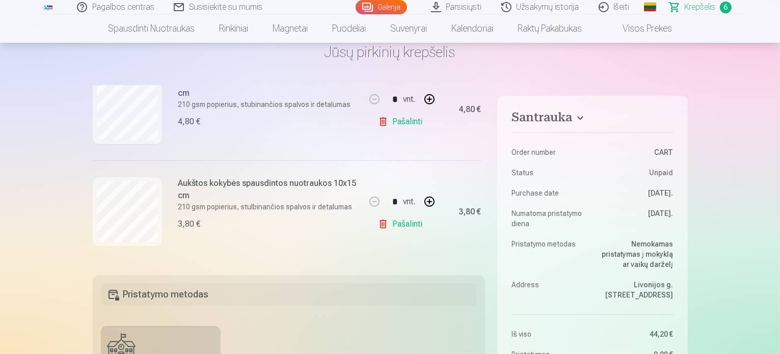
scroll to position [543, 0]
click at [382, 222] on link "Pašalinti" at bounding box center [402, 224] width 48 height 20
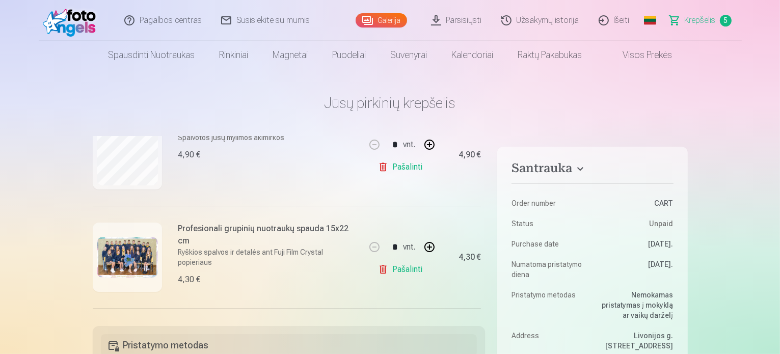
scroll to position [135, 0]
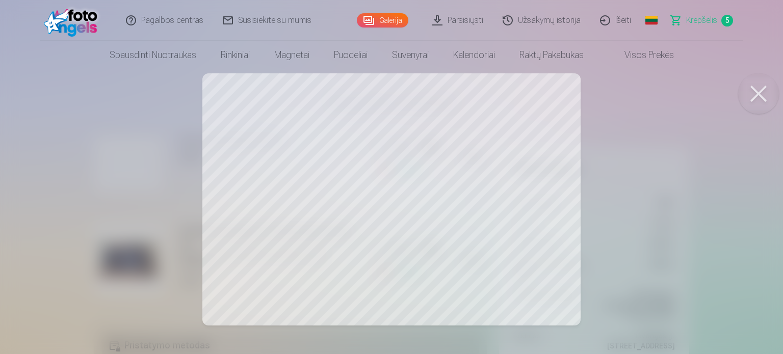
click at [757, 91] on button at bounding box center [758, 93] width 41 height 41
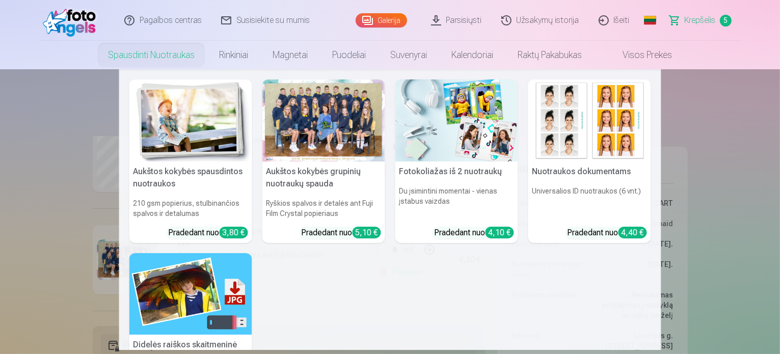
click at [179, 54] on link "Spausdinti nuotraukas" at bounding box center [151, 55] width 111 height 29
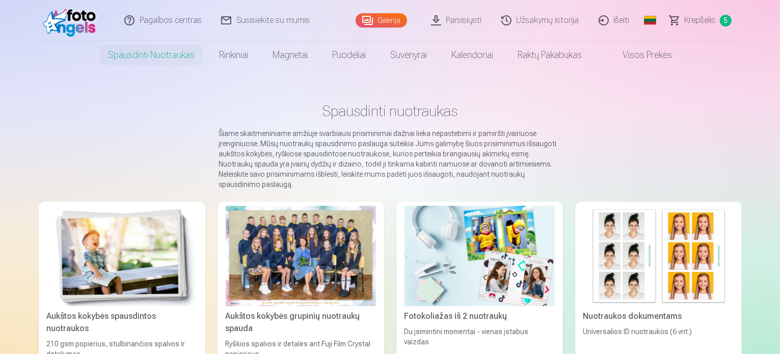
click at [298, 232] on div at bounding box center [301, 256] width 150 height 100
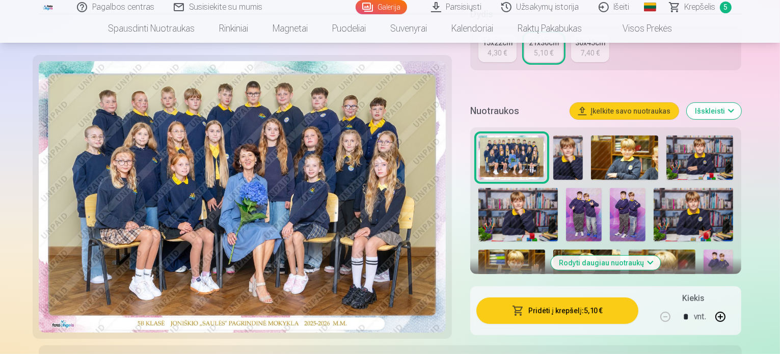
scroll to position [306, 0]
click at [671, 188] on img at bounding box center [694, 214] width 80 height 53
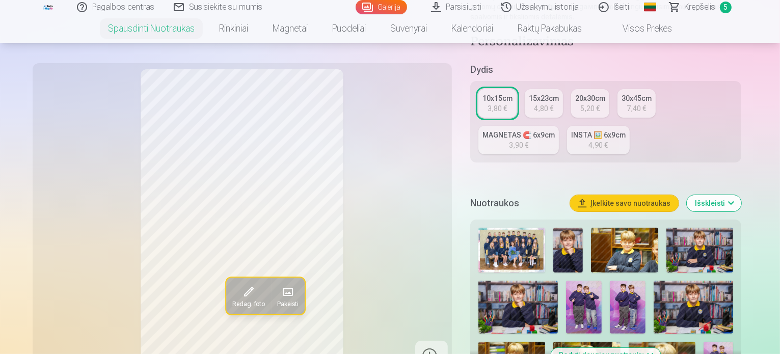
scroll to position [255, 0]
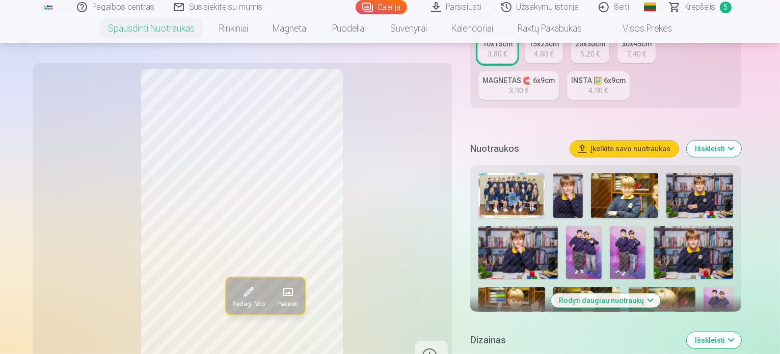
click at [734, 190] on img at bounding box center [700, 195] width 67 height 45
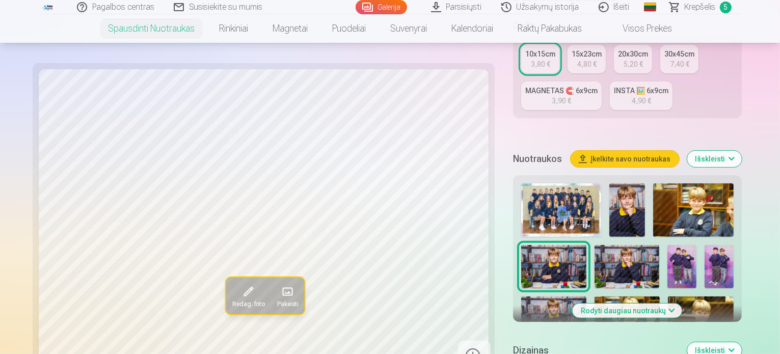
click at [595, 245] on img at bounding box center [627, 266] width 65 height 43
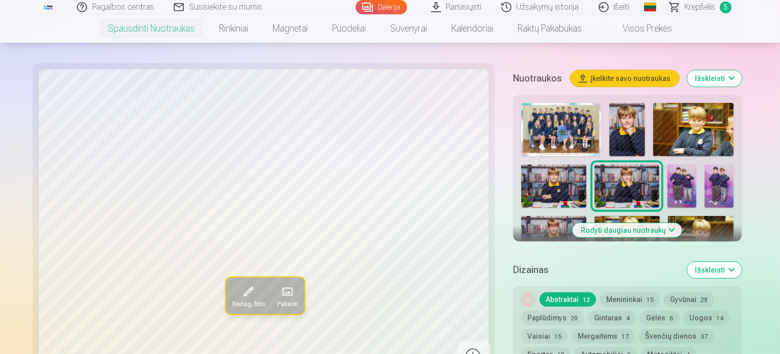
scroll to position [357, 0]
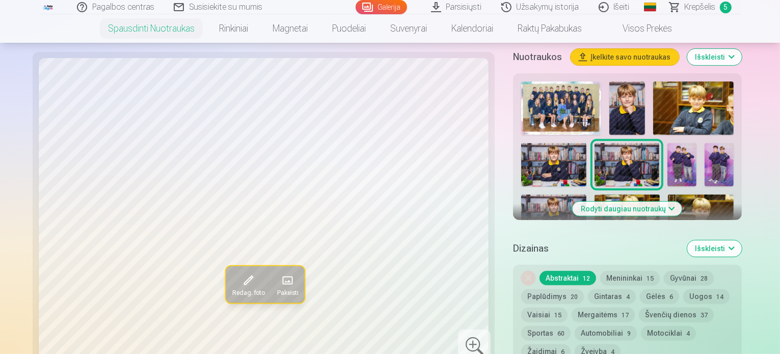
click at [587, 195] on img at bounding box center [554, 216] width 65 height 43
click at [654, 82] on img at bounding box center [694, 109] width 80 height 54
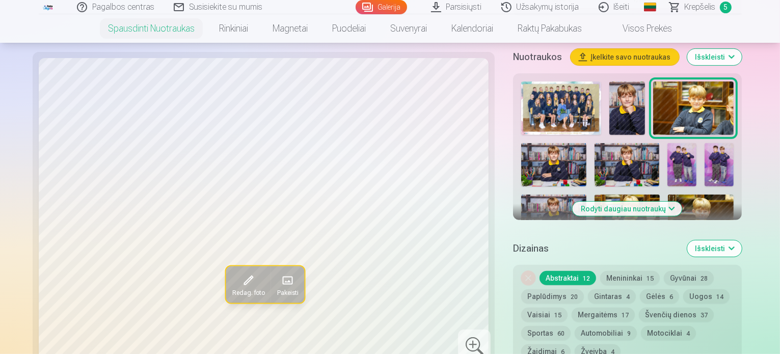
click at [610, 82] on img at bounding box center [628, 109] width 36 height 54
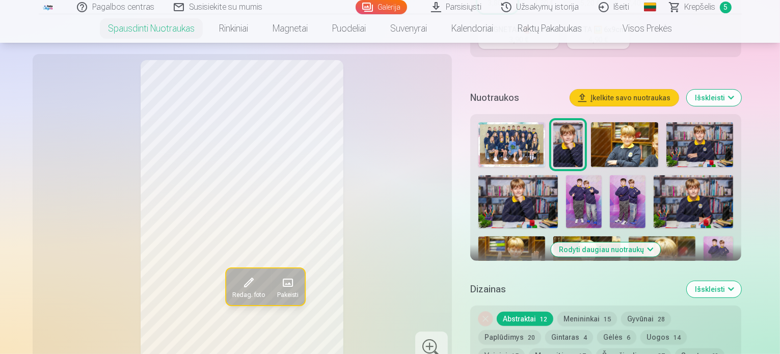
scroll to position [306, 0]
click at [663, 197] on img at bounding box center [694, 201] width 80 height 53
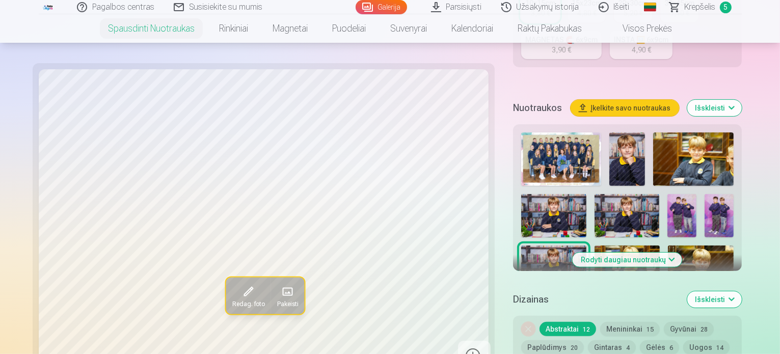
click at [587, 194] on img at bounding box center [554, 215] width 65 height 43
click at [595, 194] on img at bounding box center [627, 215] width 65 height 43
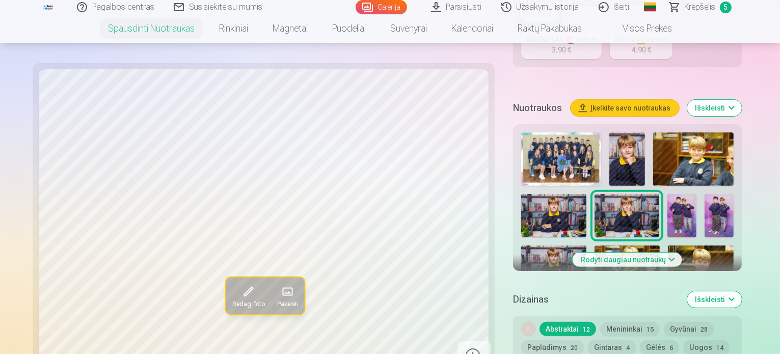
click at [610, 142] on img at bounding box center [628, 160] width 36 height 54
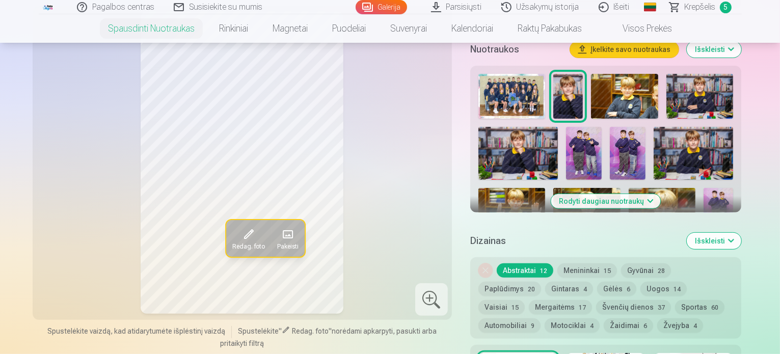
scroll to position [357, 0]
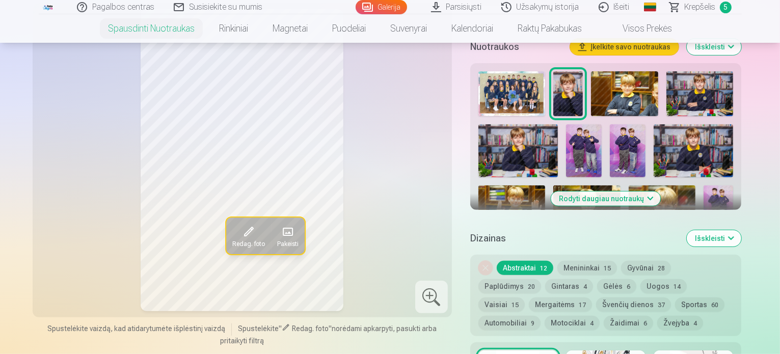
click at [661, 192] on button "Rodyti daugiau nuotraukų" at bounding box center [607, 199] width 110 height 14
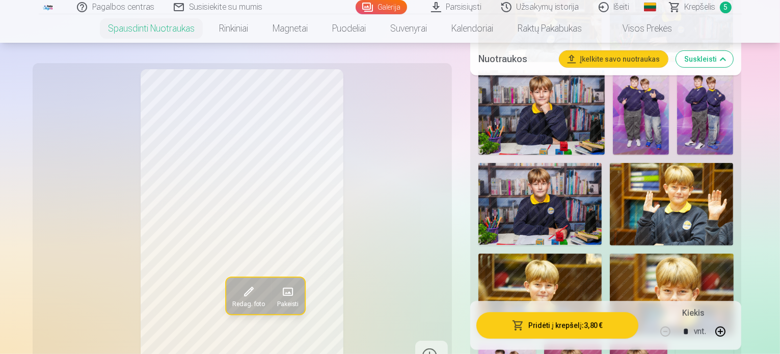
scroll to position [561, 0]
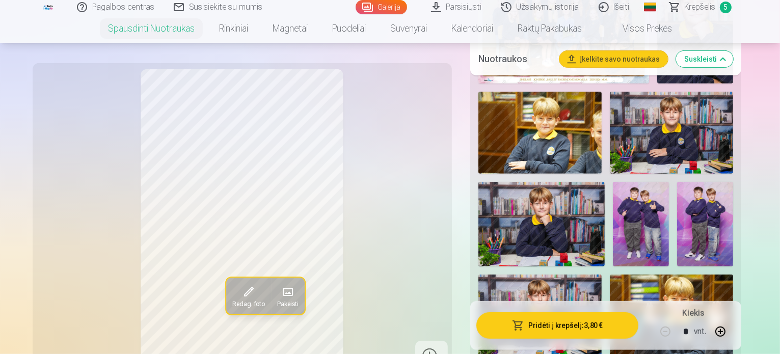
scroll to position [408, 0]
